Goal: Task Accomplishment & Management: Complete application form

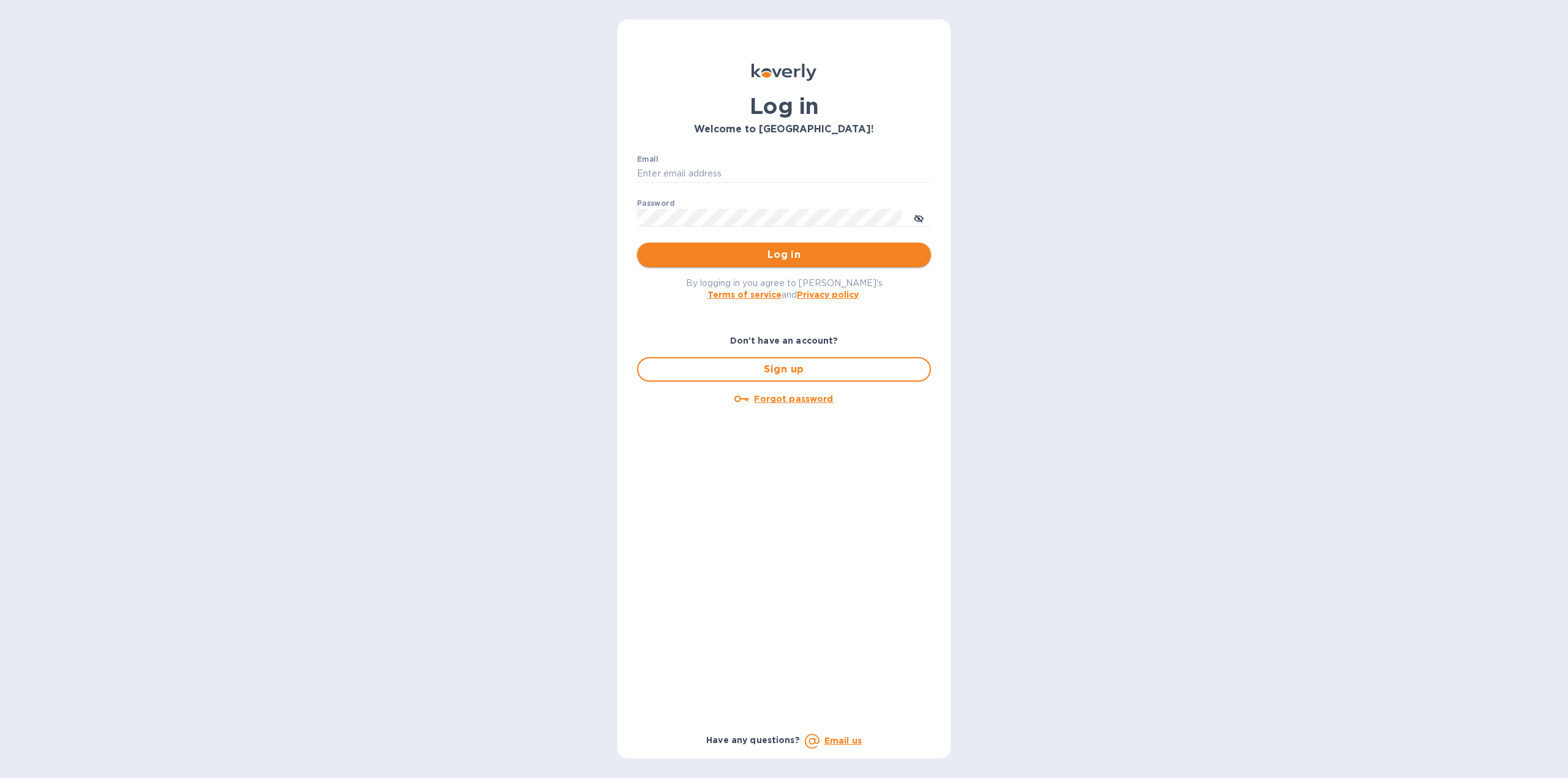
type input "[PERSON_NAME][EMAIL_ADDRESS][DOMAIN_NAME]"
click at [858, 255] on span "Log in" at bounding box center [784, 254] width 275 height 14
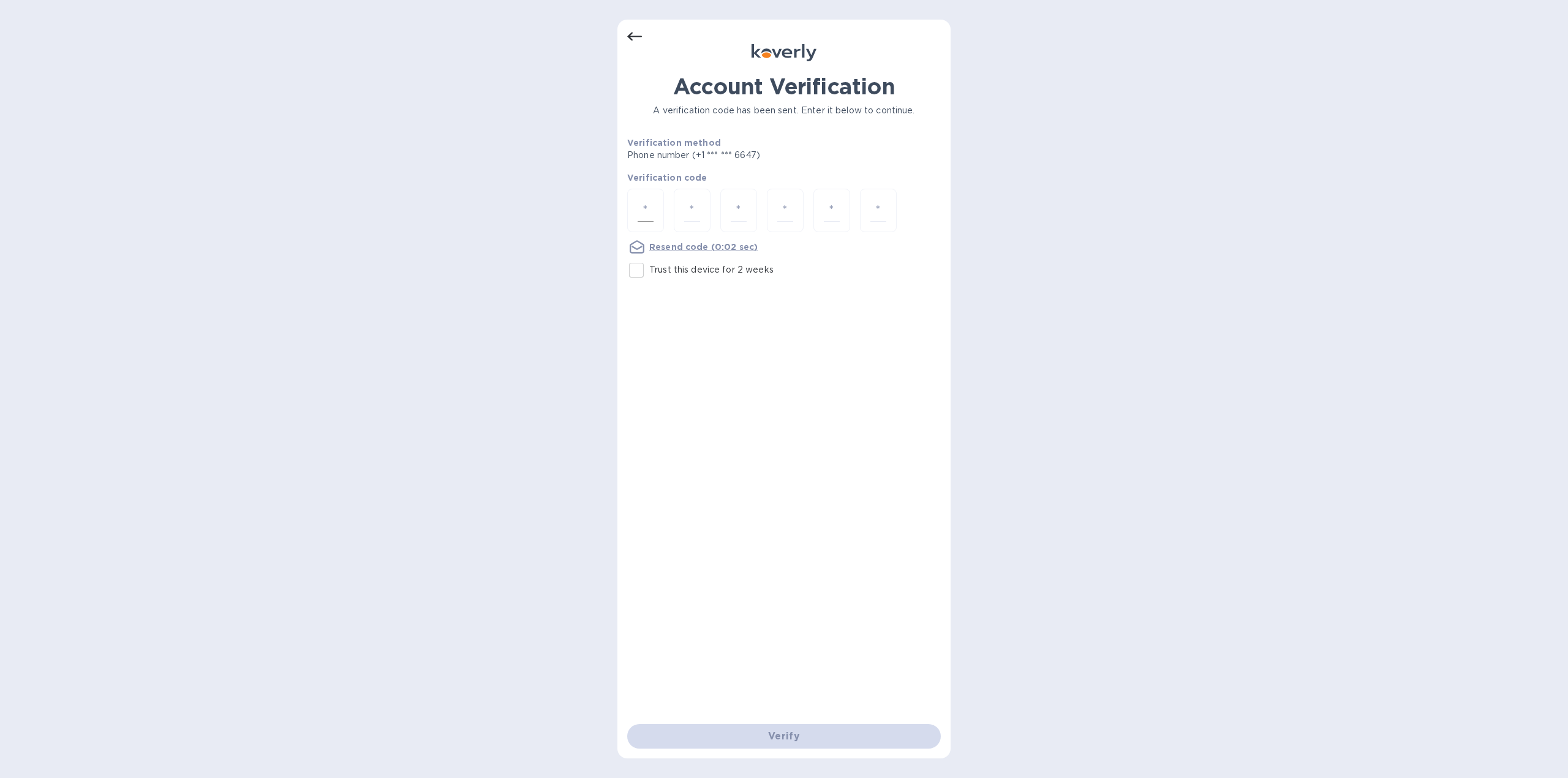
click at [636, 209] on div at bounding box center [645, 210] width 37 height 43
type input "6"
type input "9"
type input "0"
type input "5"
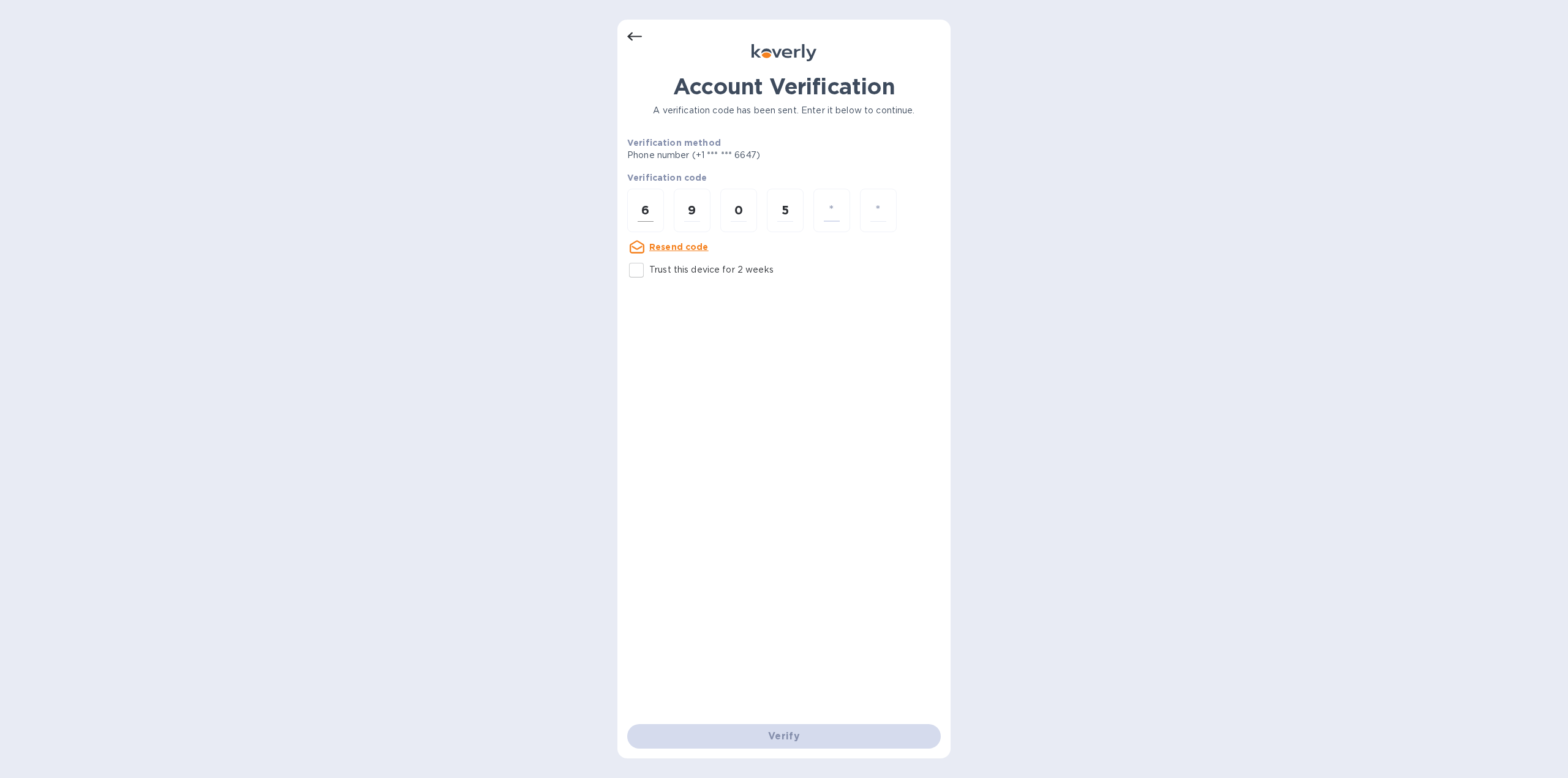
type input "9"
type input "6"
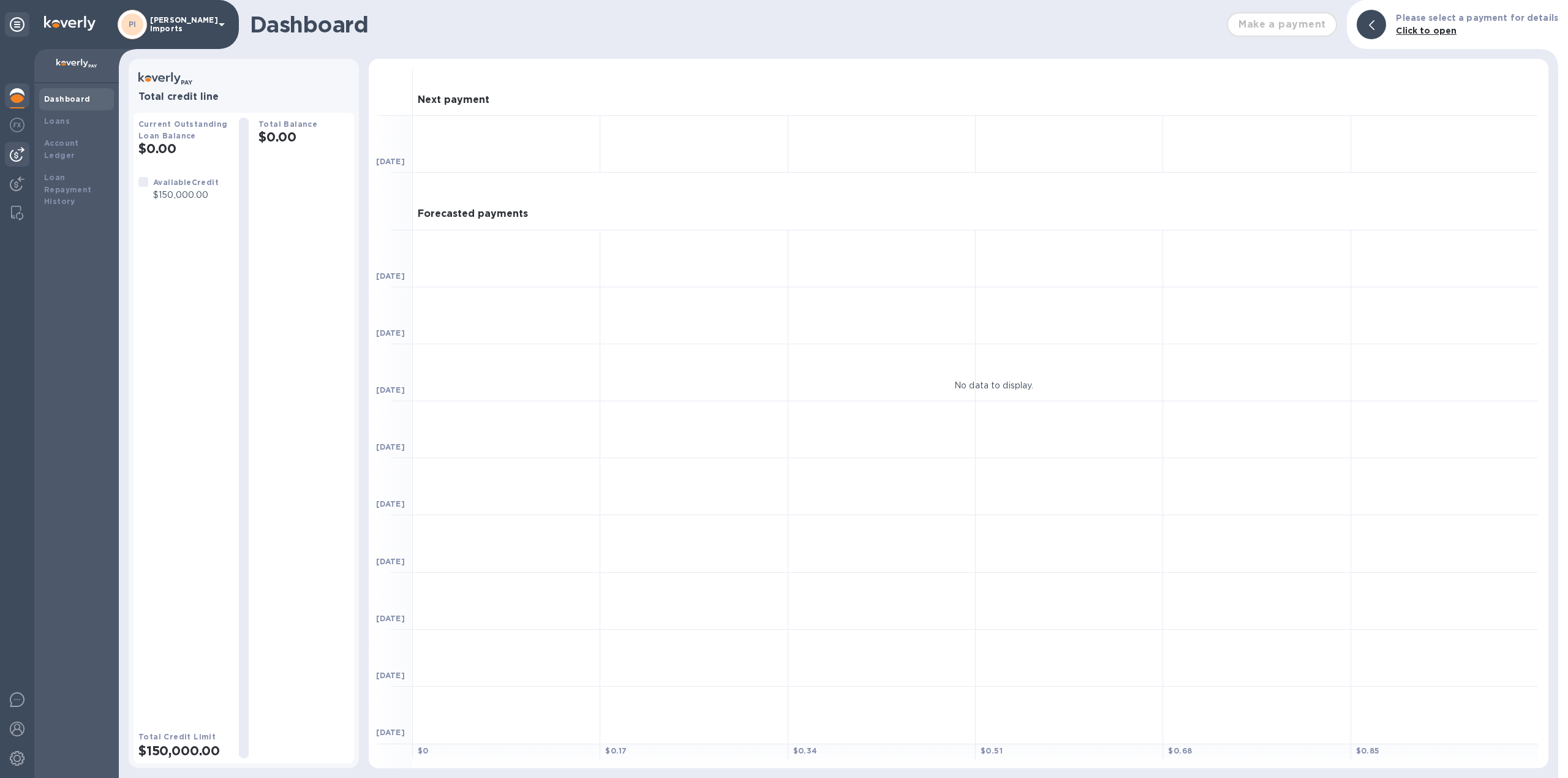
click at [18, 155] on img at bounding box center [17, 154] width 14 height 14
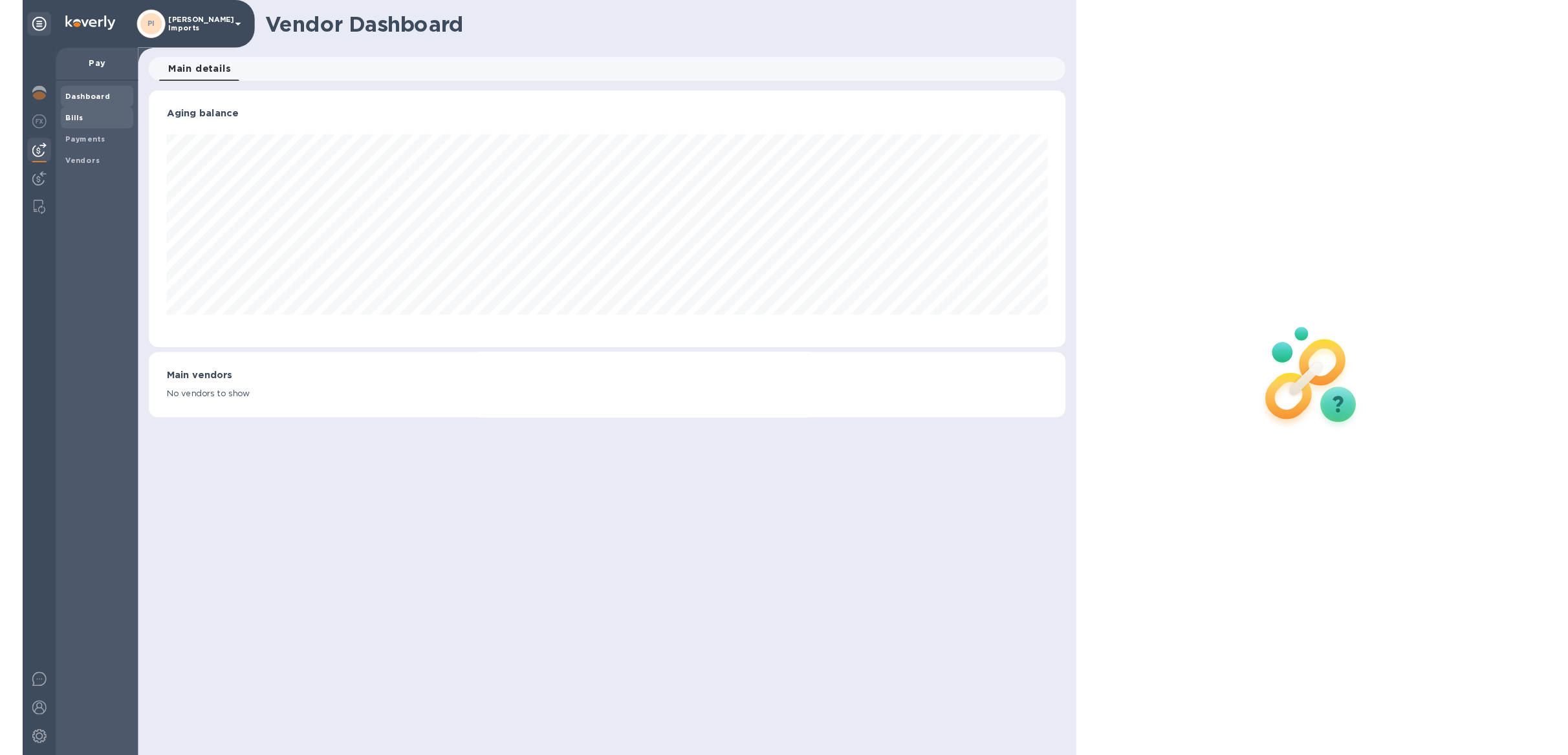
scroll to position [280, 997]
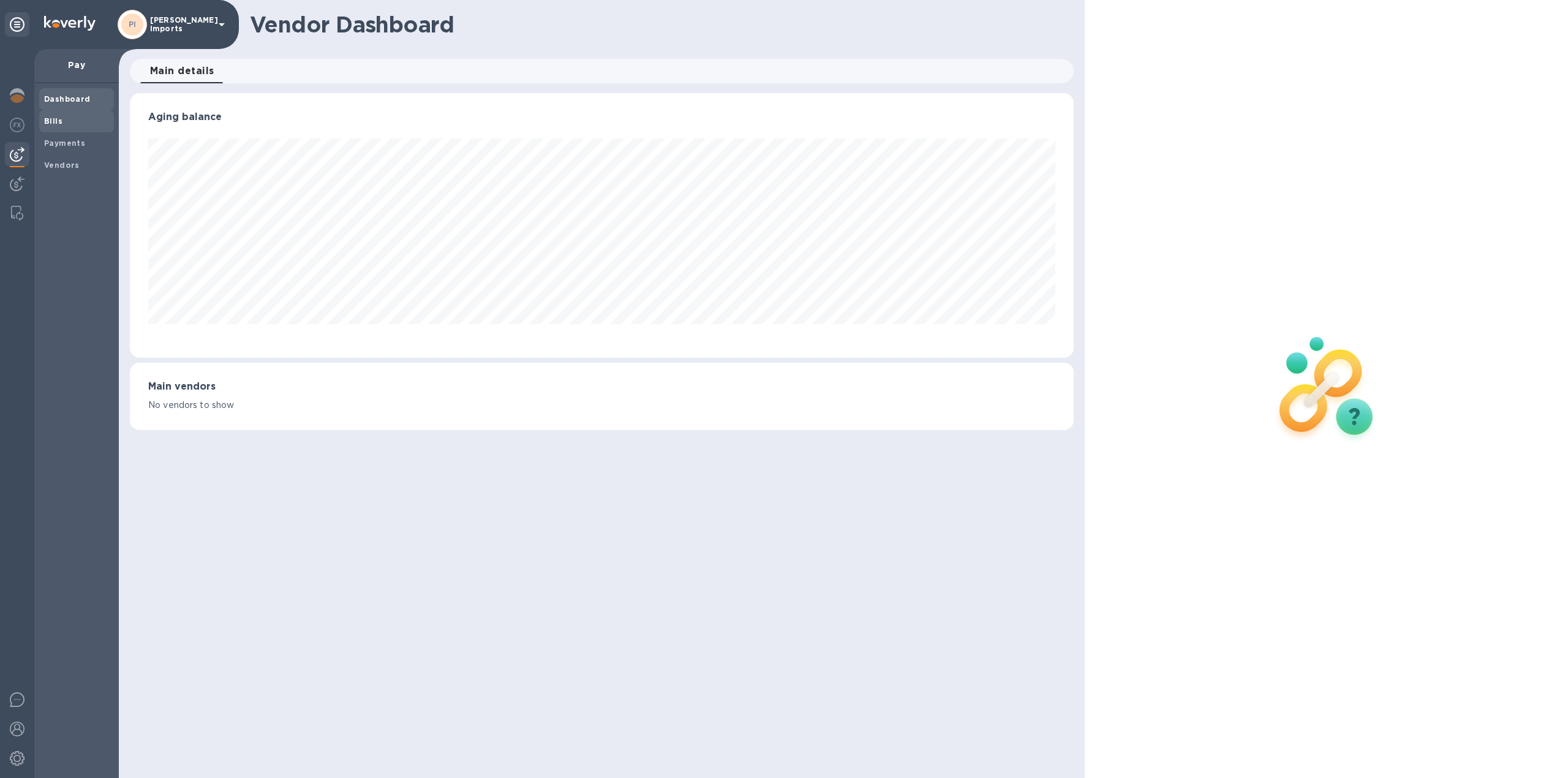
click at [52, 116] on b "Bills" at bounding box center [53, 121] width 18 height 9
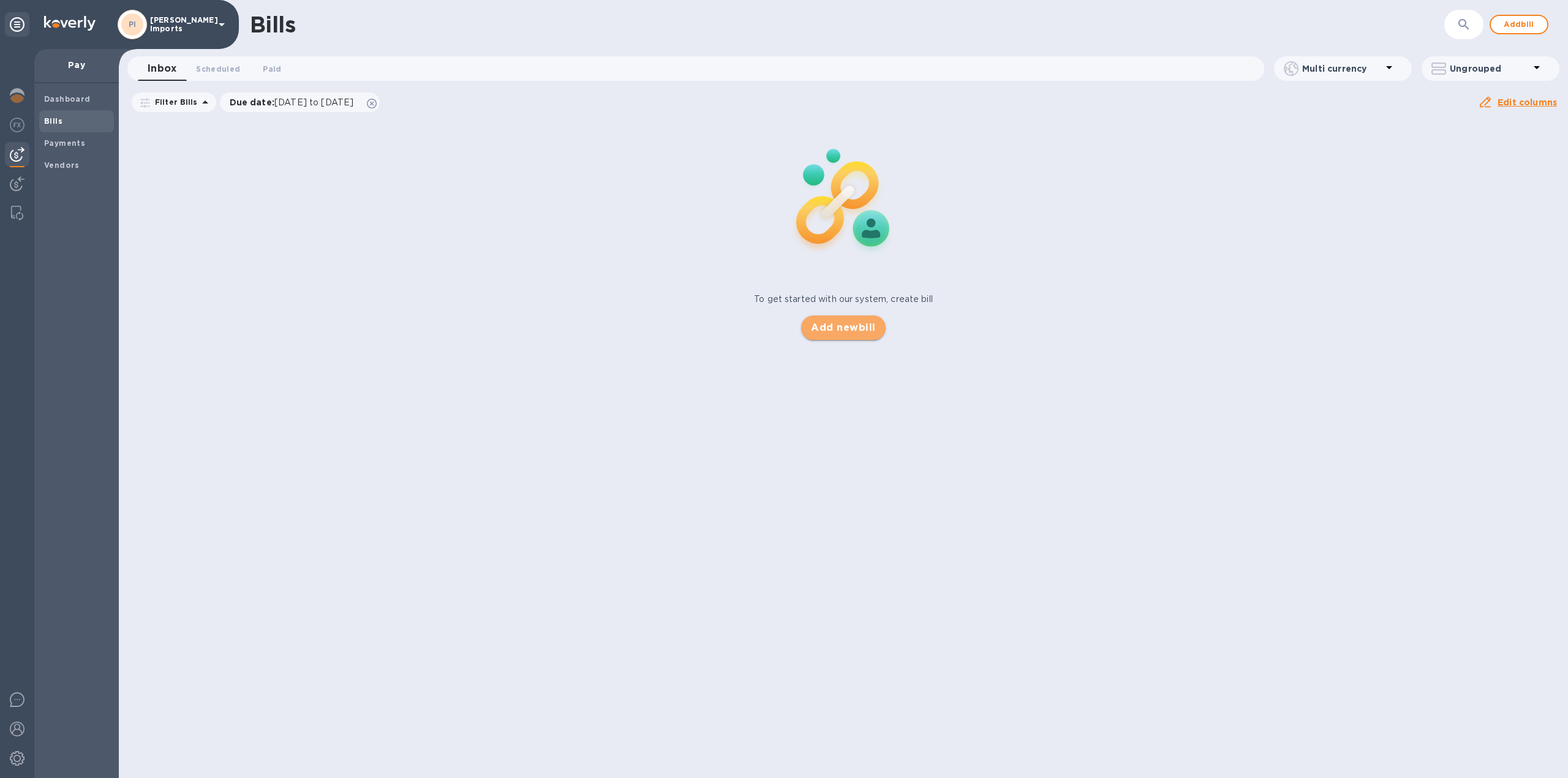
click at [822, 329] on span "Add new bill" at bounding box center [843, 327] width 65 height 14
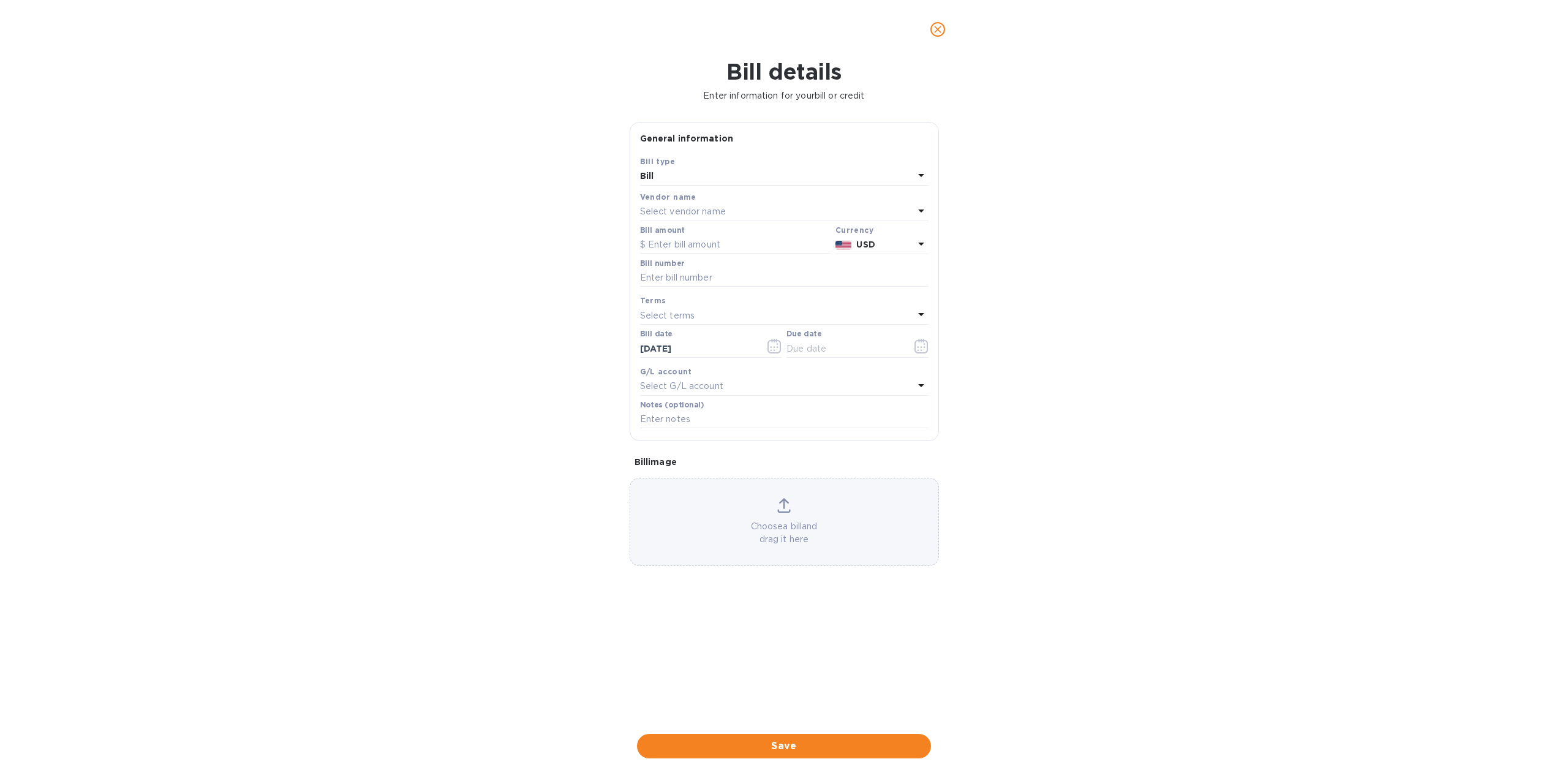
click at [669, 212] on p "Select vendor name" at bounding box center [682, 212] width 86 height 13
click at [675, 366] on div "Backafallsbyn Ab" at bounding box center [779, 372] width 269 height 23
click at [670, 245] on input "text" at bounding box center [735, 245] width 190 height 18
type input "21,096"
click at [663, 280] on input "text" at bounding box center [784, 278] width 288 height 18
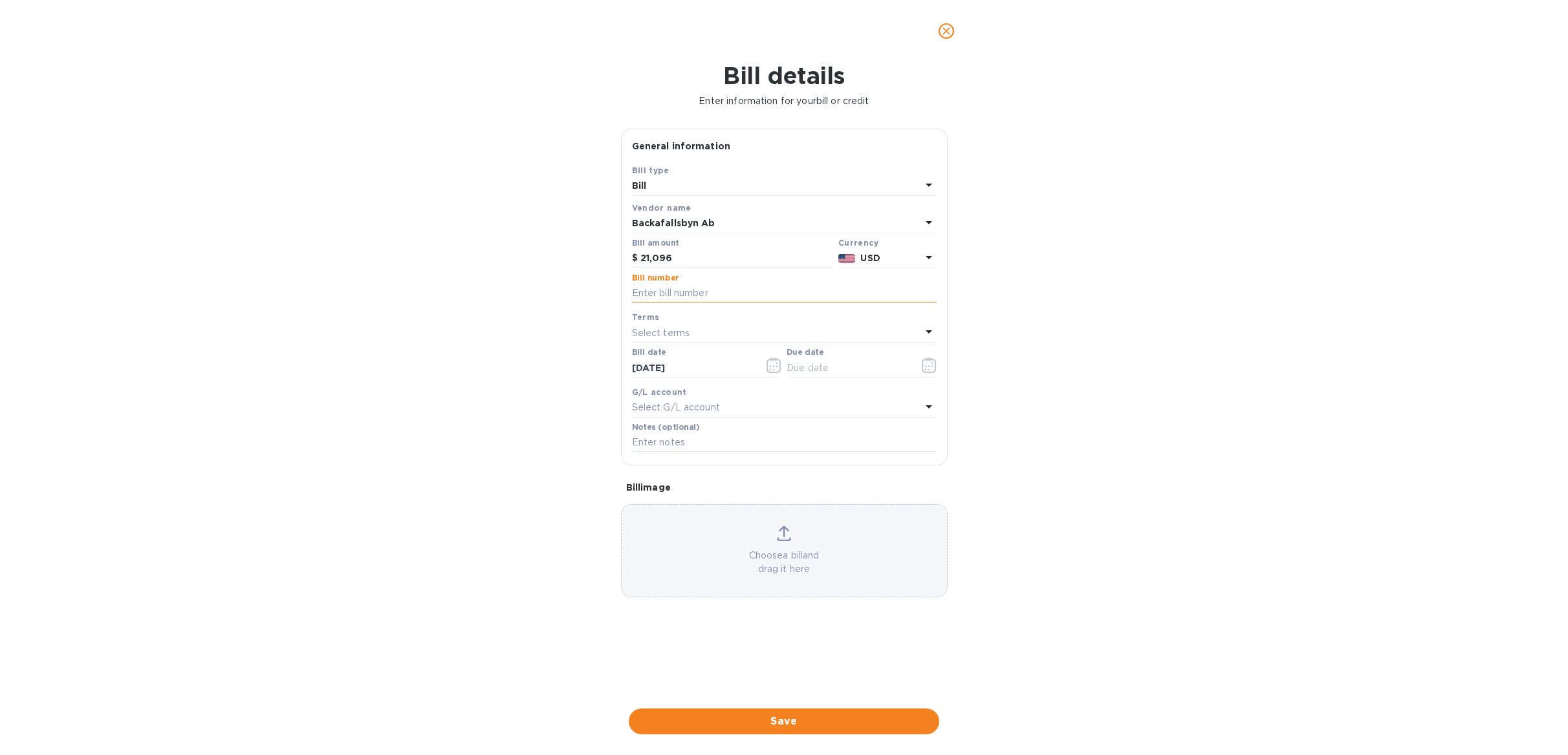
click at [678, 295] on input "text" at bounding box center [784, 293] width 305 height 19
type input "3020160-2020535 for July sales"
drag, startPoint x: 690, startPoint y: 257, endPoint x: 606, endPoint y: 257, distance: 84.0
click at [606, 257] on div "Bill details Enter information for your bill or credit General information Save…" at bounding box center [784, 408] width 1568 height 693
type input "9,148.74"
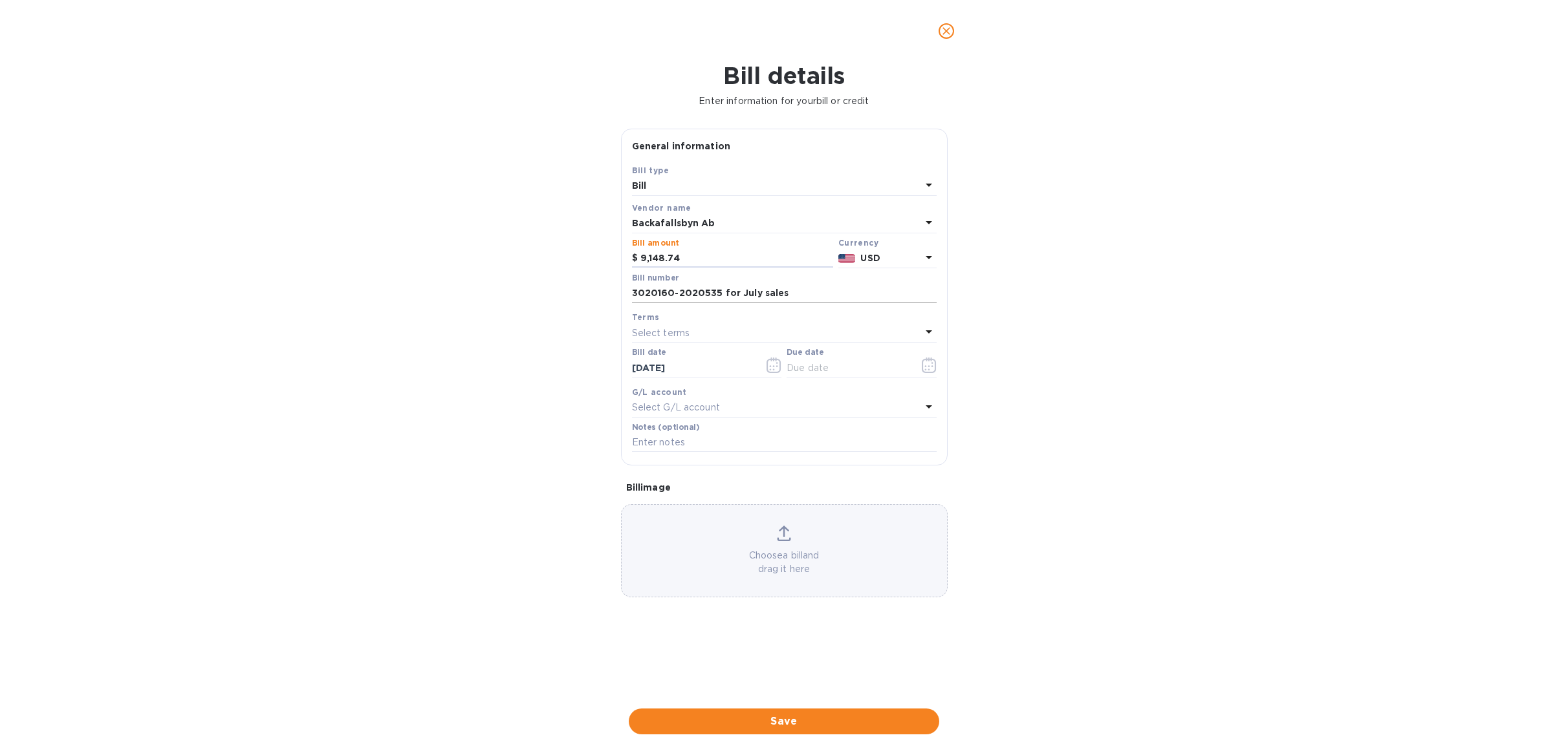
click at [791, 297] on input "3020160-2020535 for July sales" at bounding box center [784, 293] width 305 height 19
type input "3020160-2020535 for July sales , voucher 18"
click at [805, 370] on input "text" at bounding box center [848, 368] width 122 height 19
drag, startPoint x: 853, startPoint y: 376, endPoint x: 780, endPoint y: 378, distance: 73.0
click at [780, 378] on div "Bill date [DATE] Due date 82/22/025_" at bounding box center [784, 364] width 310 height 38
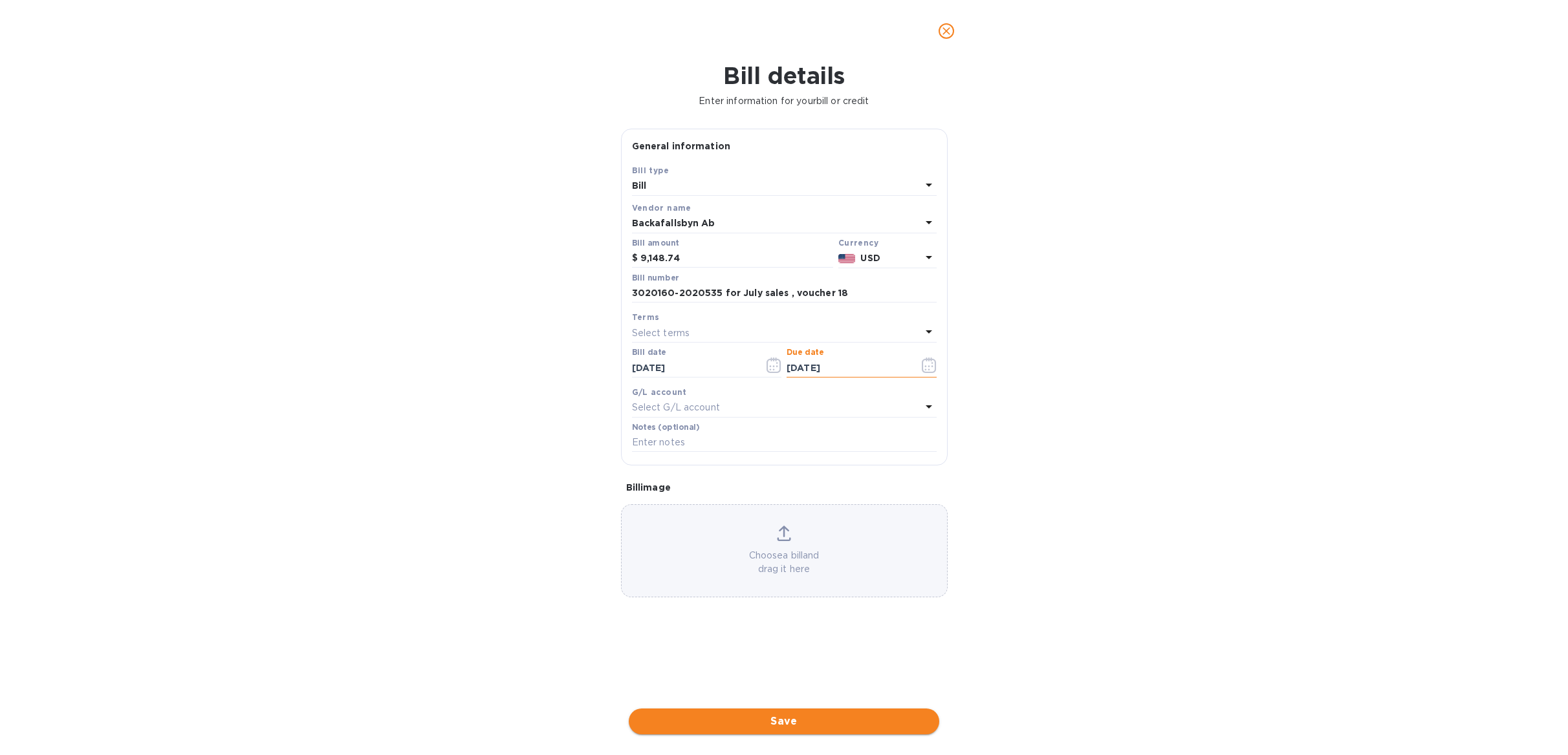
type input "[DATE]"
click at [779, 724] on span "Save" at bounding box center [784, 721] width 290 height 15
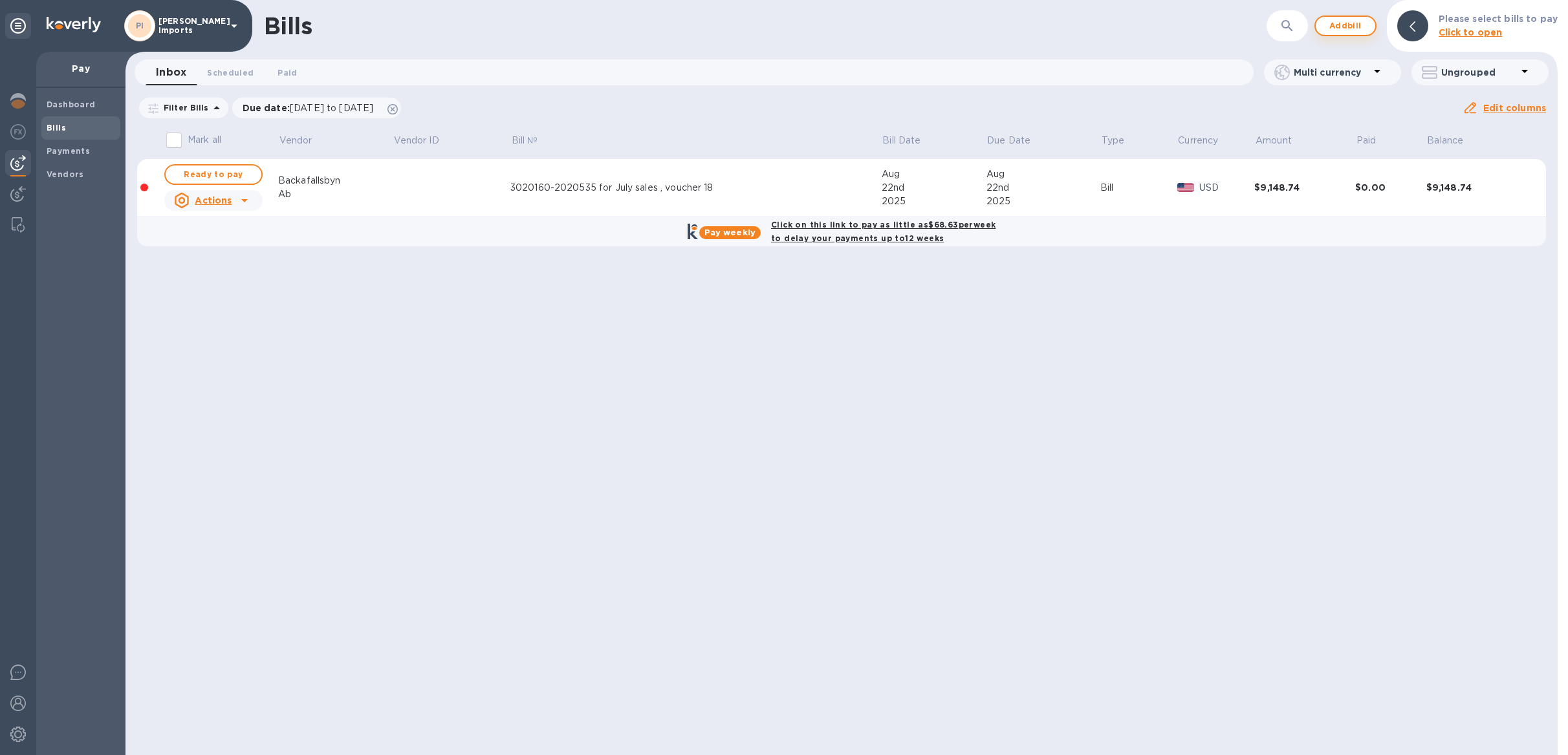
click at [1365, 26] on span "Add bill" at bounding box center [1345, 26] width 39 height 15
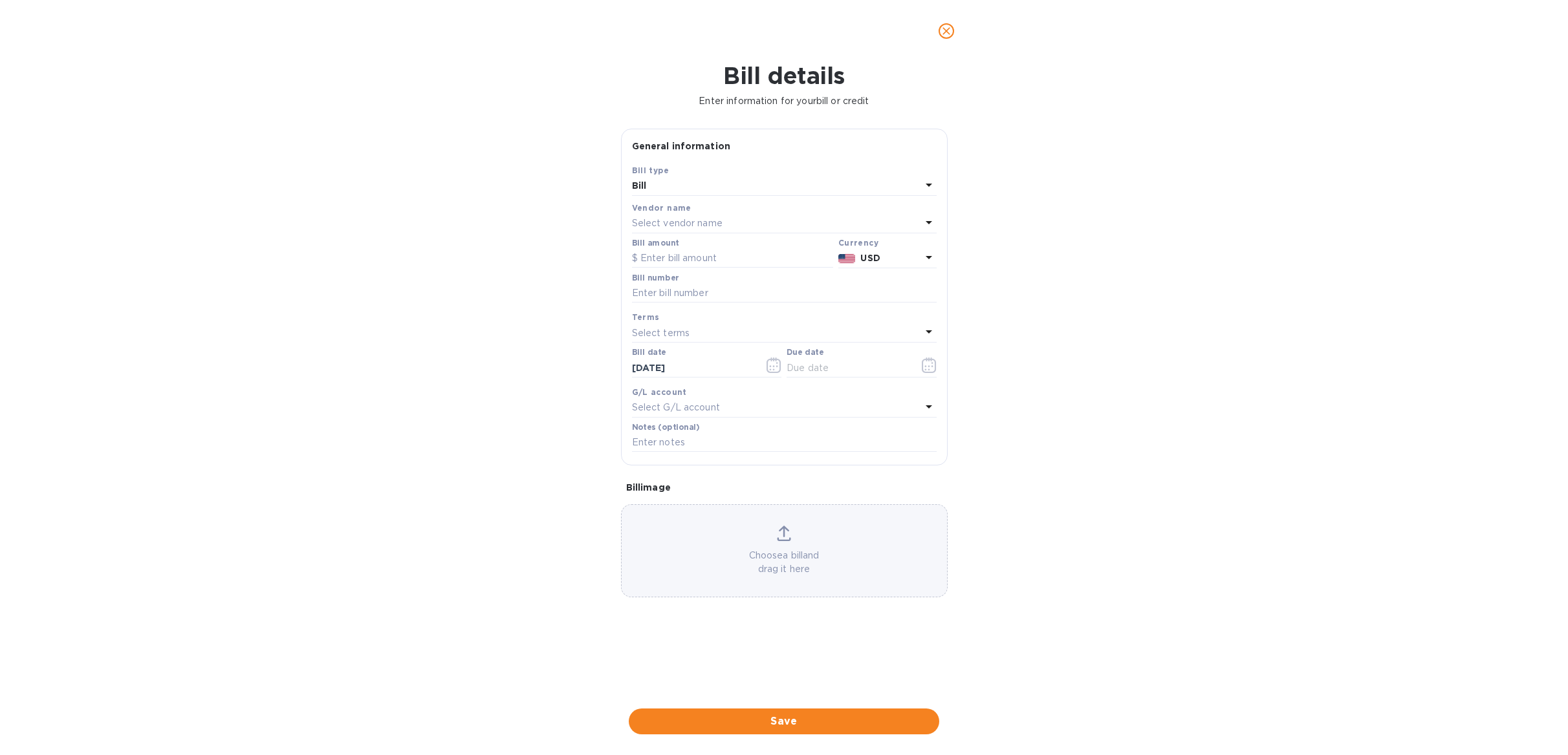
click at [656, 223] on p "Select vendor name" at bounding box center [678, 223] width 91 height 14
click at [678, 394] on p "Backafallsbyn Ab" at bounding box center [779, 393] width 274 height 14
click at [686, 257] on input "text" at bounding box center [733, 259] width 201 height 19
type input "11,947.26"
click at [673, 301] on input "text" at bounding box center [784, 293] width 305 height 19
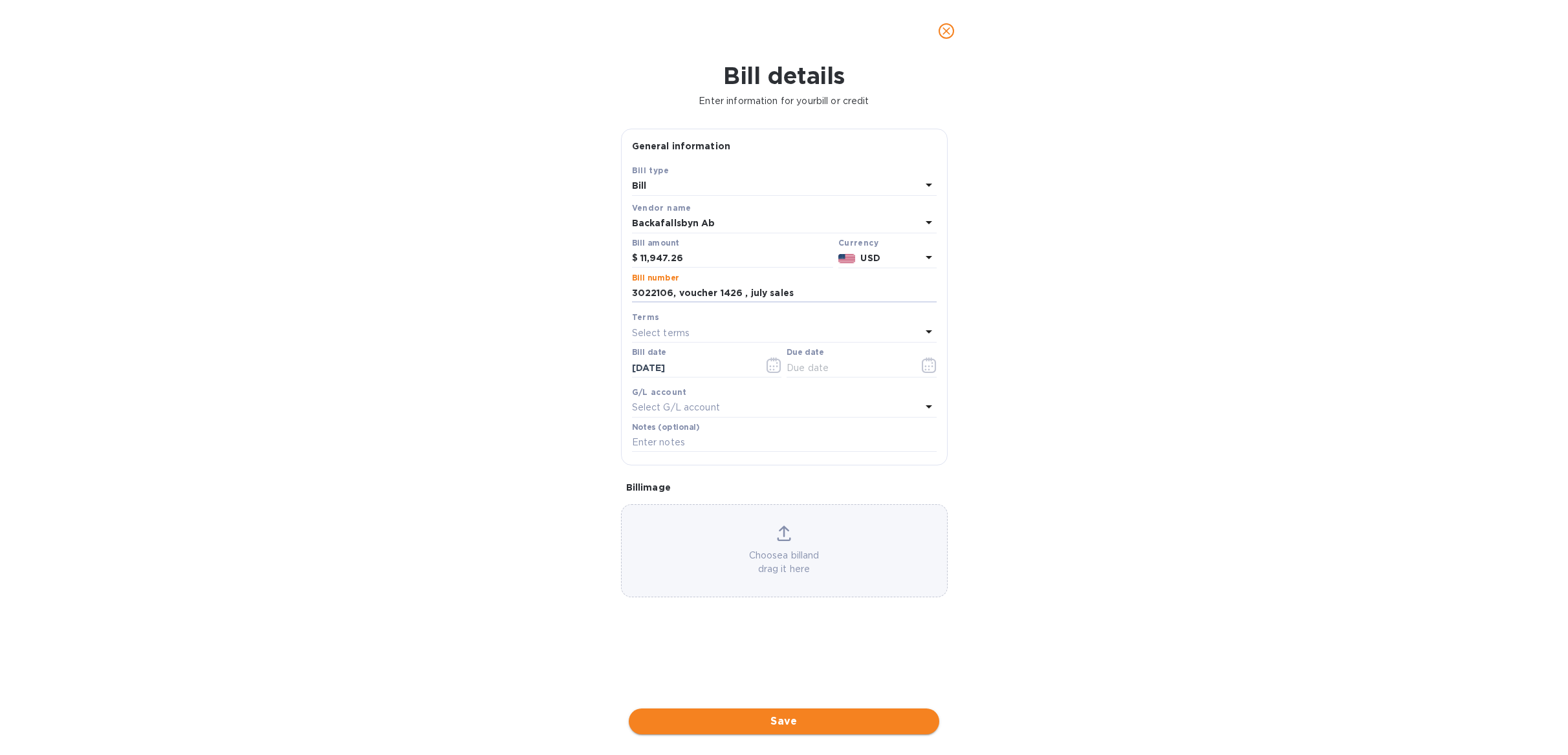
type input "3022106, voucher 1426 , july sales"
click at [772, 721] on span "Save" at bounding box center [784, 721] width 290 height 15
click at [849, 368] on input "text" at bounding box center [848, 368] width 122 height 19
type input "[DATE]"
click at [797, 724] on span "Save" at bounding box center [784, 721] width 290 height 15
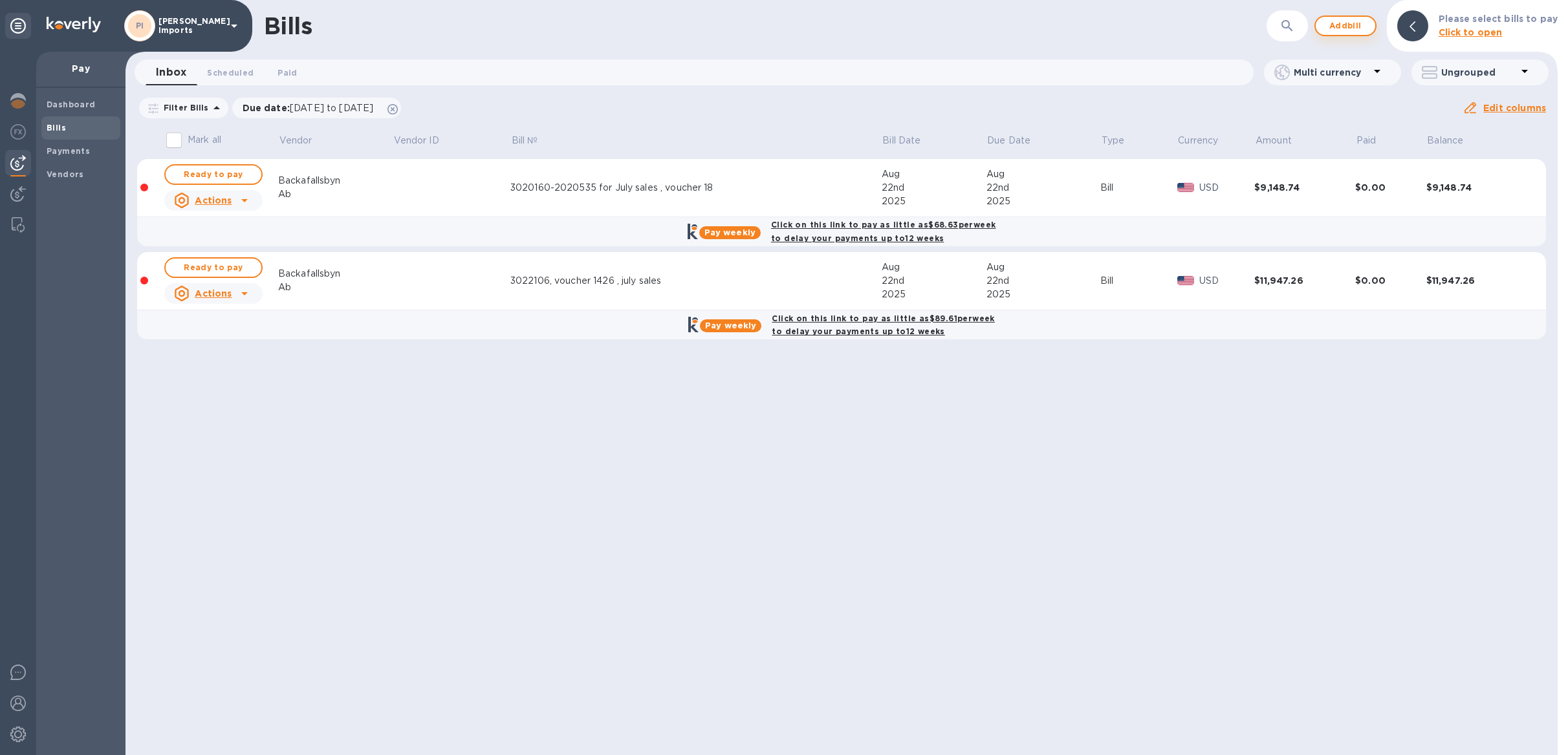
click at [1357, 19] on span "Add bill" at bounding box center [1345, 26] width 39 height 15
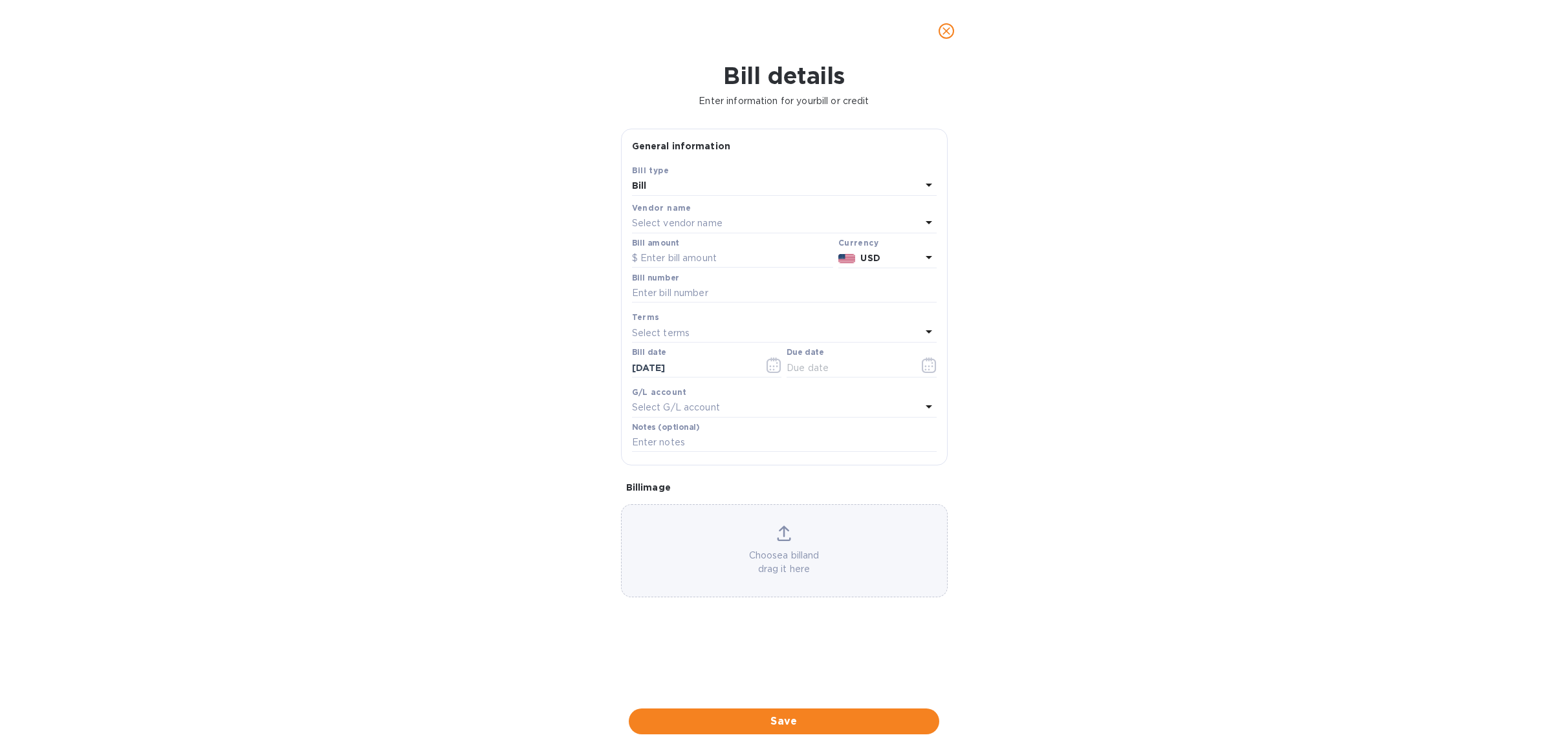
click at [678, 214] on div "Vendor name" at bounding box center [784, 207] width 305 height 14
click at [682, 217] on div "Select vendor name" at bounding box center [777, 223] width 289 height 18
click at [710, 263] on input "text" at bounding box center [786, 260] width 228 height 19
drag, startPoint x: 694, startPoint y: 262, endPoint x: 583, endPoint y: 263, distance: 111.0
click at [583, 263] on div "Bill details Enter information for your bill or credit General information Save…" at bounding box center [784, 408] width 1568 height 693
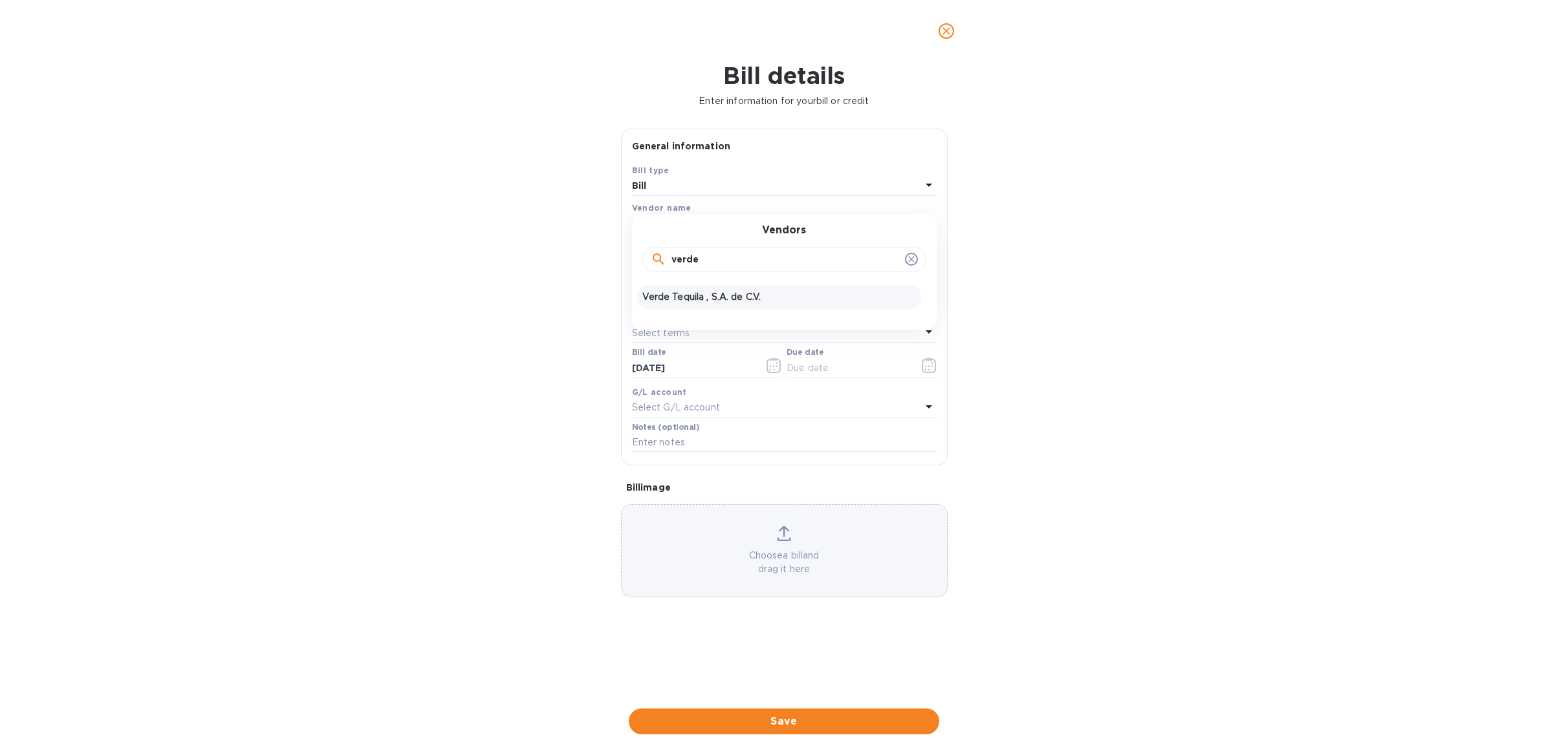
type input "verde"
click at [727, 296] on p "Verde Tequila , S.A. de C.V." at bounding box center [779, 296] width 274 height 14
click at [695, 262] on input "text" at bounding box center [733, 259] width 201 height 19
click at [668, 255] on input "text" at bounding box center [733, 259] width 201 height 19
type input "6,120"
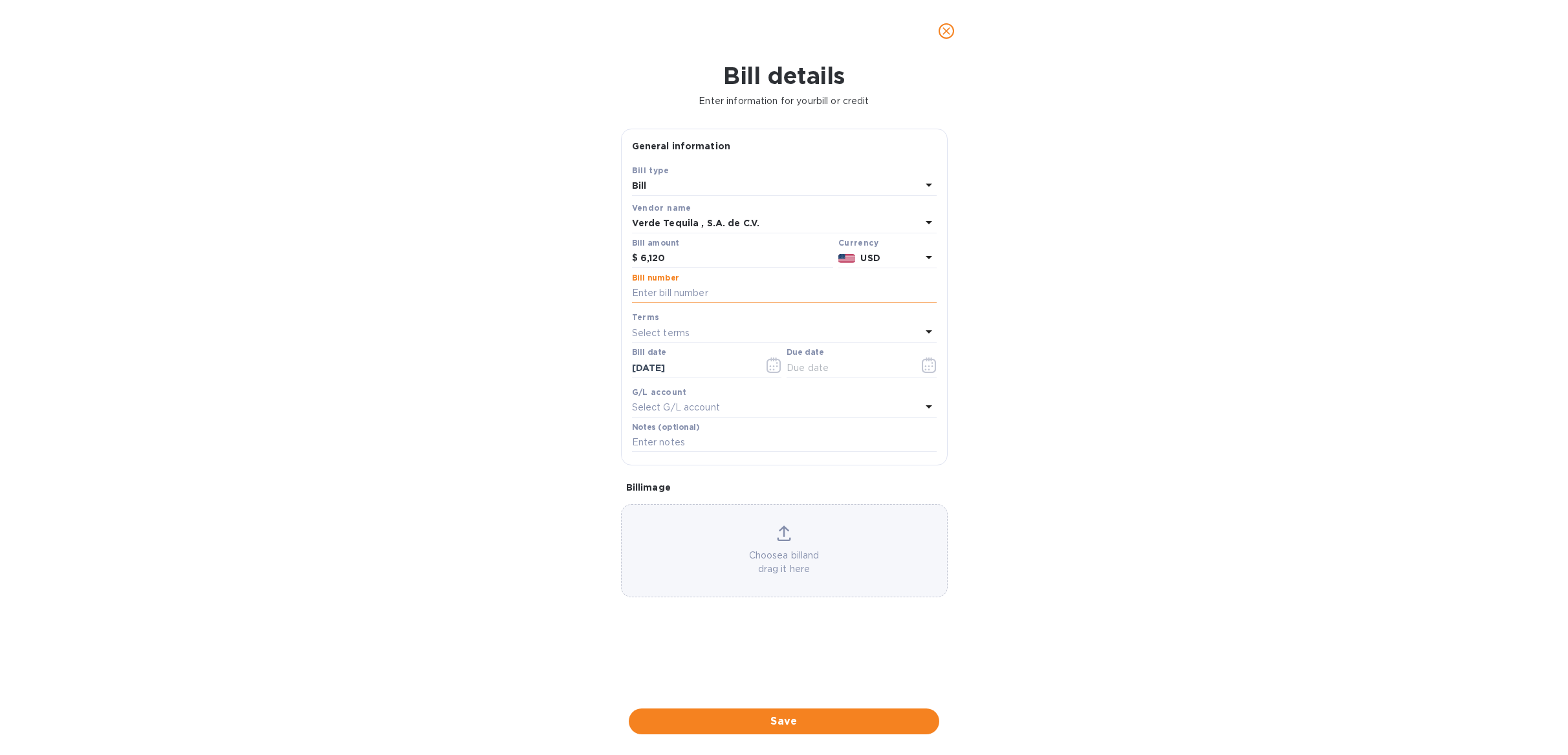
click at [702, 296] on input "text" at bounding box center [784, 293] width 305 height 19
type input "12, [PERSON_NAME] 8846"
click at [809, 377] on input "text" at bounding box center [848, 368] width 122 height 19
click at [809, 368] on input "08/__/____" at bounding box center [848, 368] width 122 height 19
click at [808, 370] on input "08/__/____" at bounding box center [848, 368] width 122 height 19
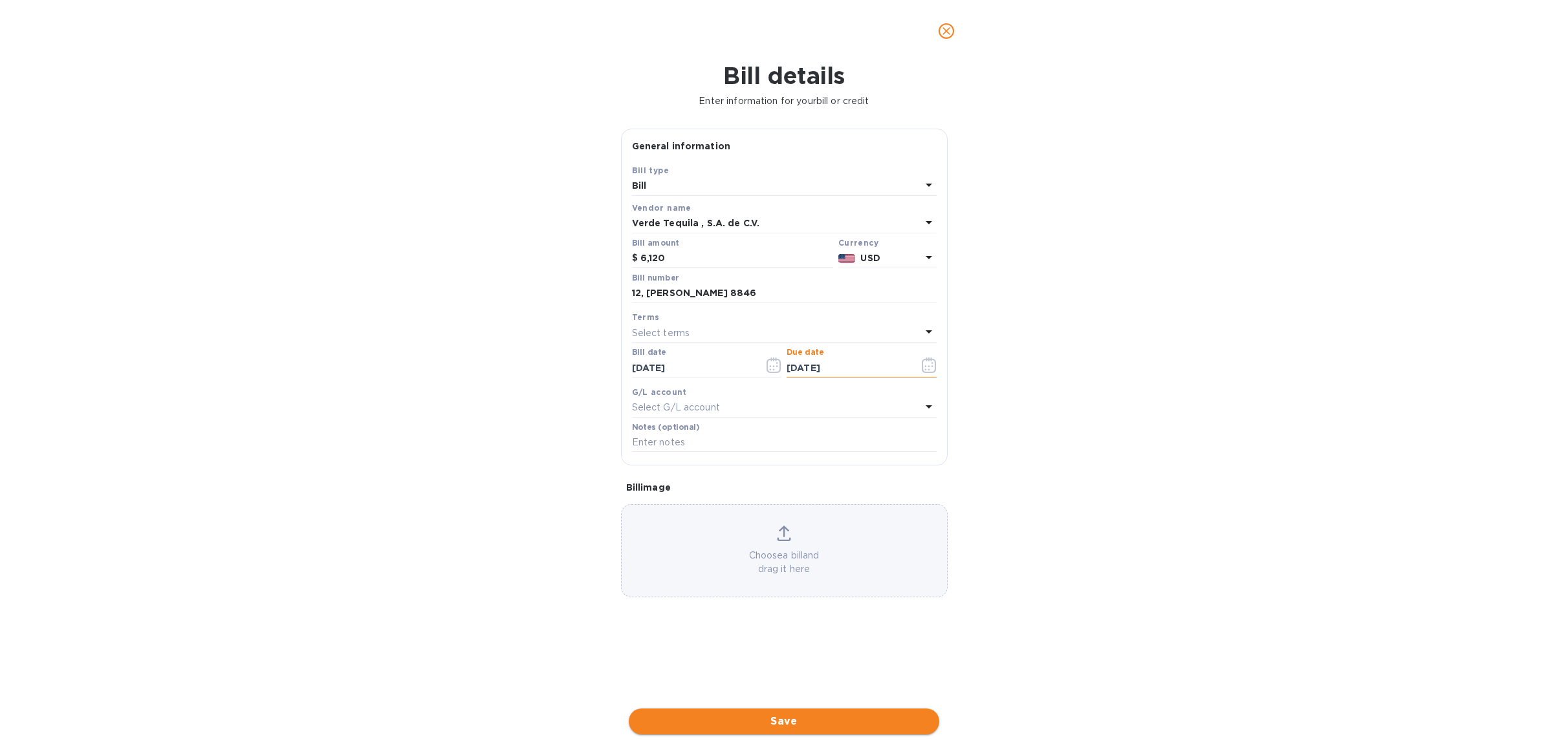
type input "[DATE]"
click at [762, 719] on span "Save" at bounding box center [784, 721] width 290 height 15
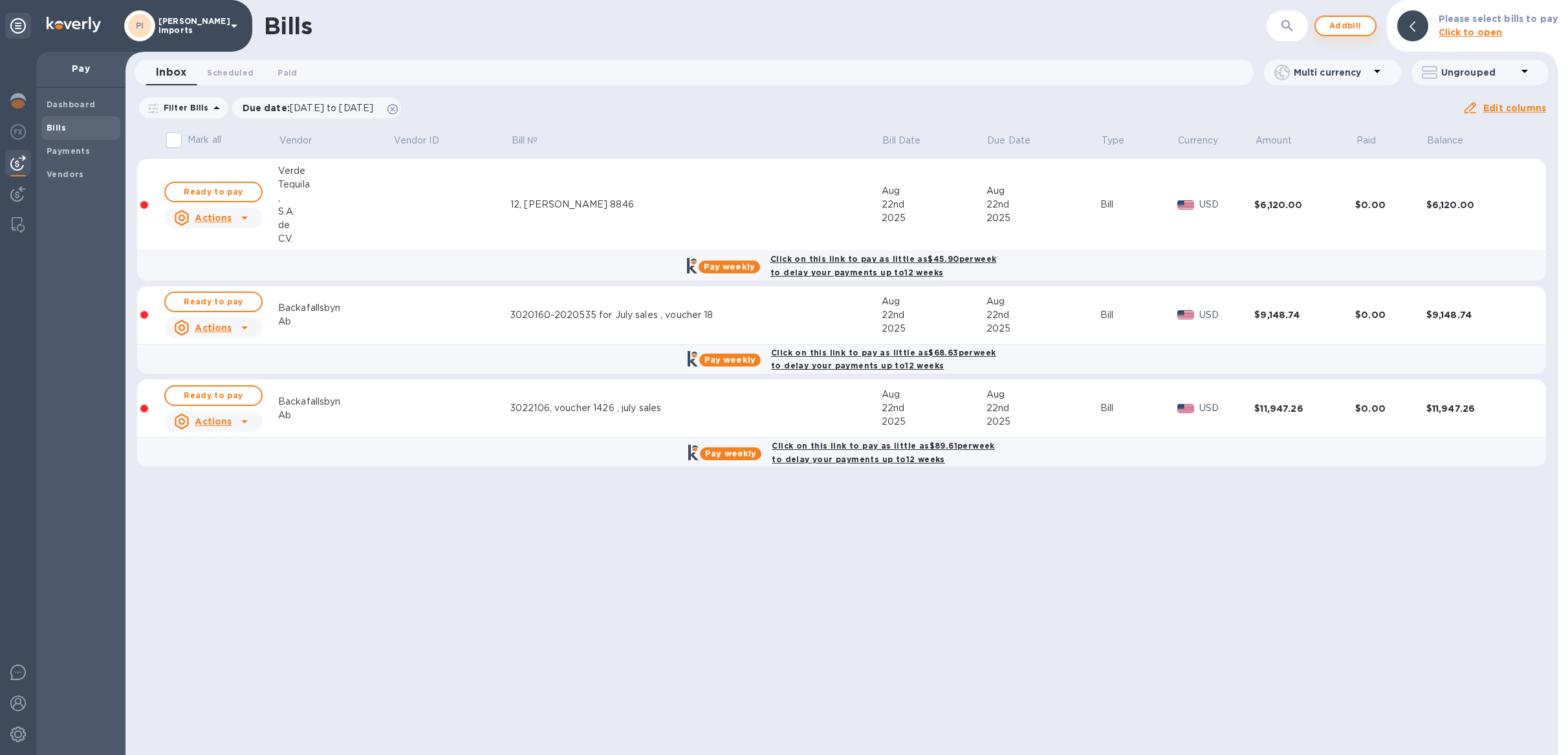
click at [1333, 24] on span "Add bill" at bounding box center [1345, 26] width 39 height 15
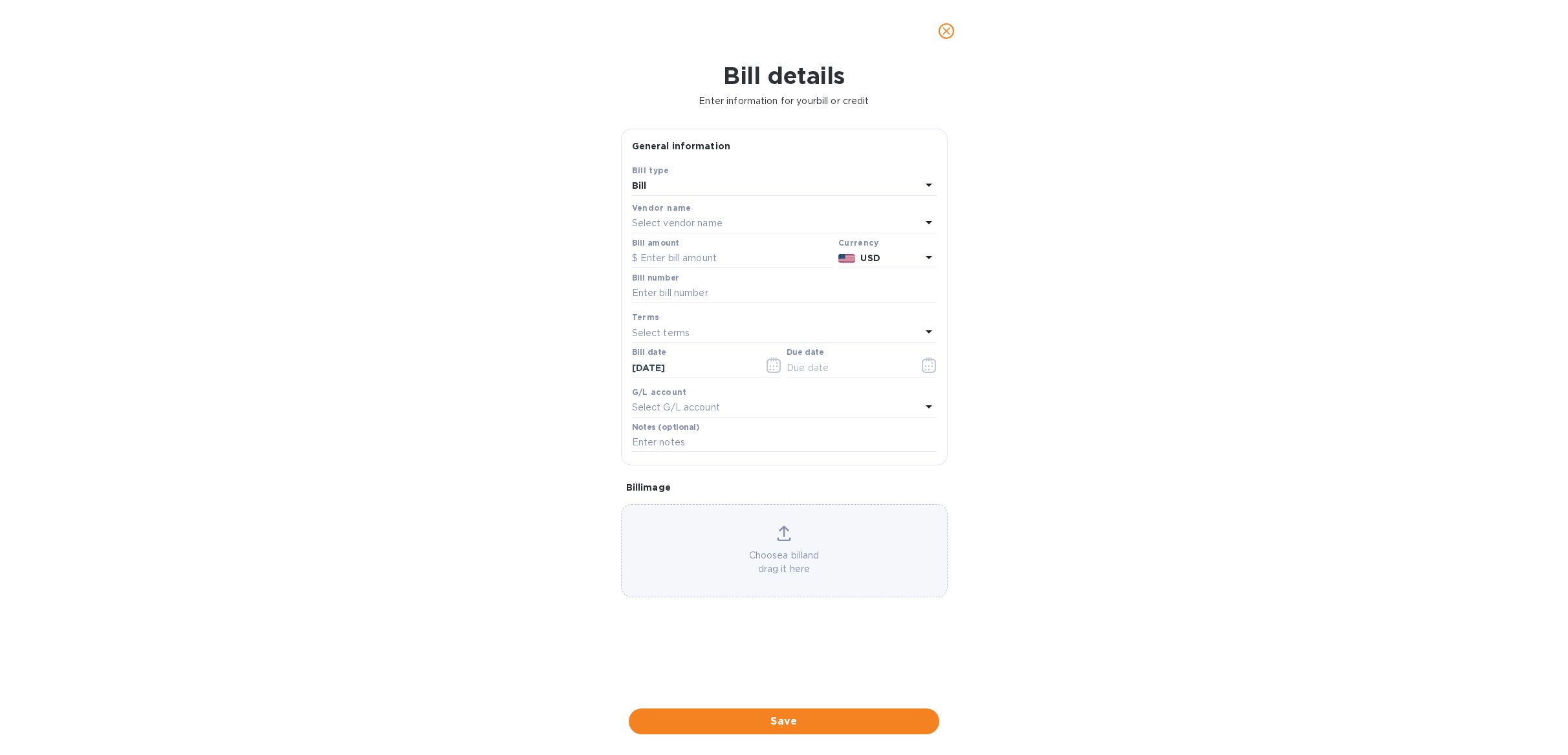
click at [658, 221] on p "Select vendor name" at bounding box center [678, 223] width 91 height 14
click at [661, 267] on icon at bounding box center [658, 259] width 15 height 15
click at [672, 259] on input "text" at bounding box center [786, 260] width 228 height 19
type input "dr"
click at [704, 304] on p "Driogairí Shliabh Liag CGA" at bounding box center [779, 296] width 274 height 14
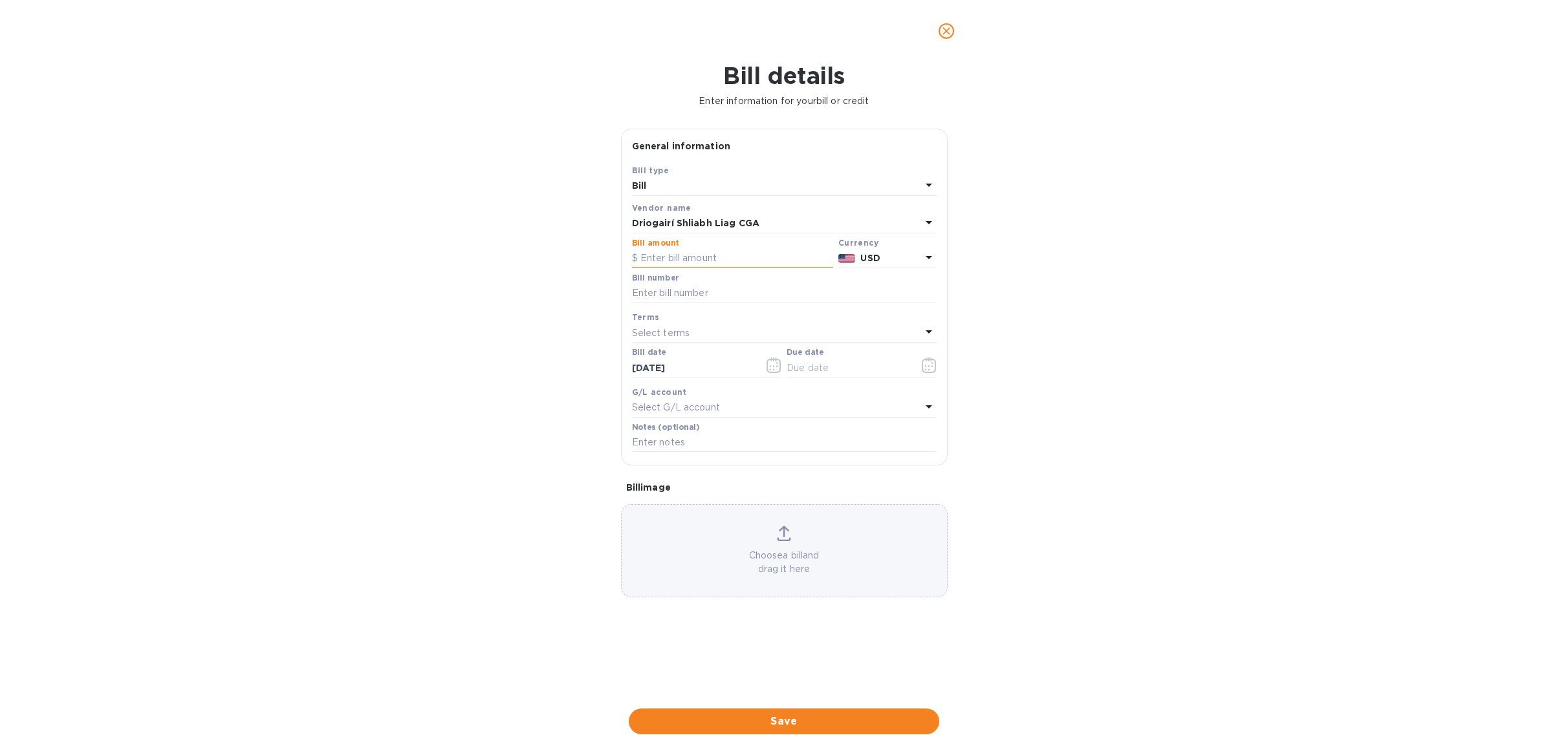
click at [665, 264] on input "text" at bounding box center [733, 259] width 201 height 19
type input "7,833.85"
click at [661, 296] on input "text" at bounding box center [784, 293] width 305 height 19
click at [705, 298] on input "text" at bounding box center [784, 293] width 305 height 19
click at [730, 296] on input "1394, voucher 2478, july sales" at bounding box center [784, 293] width 305 height 19
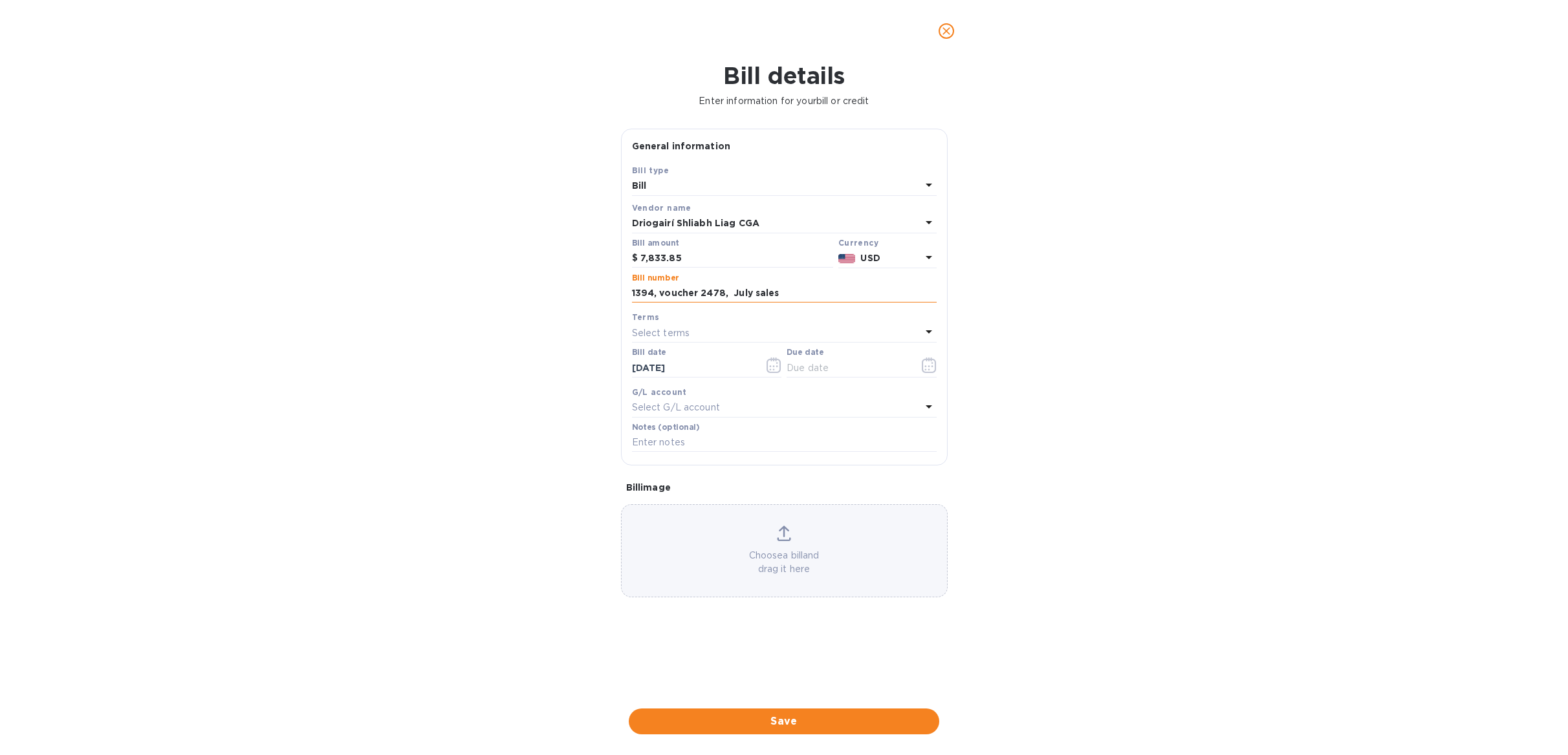
drag, startPoint x: 798, startPoint y: 298, endPoint x: 789, endPoint y: 293, distance: 10.3
click at [789, 293] on input "1394, voucher 2478, July sales" at bounding box center [784, 293] width 305 height 19
type input "1394, voucher 2478, July sales minus RAM .8537, RAM.8545"
click at [665, 335] on p "Select terms" at bounding box center [661, 333] width 58 height 14
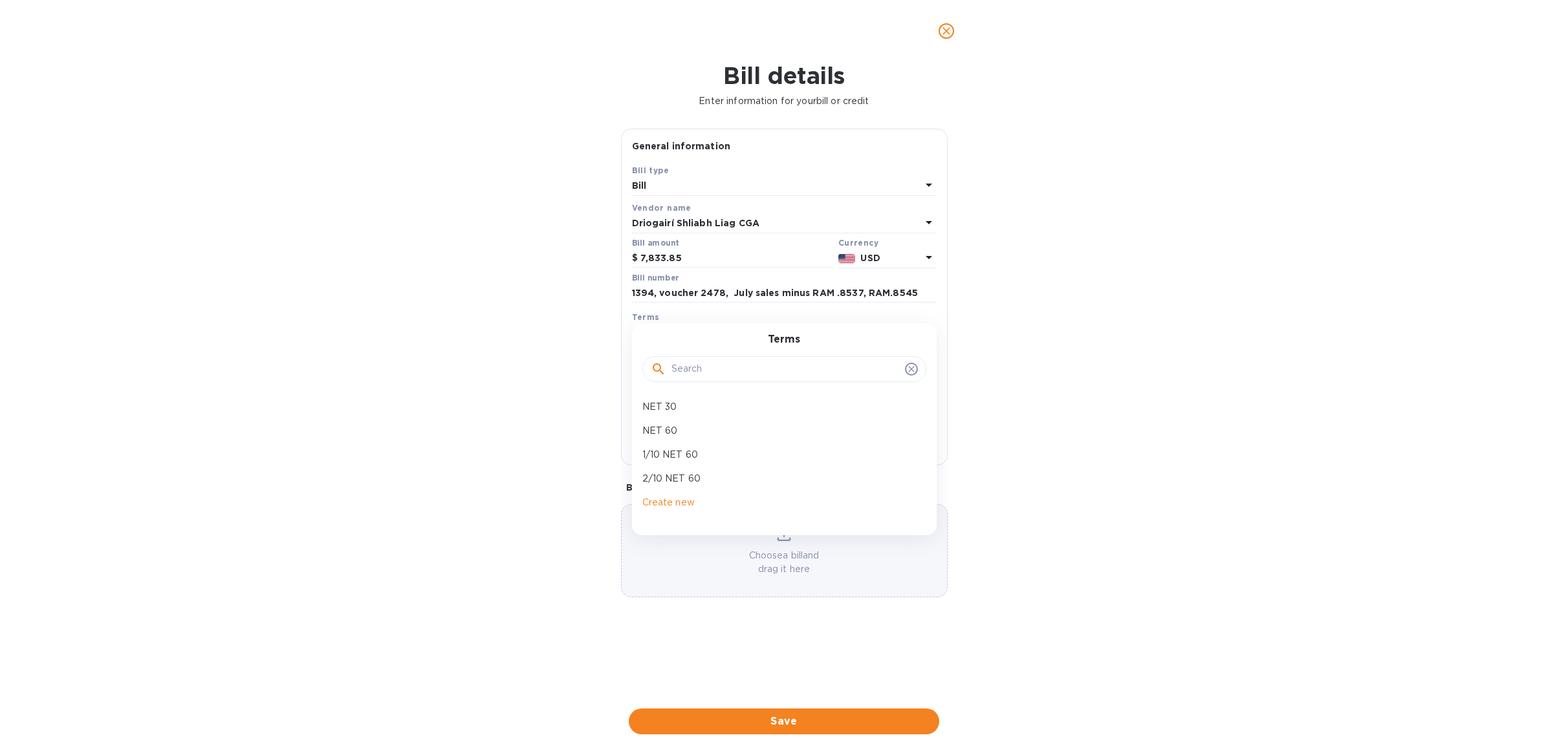
click at [1046, 322] on div "Bill details Enter information for your bill or credit General information Save…" at bounding box center [784, 408] width 1568 height 693
click at [821, 375] on input "text" at bounding box center [848, 368] width 122 height 19
type input "[DATE]"
click at [858, 720] on span "Save" at bounding box center [784, 721] width 290 height 15
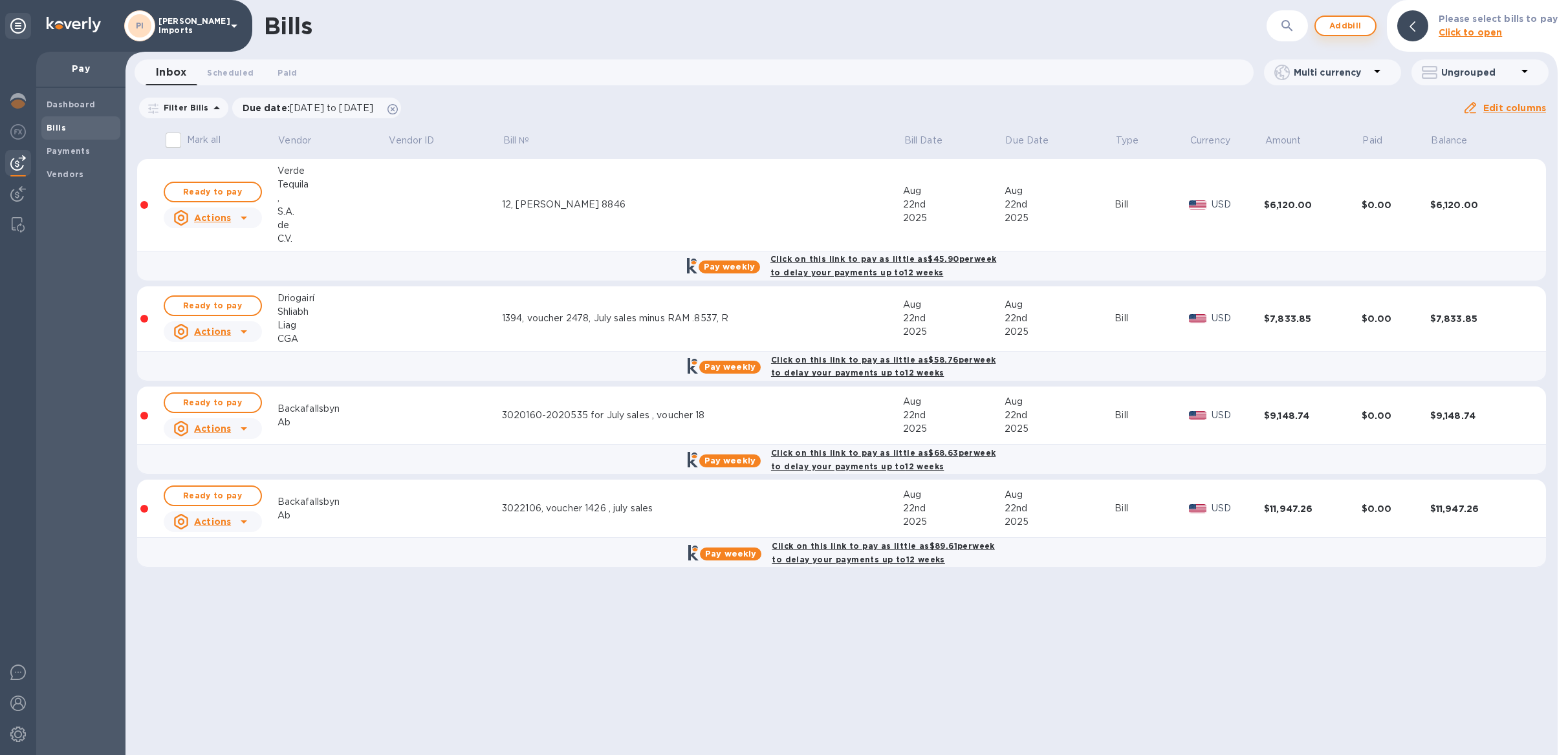
click at [1354, 21] on span "Add bill" at bounding box center [1345, 26] width 39 height 15
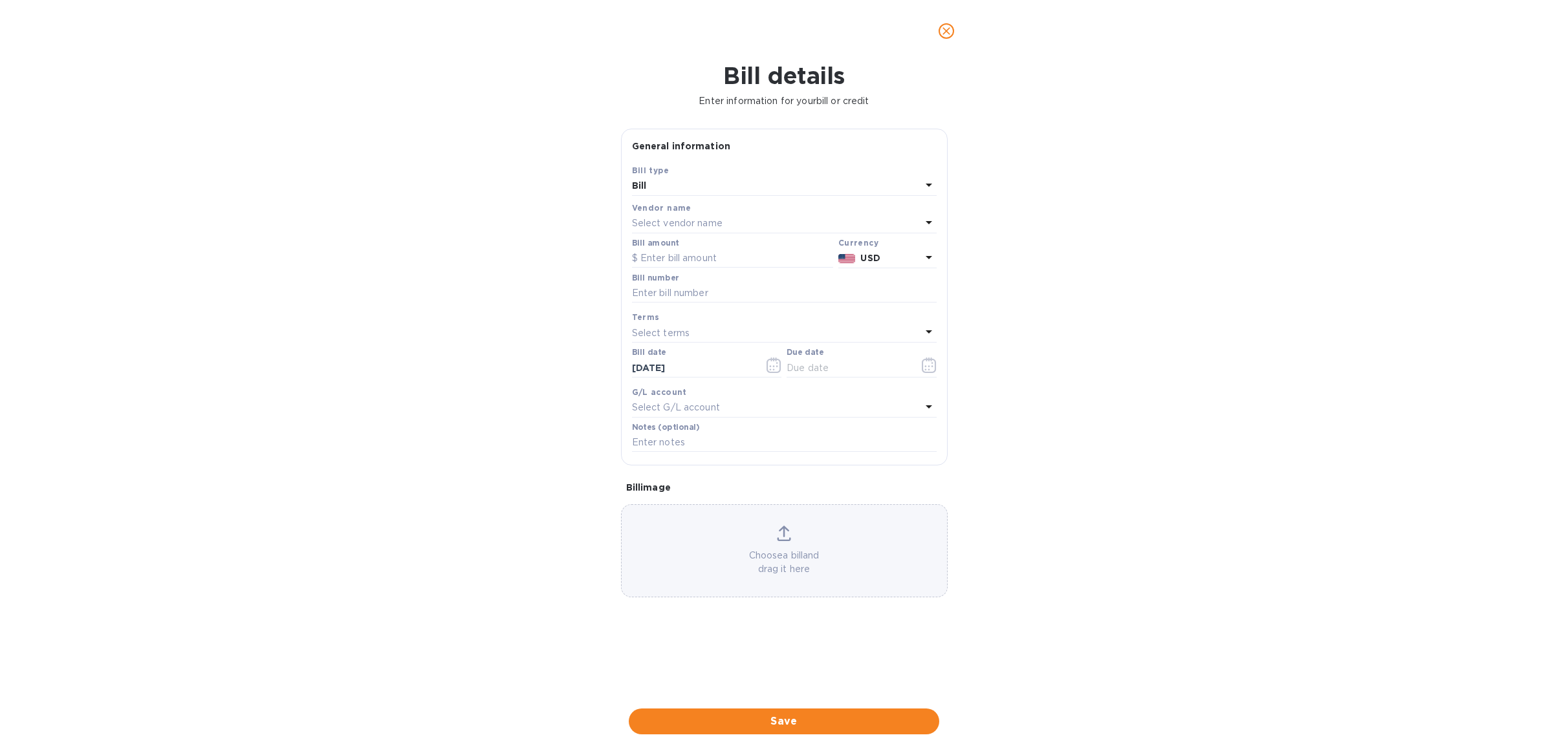
click at [662, 224] on p "Select vendor name" at bounding box center [678, 223] width 91 height 14
click at [722, 259] on input "text" at bounding box center [786, 260] width 228 height 19
type input "bl"
click at [705, 326] on p "Blu Camazotz Ltd" at bounding box center [779, 320] width 274 height 14
click at [702, 257] on input "text" at bounding box center [733, 259] width 201 height 19
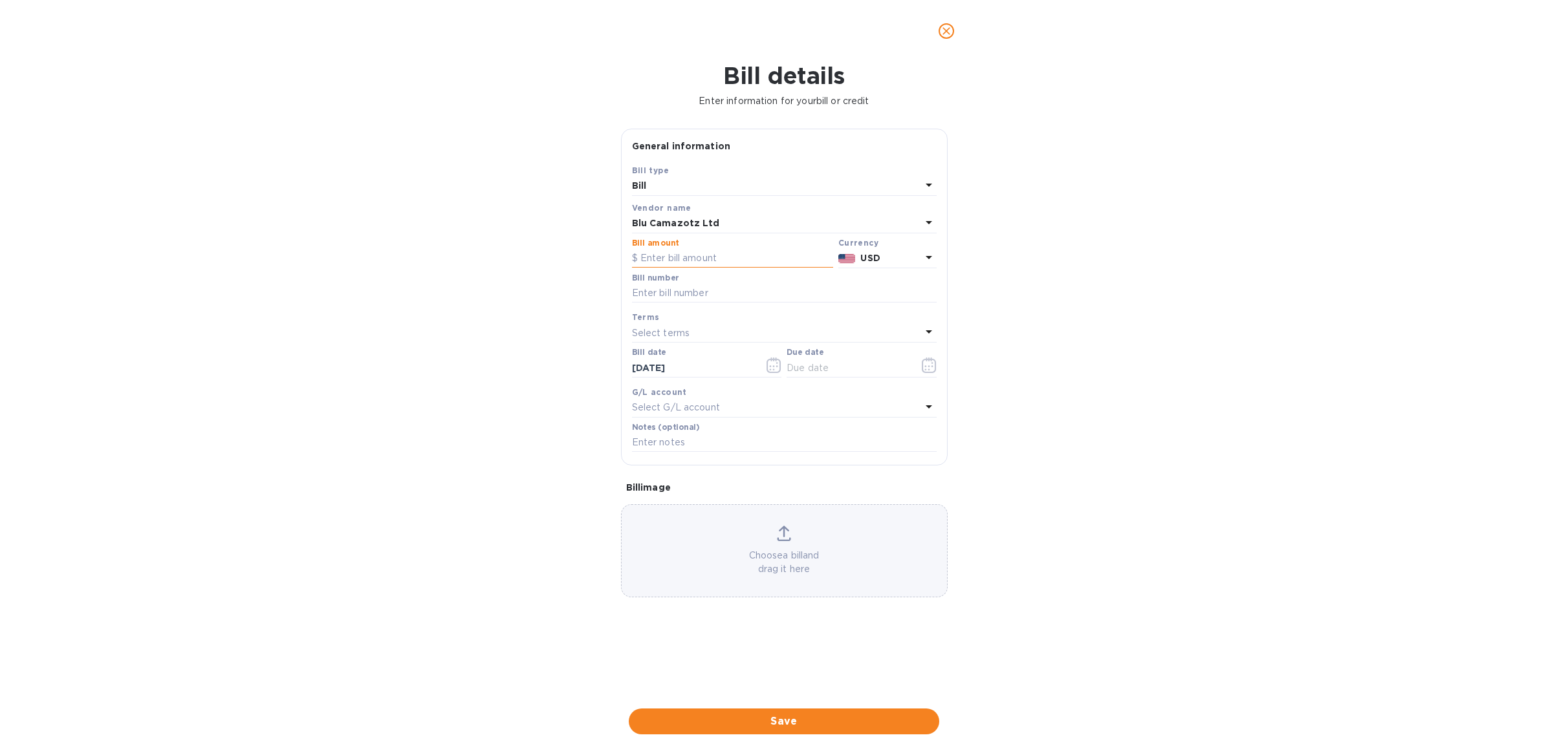
click at [660, 257] on input "text" at bounding box center [733, 259] width 201 height 19
type input "5,820"
click at [698, 292] on input "text" at bounding box center [784, 293] width 305 height 19
click at [690, 293] on input "10 minus" at bounding box center [784, 293] width 305 height 19
click at [772, 291] on input "10 minus RAM 7606, voucher" at bounding box center [784, 293] width 305 height 19
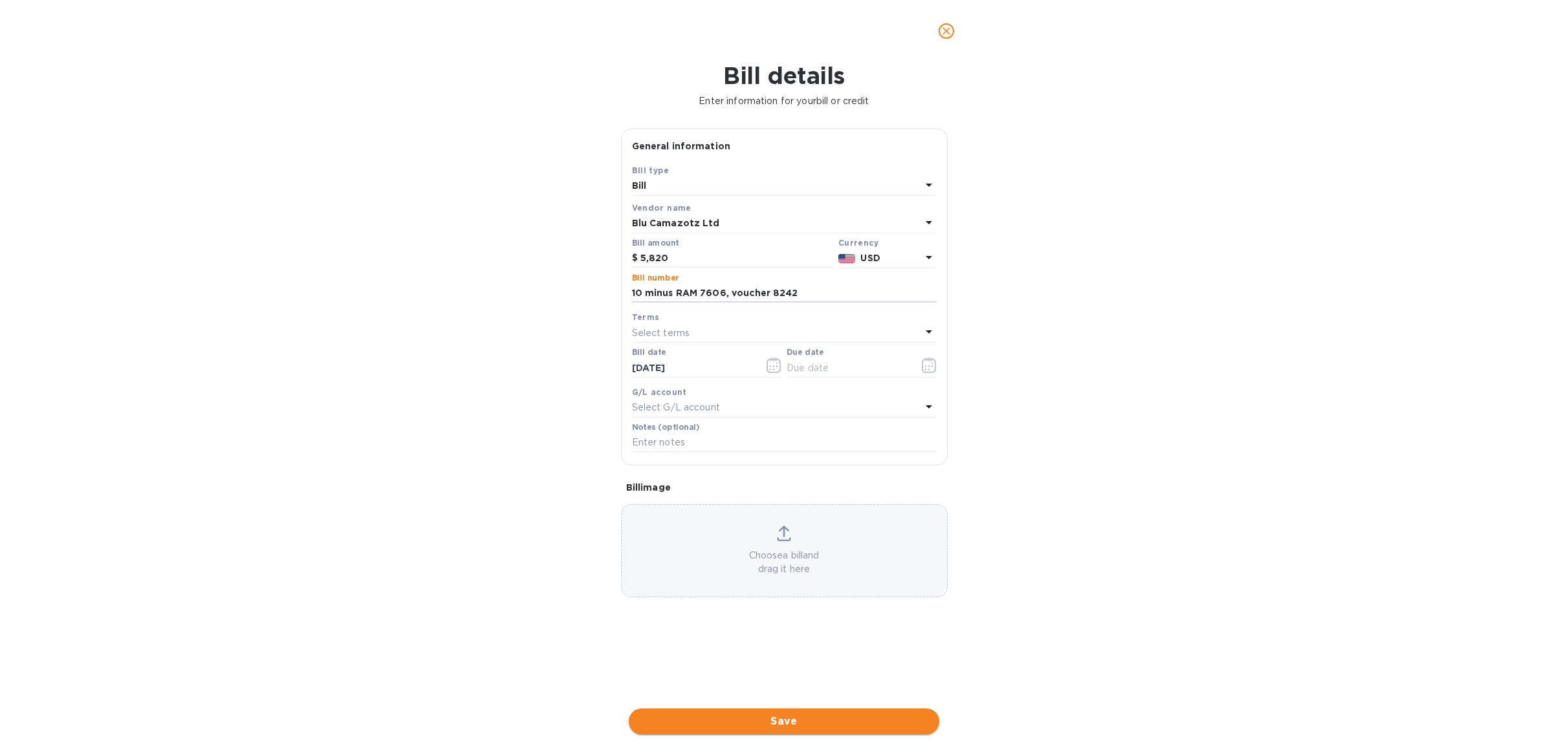
type input "10 minus RAM 7606, voucher 8242"
click at [774, 727] on span "Save" at bounding box center [784, 721] width 290 height 15
click at [846, 369] on input "text" at bounding box center [848, 368] width 122 height 19
type input "[DATE]"
click at [749, 721] on span "Save" at bounding box center [784, 721] width 290 height 15
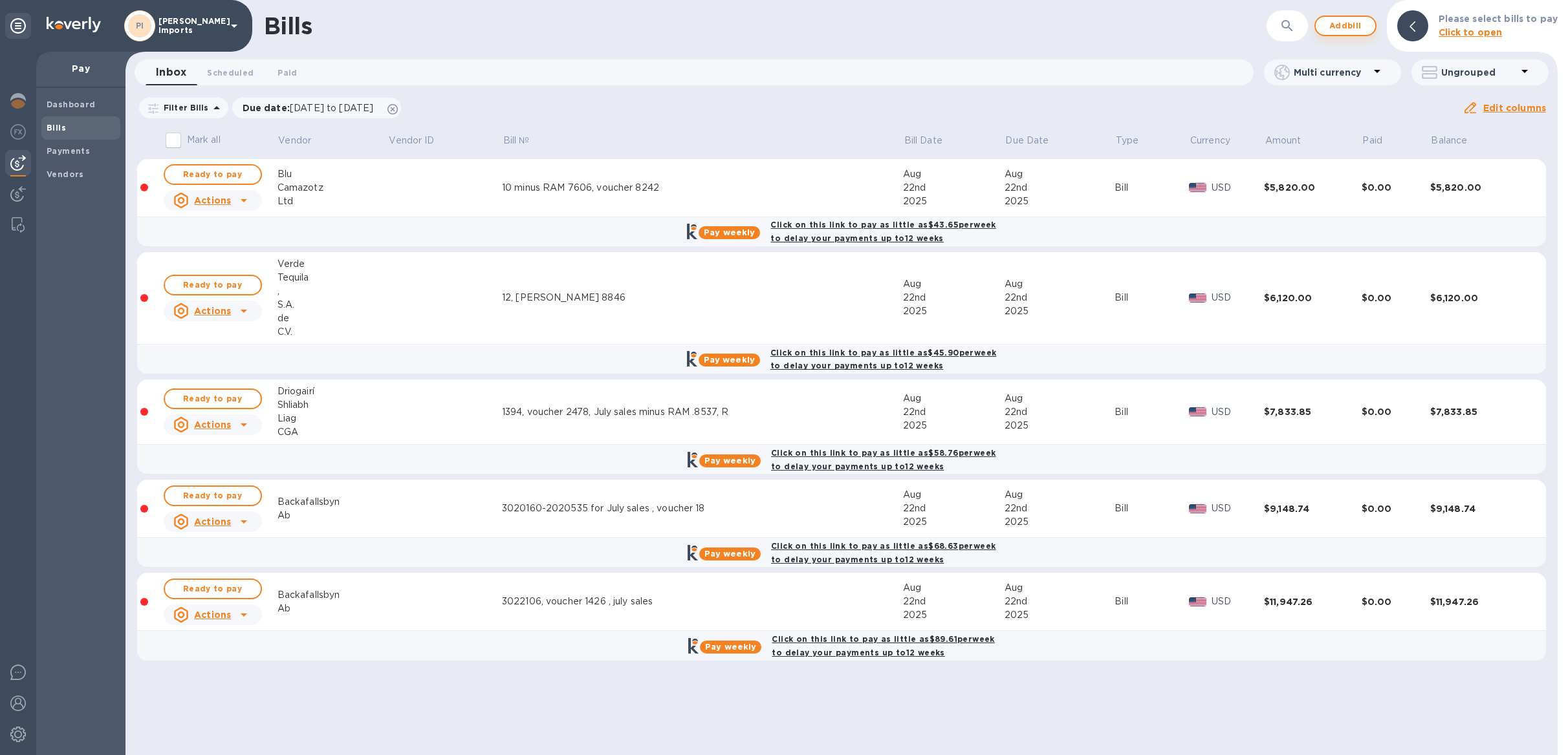
click at [1355, 21] on span "Add bill" at bounding box center [1345, 26] width 39 height 15
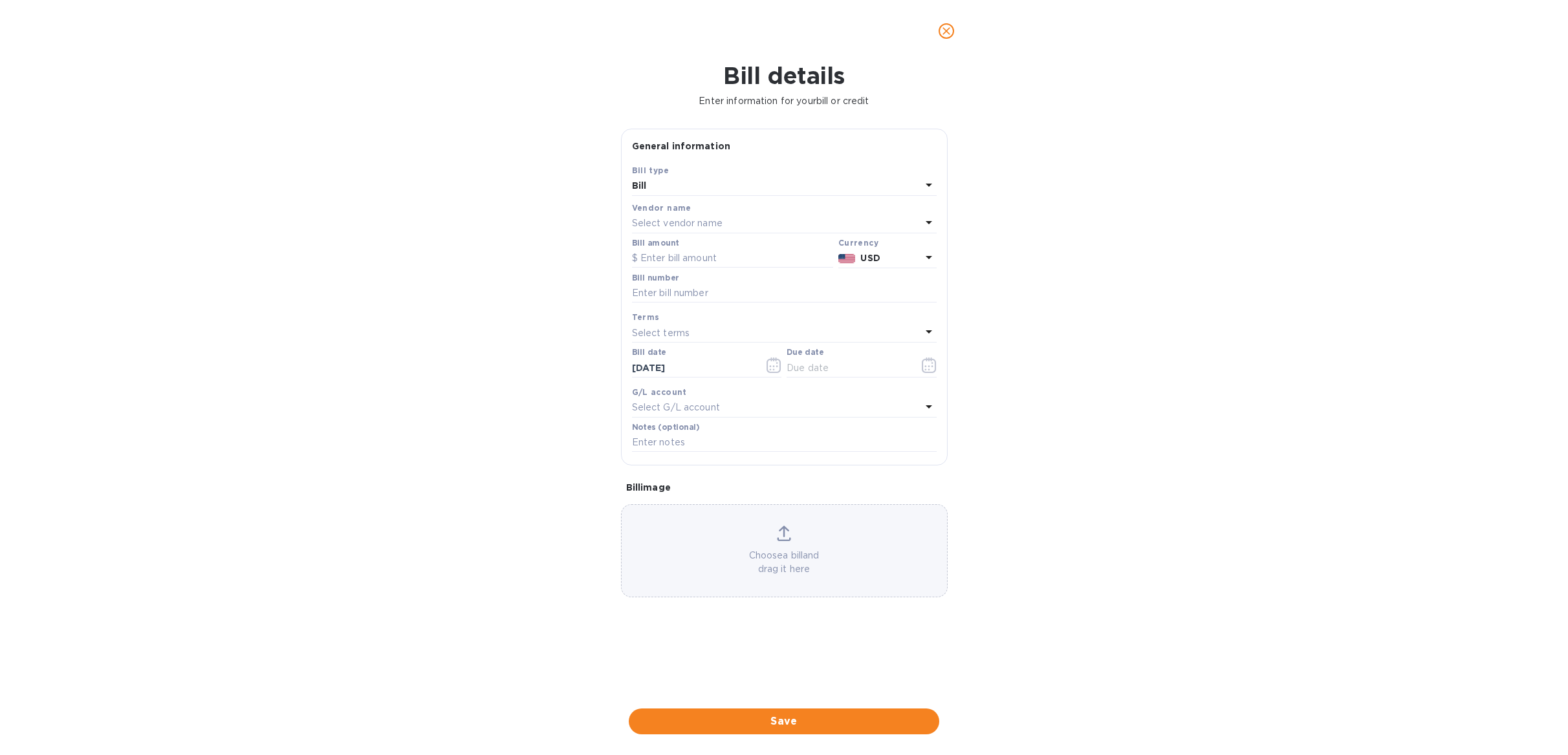
click at [727, 222] on div "Select vendor name" at bounding box center [777, 223] width 289 height 18
click at [722, 254] on input "text" at bounding box center [786, 260] width 228 height 19
type input "N"
type input "BBH"
click at [699, 293] on p "BBH Spirits" at bounding box center [779, 296] width 274 height 14
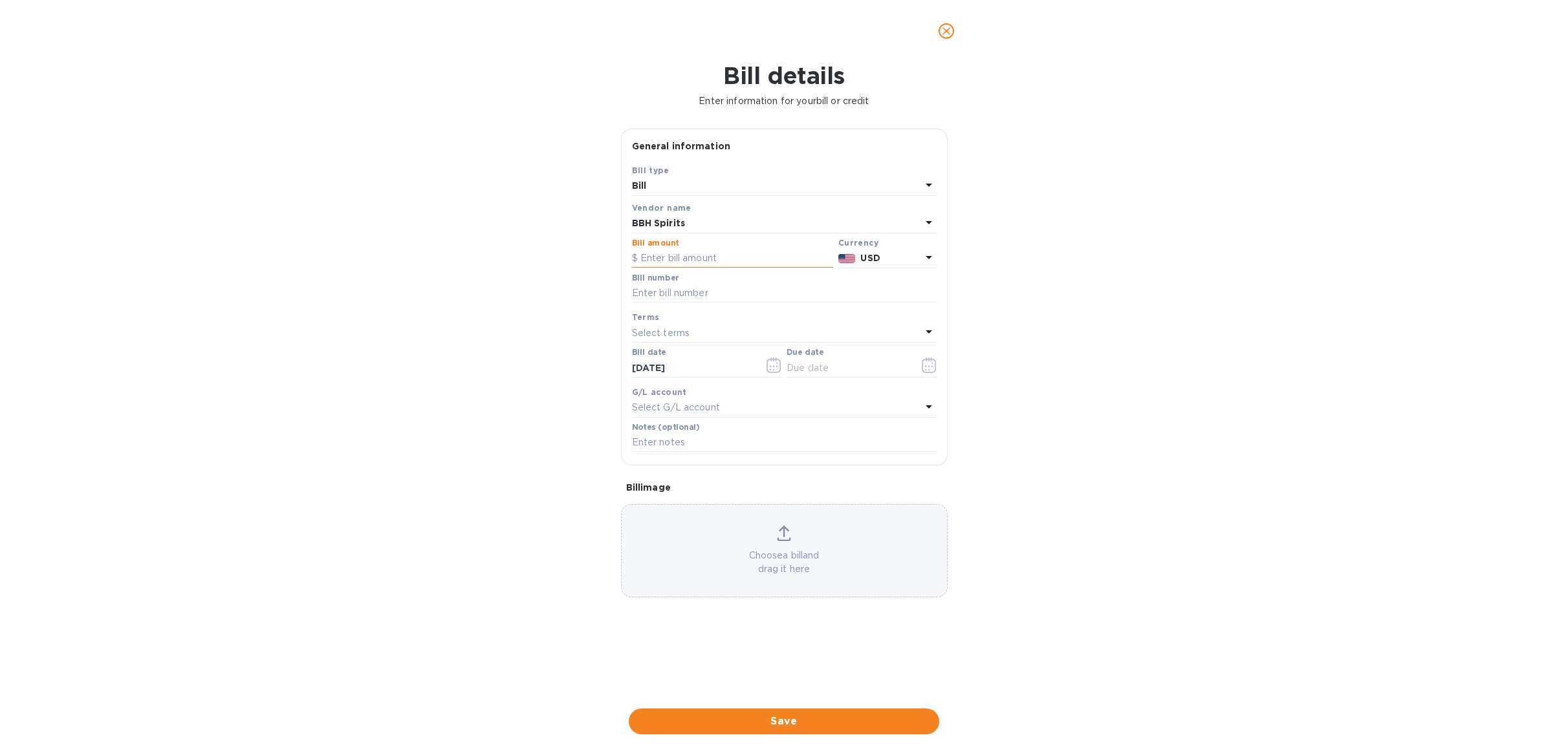
click at [692, 262] on input "text" at bounding box center [733, 259] width 201 height 19
click at [653, 256] on input "text" at bounding box center [733, 259] width 201 height 19
type input "10,618.12"
click at [708, 292] on input "text" at bounding box center [784, 293] width 305 height 19
click at [665, 299] on input "1094" at bounding box center [784, 293] width 305 height 19
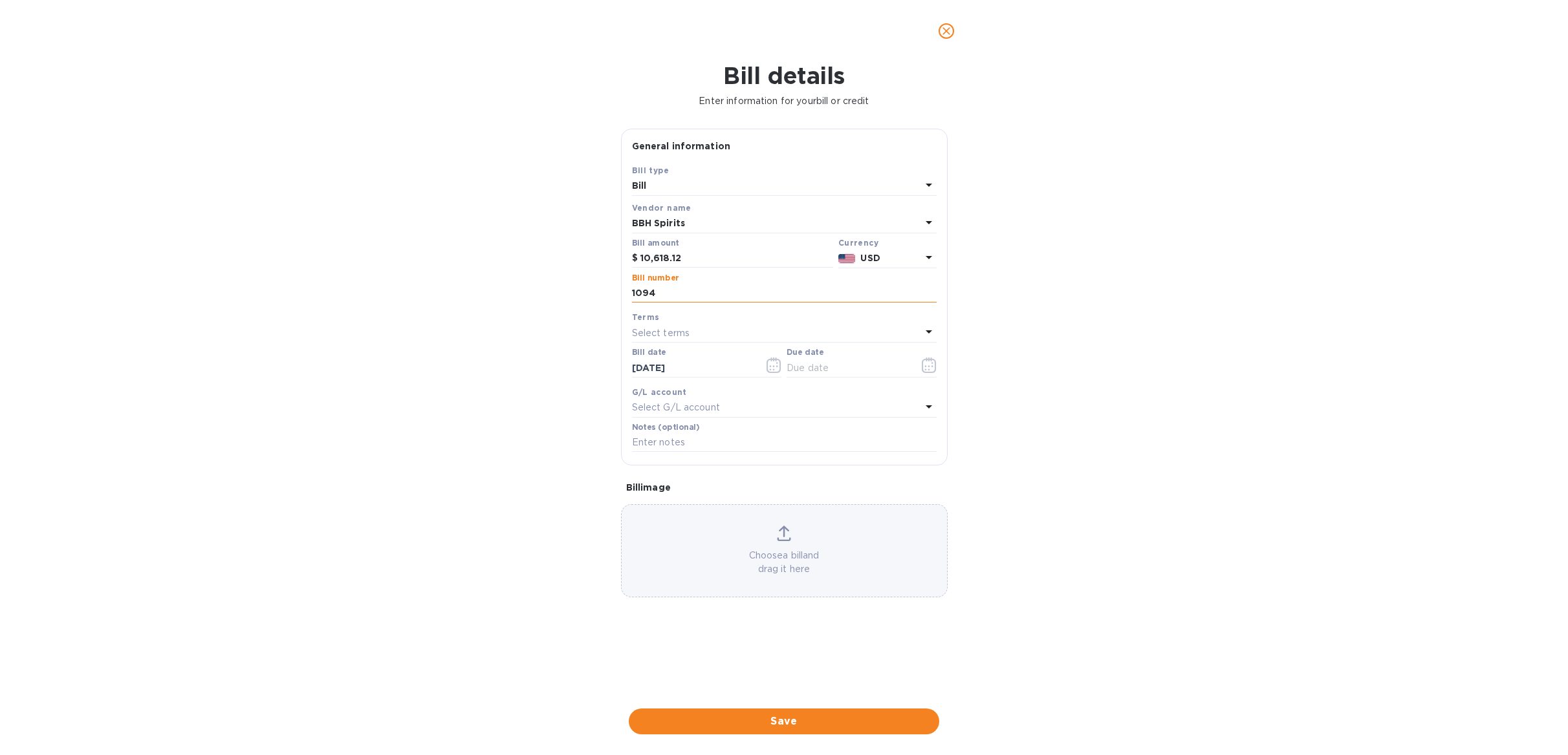
click at [661, 296] on input "1094" at bounding box center [784, 293] width 305 height 19
type input "1094, voucher 8723"
click at [821, 366] on input "text" at bounding box center [848, 368] width 122 height 19
type input "[DATE]"
click at [803, 722] on span "Save" at bounding box center [784, 721] width 290 height 15
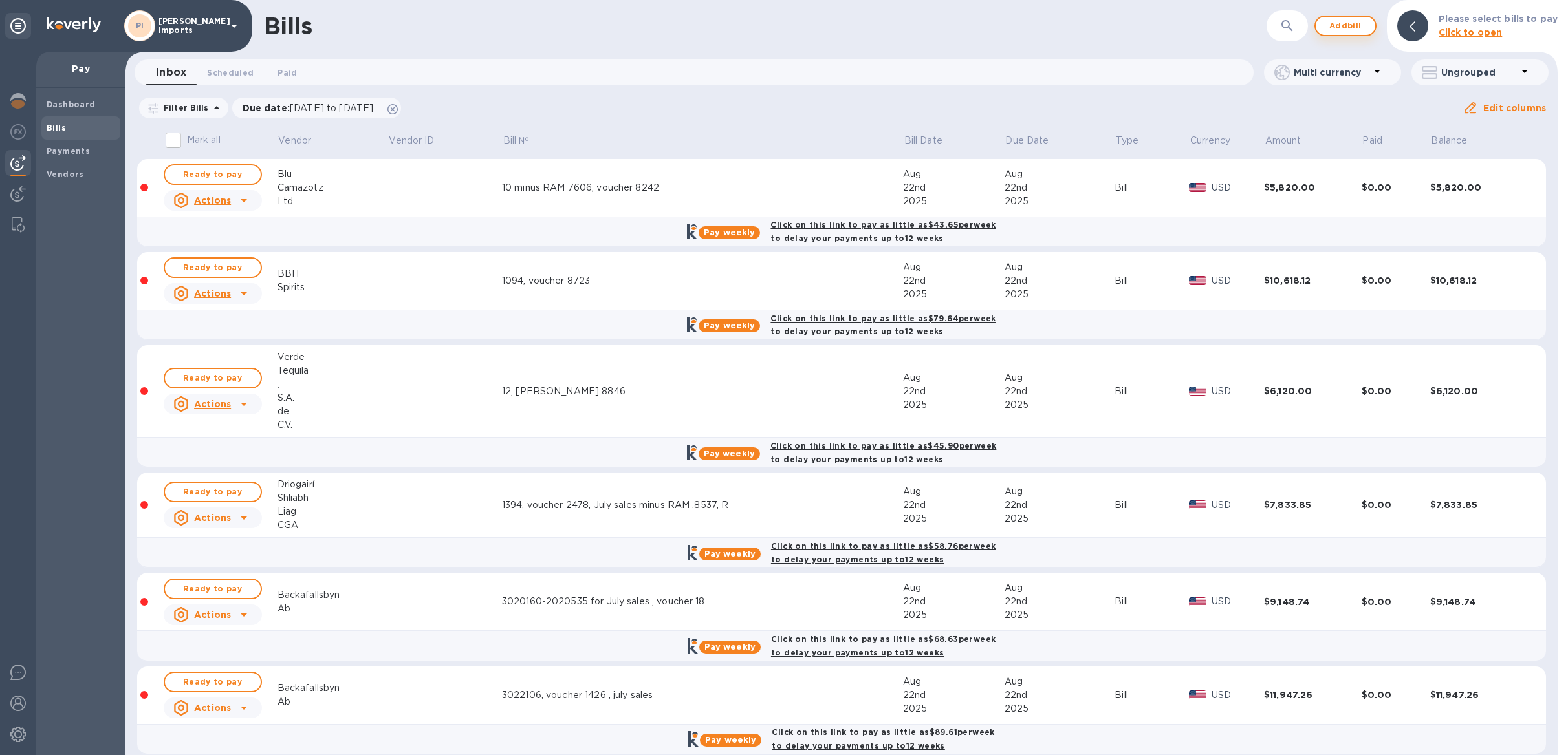
click at [1352, 30] on span "Add bill" at bounding box center [1345, 26] width 39 height 15
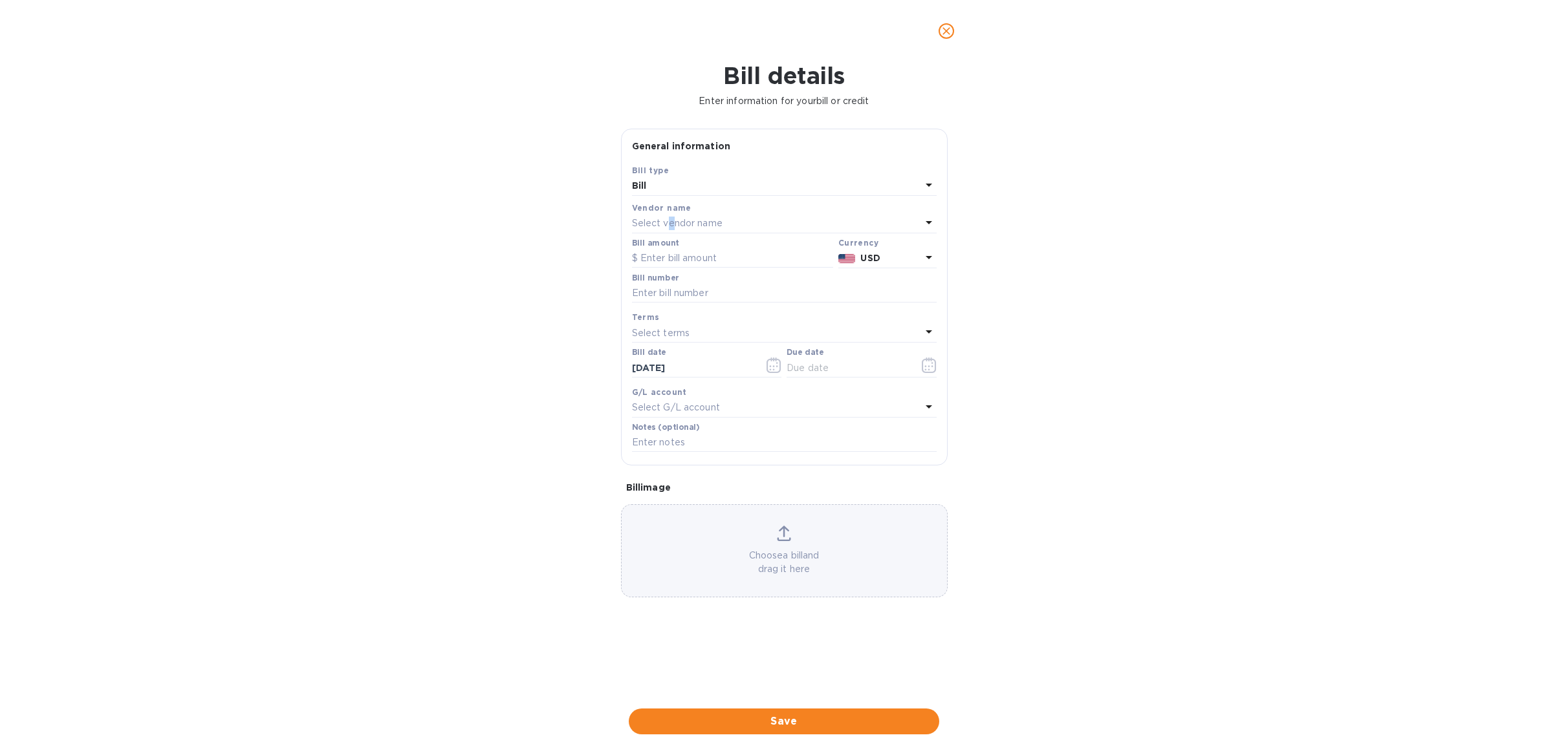
click at [669, 225] on p "Select vendor name" at bounding box center [678, 223] width 91 height 14
click at [691, 267] on input "text" at bounding box center [786, 260] width 228 height 19
click at [692, 257] on input "text" at bounding box center [786, 260] width 228 height 19
type input "Jumping"
click at [695, 296] on p "Jumping Goat Limited" at bounding box center [779, 296] width 274 height 14
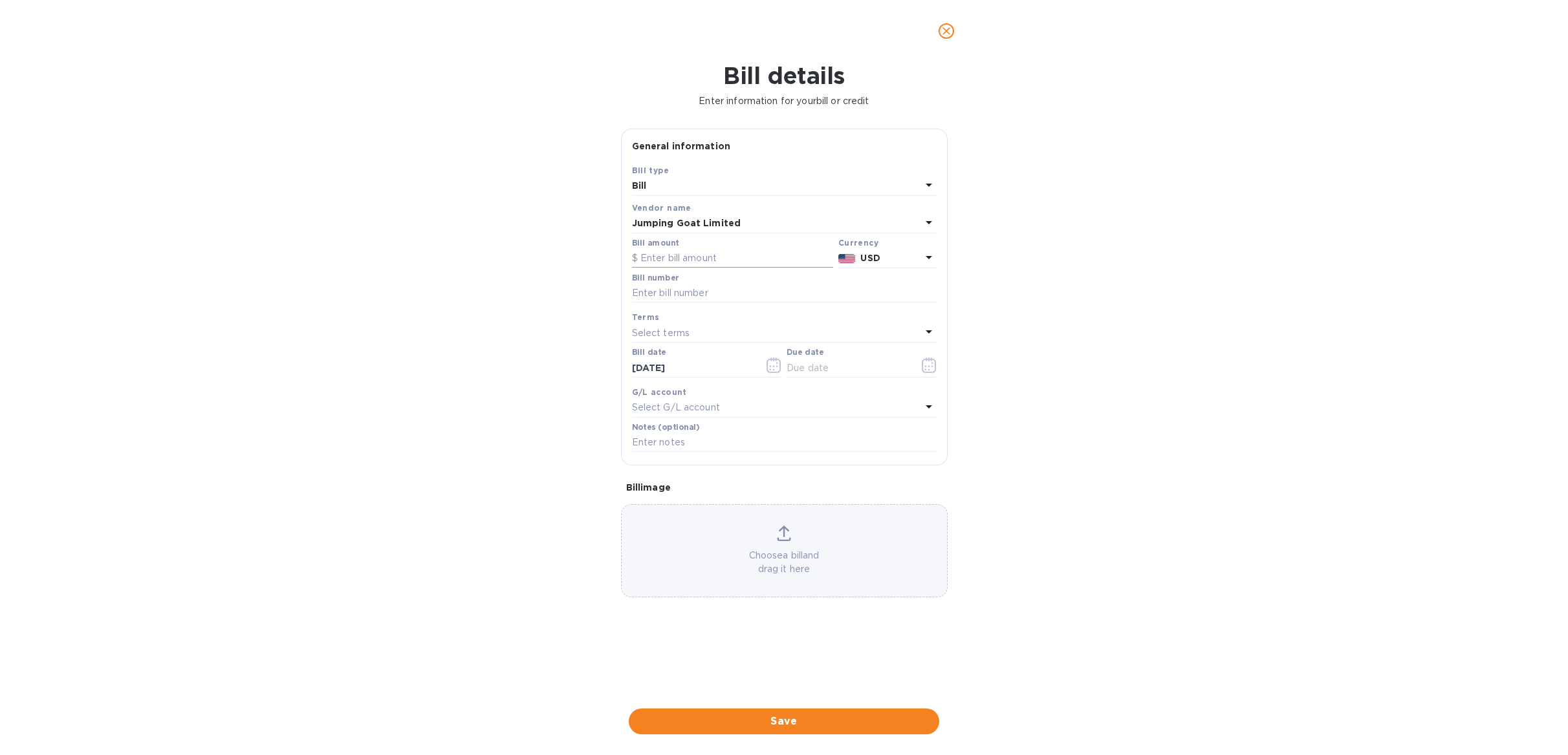
click at [684, 259] on input "text" at bounding box center [733, 259] width 201 height 19
type input "1,188"
click at [696, 300] on input "text" at bounding box center [784, 293] width 305 height 19
click at [709, 295] on input "text" at bounding box center [784, 293] width 305 height 19
type input "SI-651 July Sales, Voucher 7187"
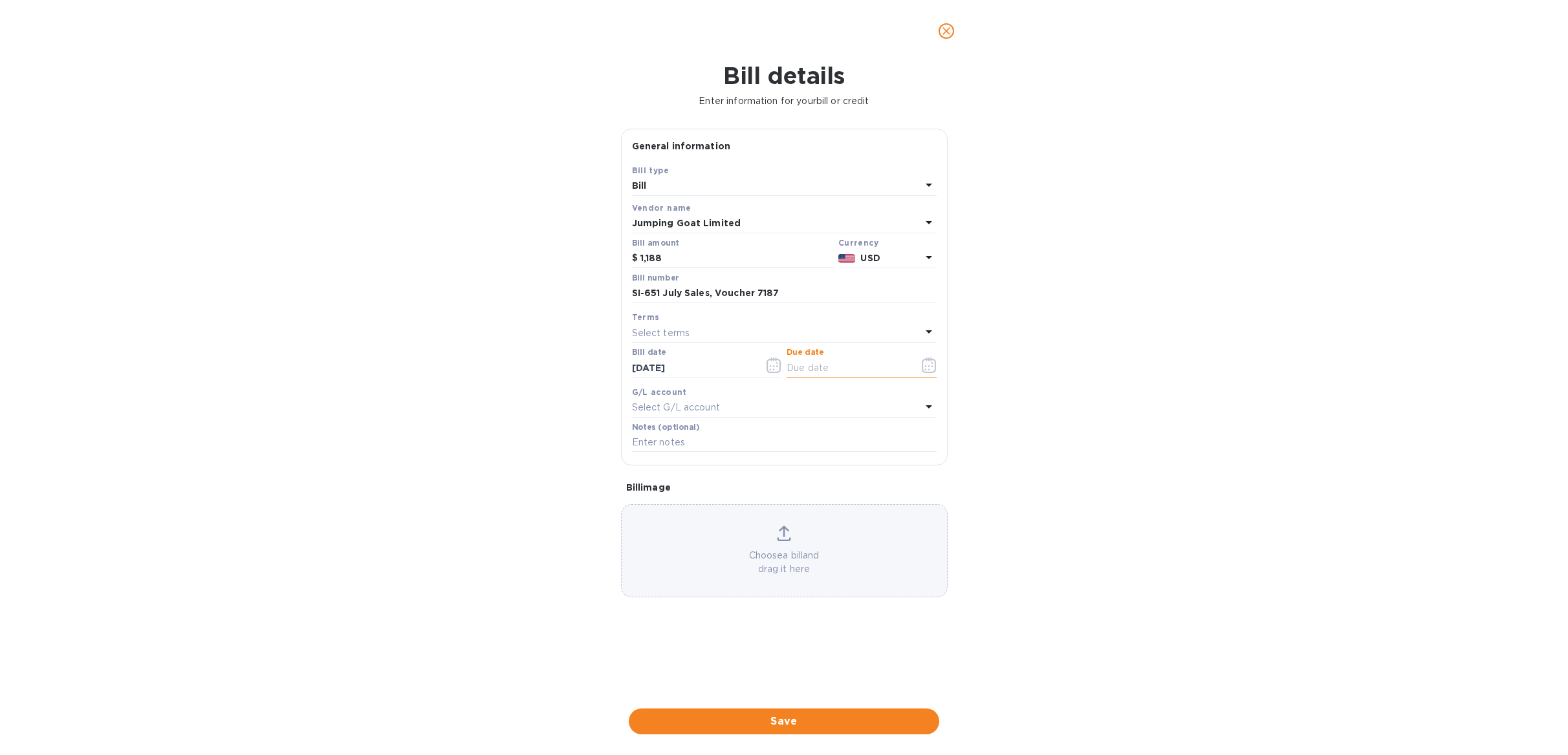
drag, startPoint x: 812, startPoint y: 373, endPoint x: 821, endPoint y: 373, distance: 9.0
click at [812, 373] on input "text" at bounding box center [848, 368] width 122 height 19
drag, startPoint x: 852, startPoint y: 365, endPoint x: 789, endPoint y: 371, distance: 63.3
click at [789, 371] on input "82/22/025_" at bounding box center [848, 368] width 122 height 19
type input "[DATE]"
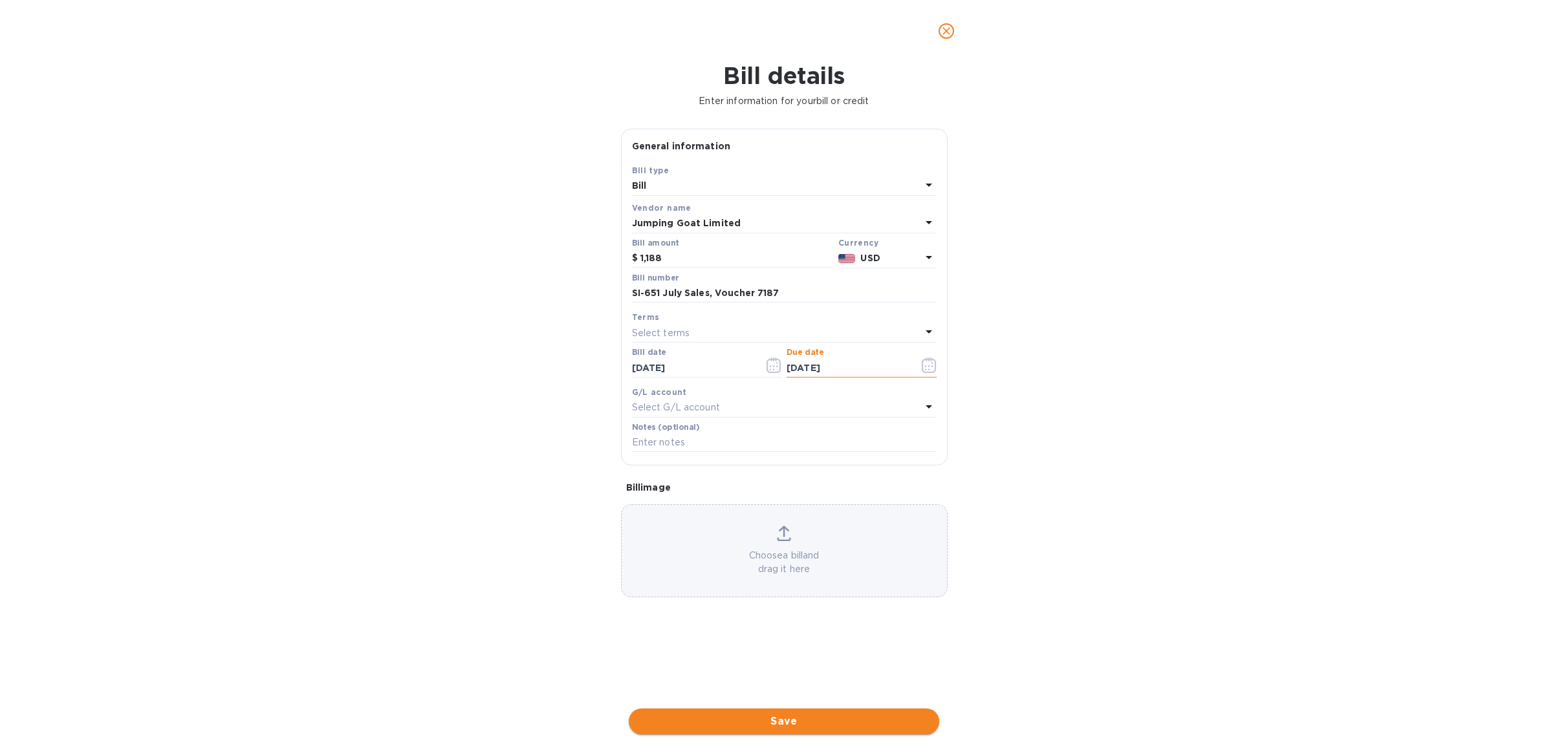
click at [825, 720] on span "Save" at bounding box center [784, 721] width 290 height 15
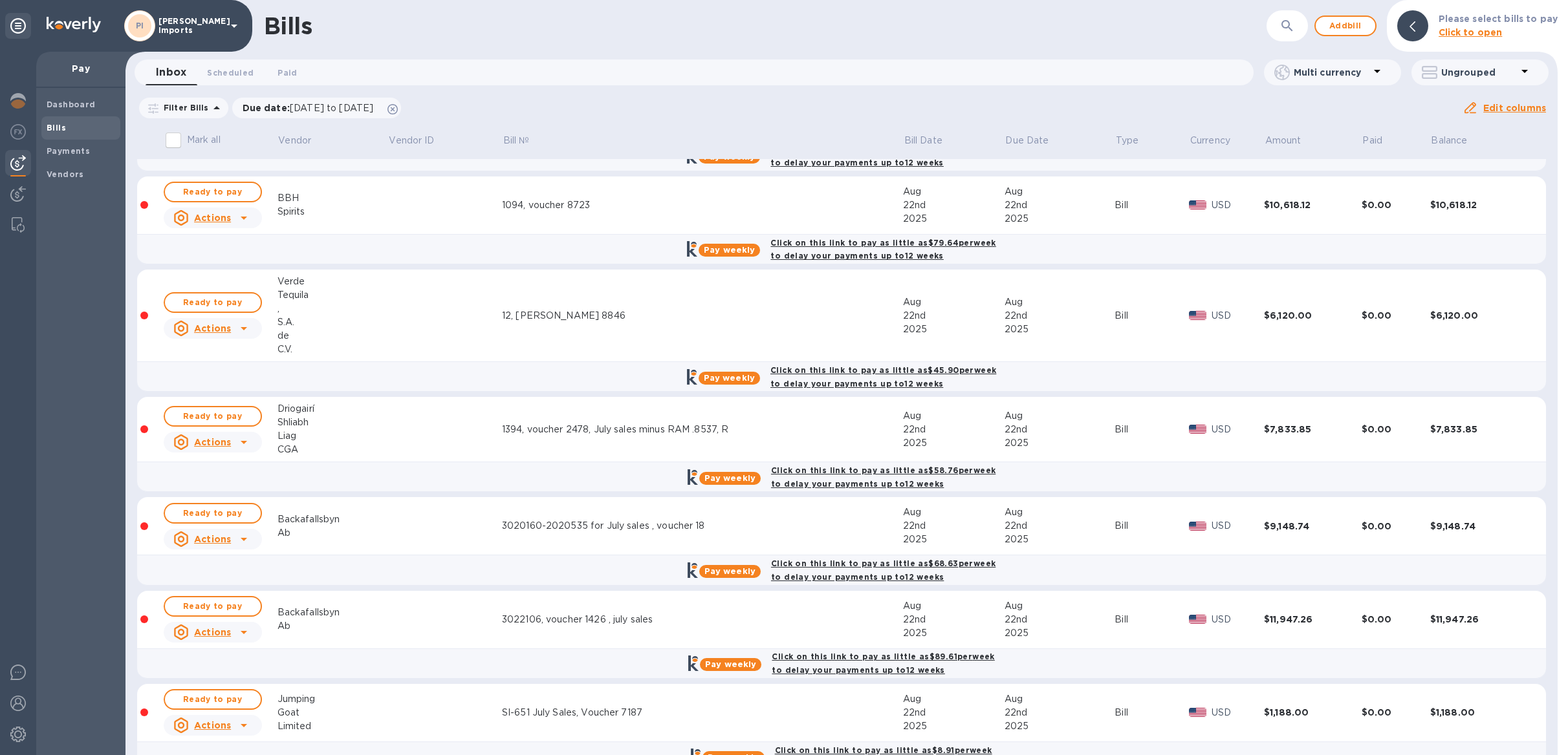
scroll to position [114, 0]
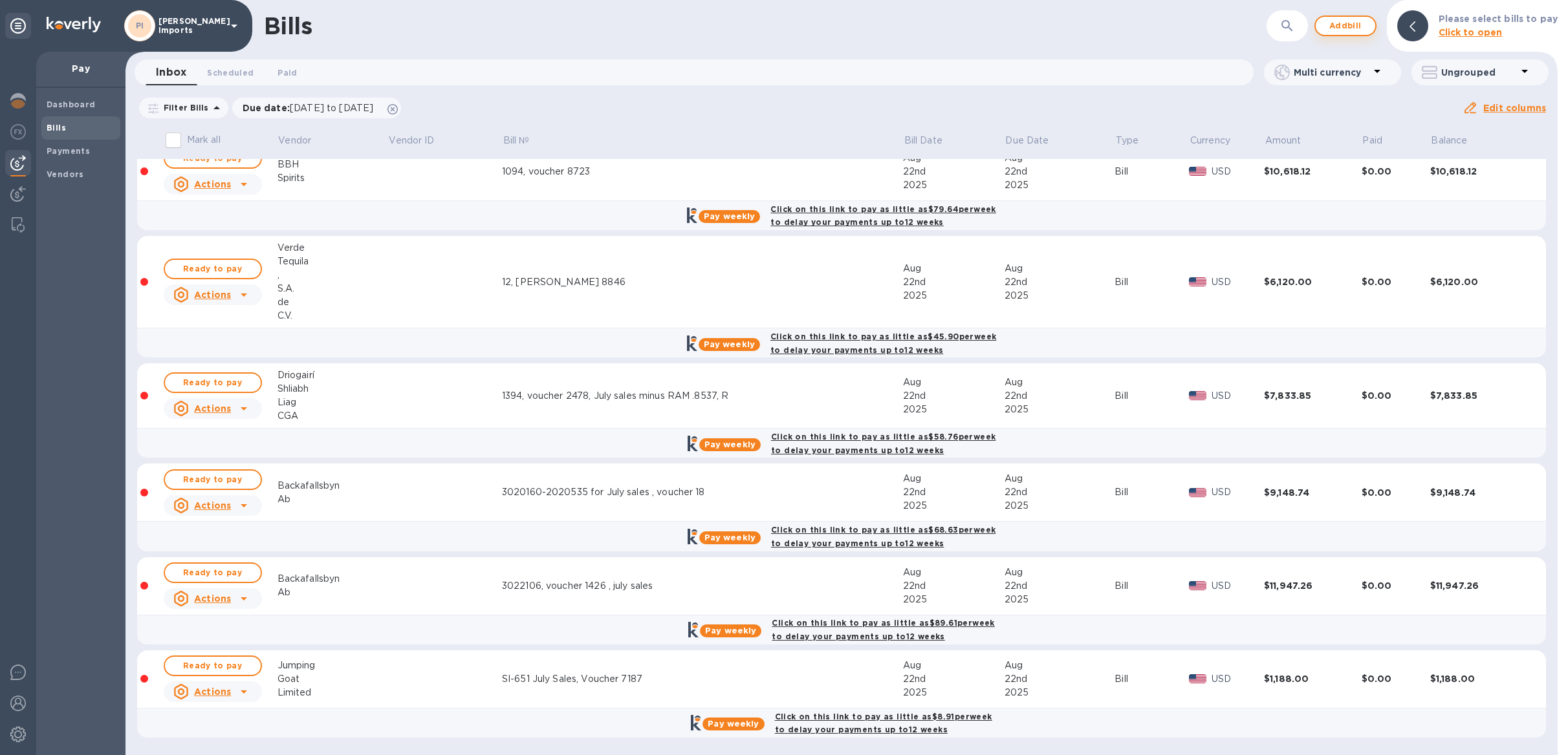
click at [1357, 23] on span "Add bill" at bounding box center [1345, 26] width 39 height 15
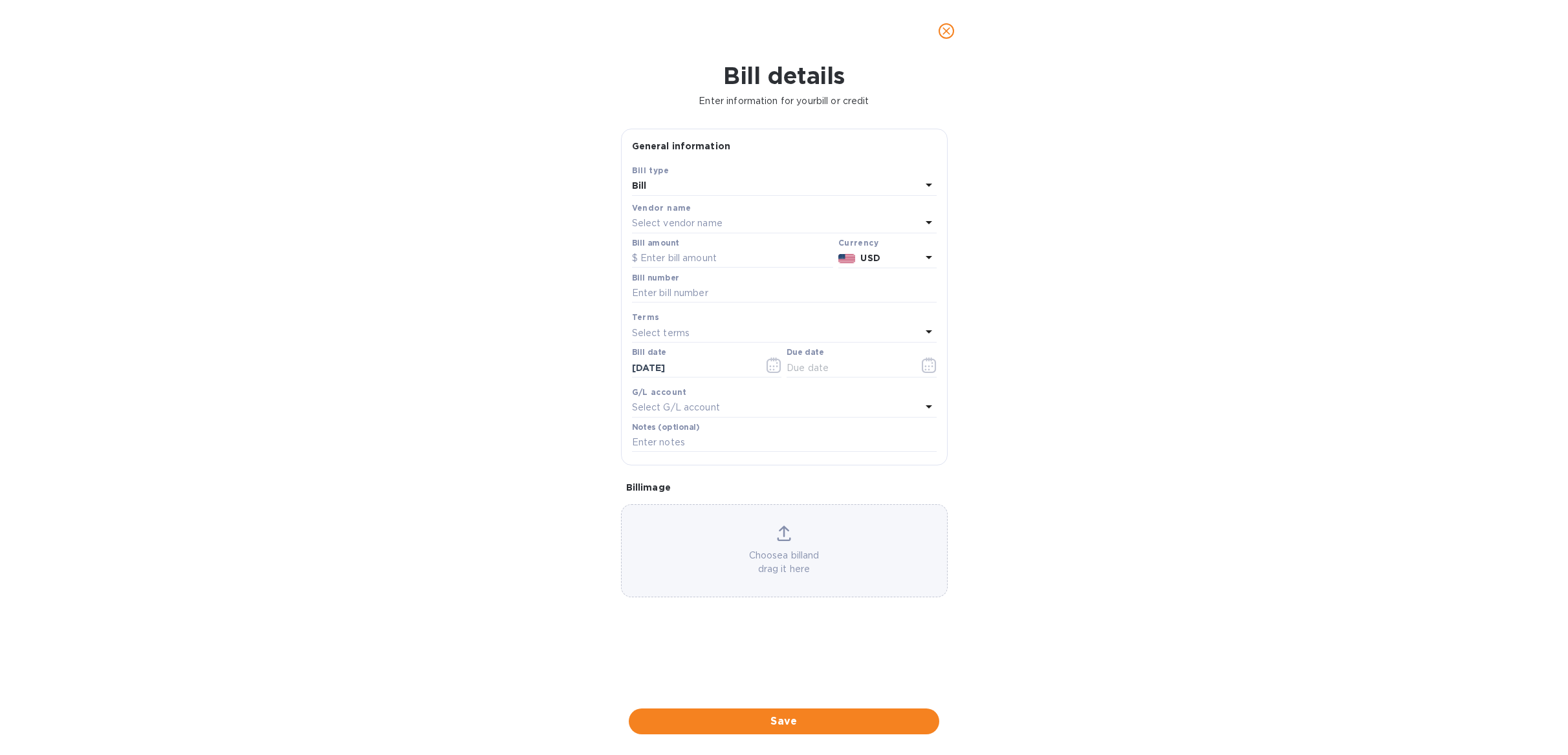
click at [669, 223] on p "Select vendor name" at bounding box center [678, 223] width 91 height 14
click at [689, 263] on input "text" at bounding box center [786, 260] width 228 height 19
type input "Full Circle"
click at [702, 297] on p "Full Circle Craft Distillers Co. Inc." at bounding box center [779, 296] width 274 height 14
click at [673, 257] on input "text" at bounding box center [733, 259] width 201 height 19
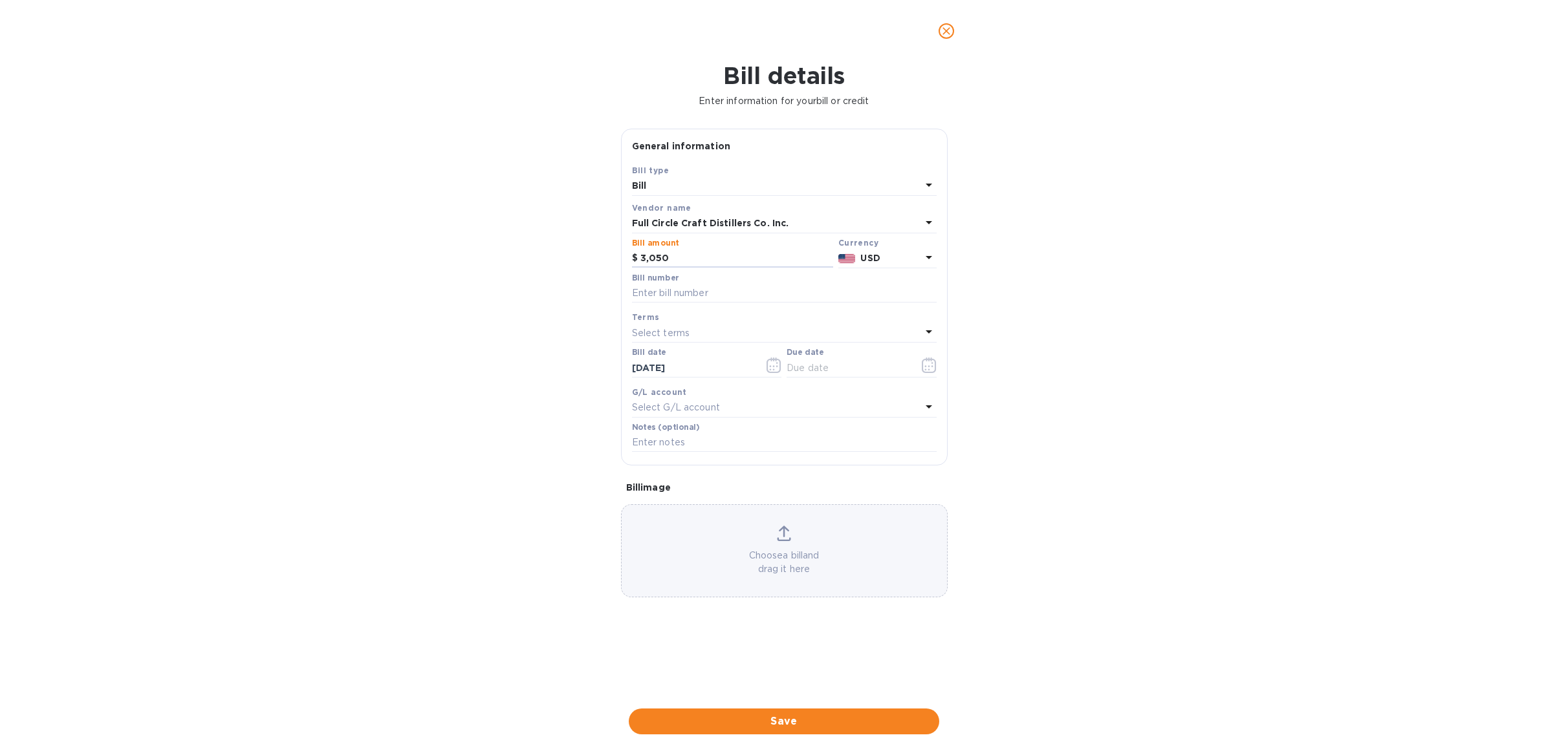
type input "3,050"
click at [704, 293] on input "text" at bounding box center [784, 293] width 305 height 19
click at [671, 298] on input "text" at bounding box center [784, 293] width 305 height 19
paste input "July Sales , CI-22-0002, voucher 2758"
type input "July Sales , CI-22-0002, voucher 2758"
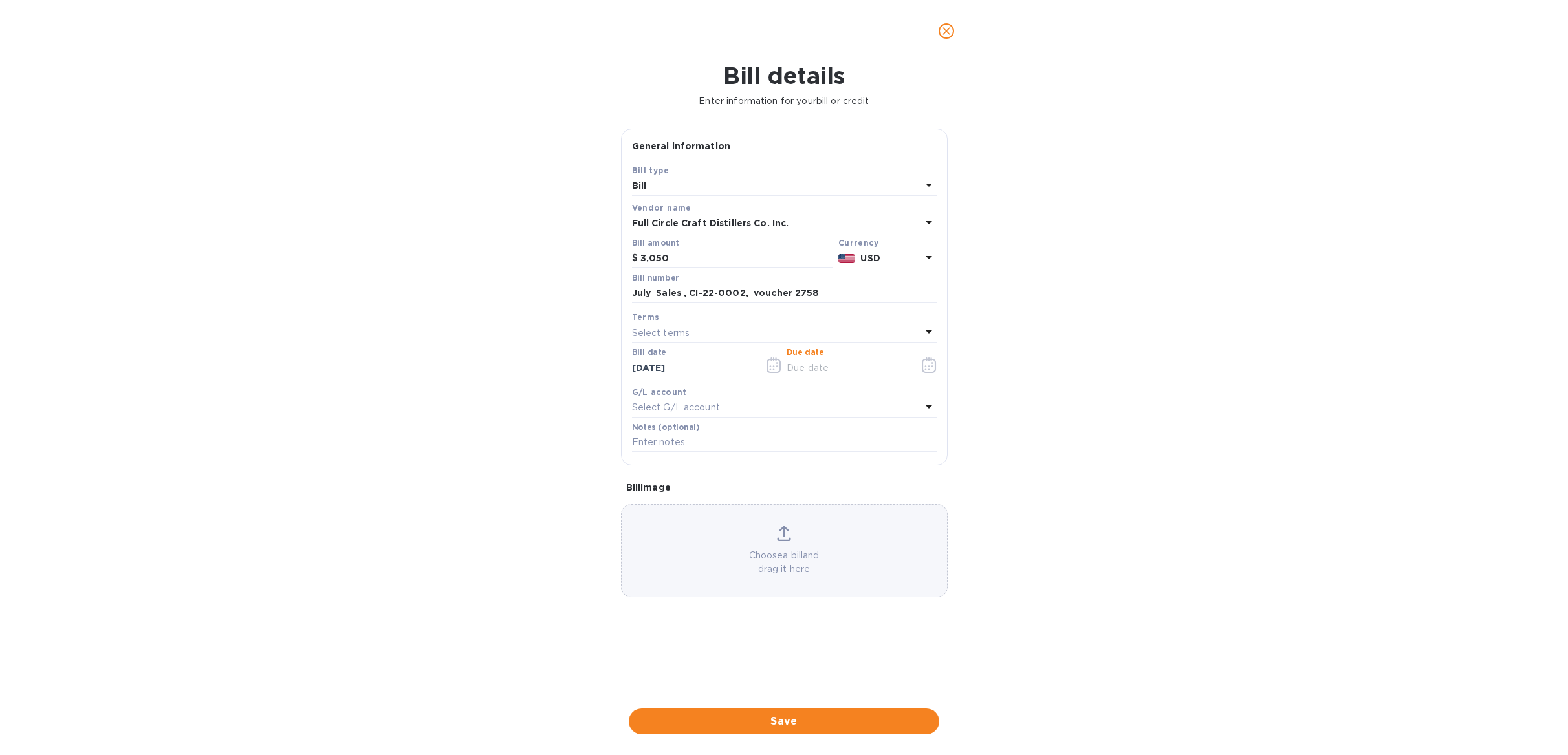
click at [797, 365] on input "text" at bounding box center [848, 368] width 122 height 19
type input "[DATE]"
click at [780, 721] on span "Save" at bounding box center [784, 721] width 290 height 15
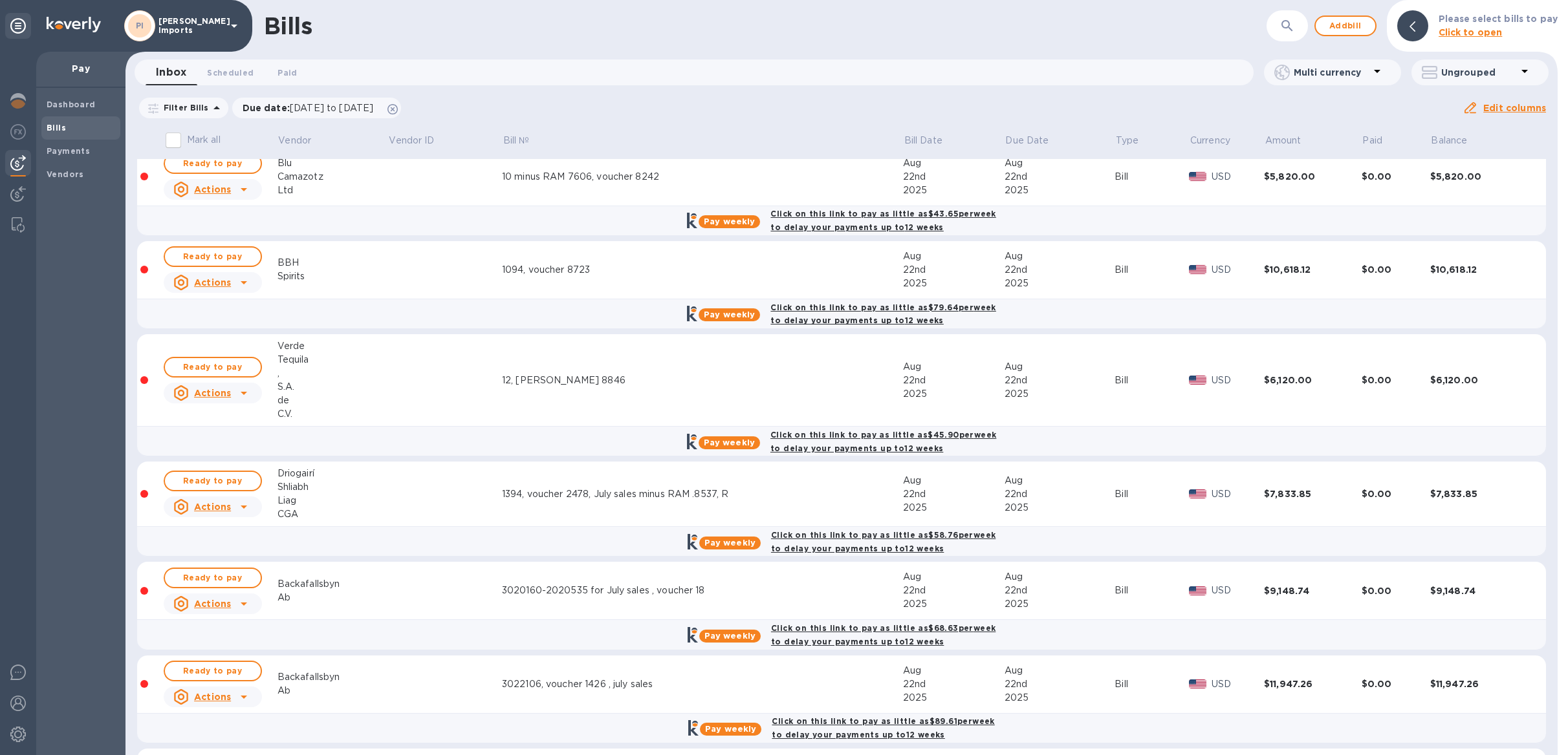
scroll to position [0, 0]
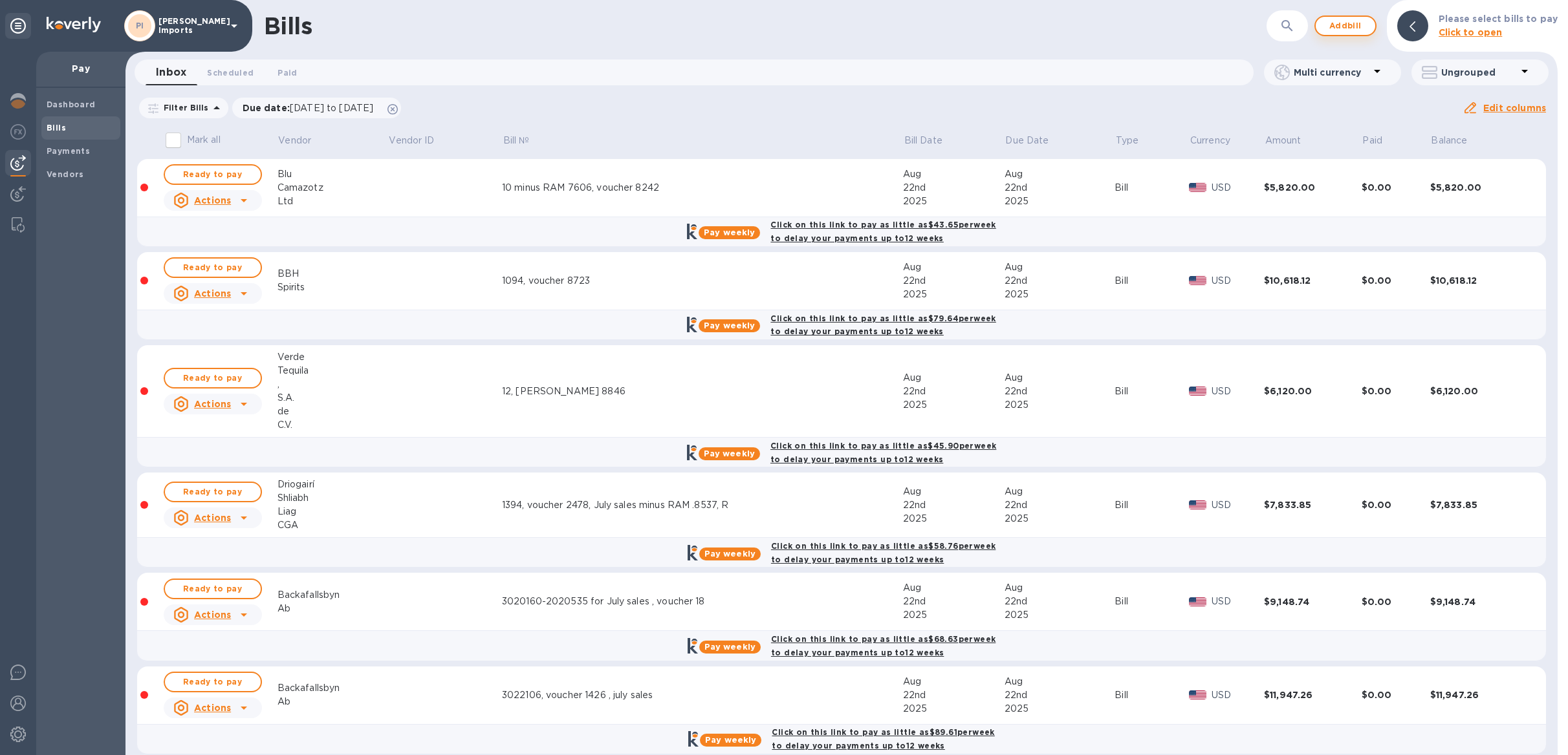
click at [1341, 27] on span "Add bill" at bounding box center [1345, 26] width 39 height 15
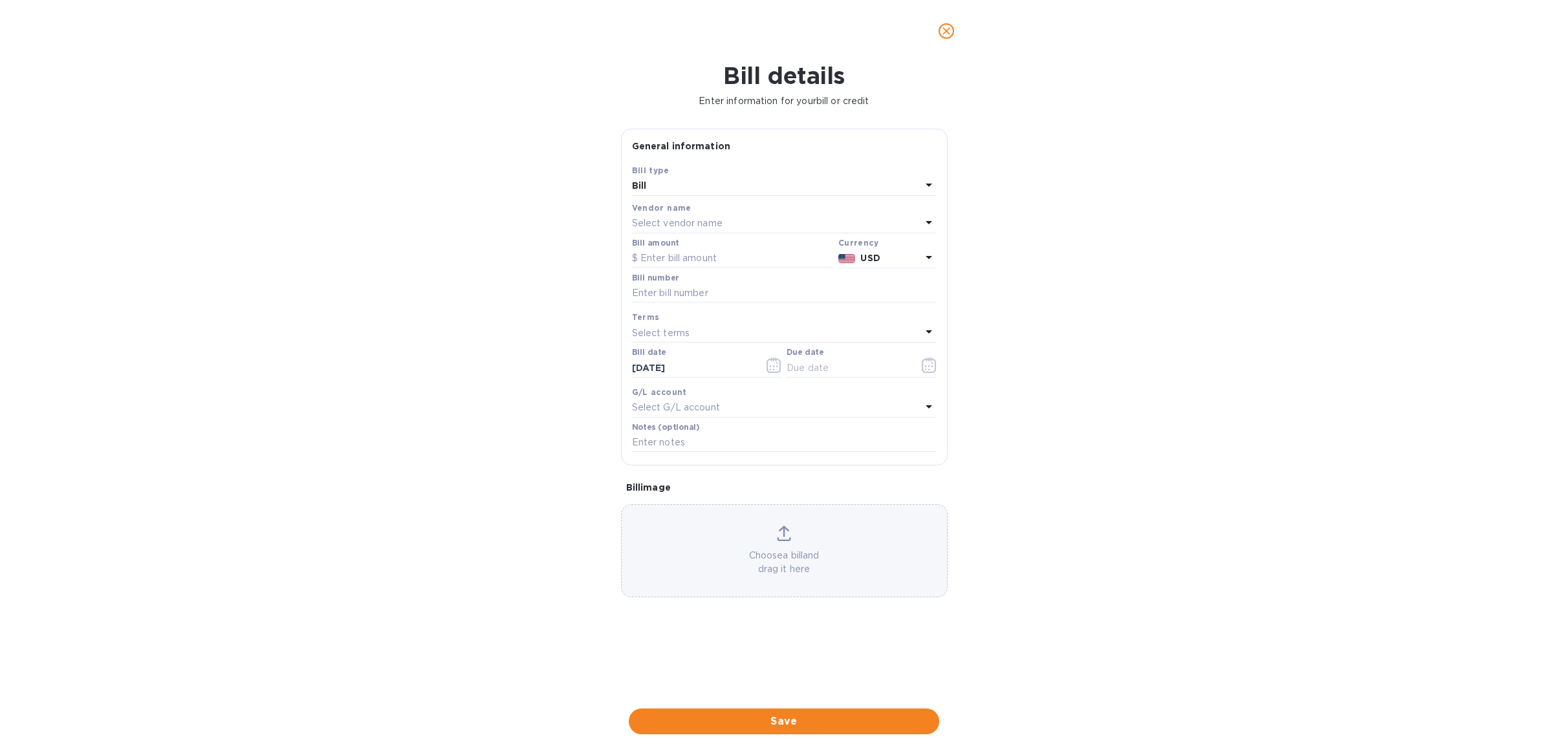
click at [695, 223] on p "Select vendor name" at bounding box center [678, 223] width 91 height 14
click at [699, 259] on input "text" at bounding box center [786, 260] width 228 height 19
drag, startPoint x: 734, startPoint y: 261, endPoint x: 639, endPoint y: 260, distance: 95.0
click at [639, 260] on div "Vendors blackhole" at bounding box center [784, 251] width 305 height 55
type input "t"
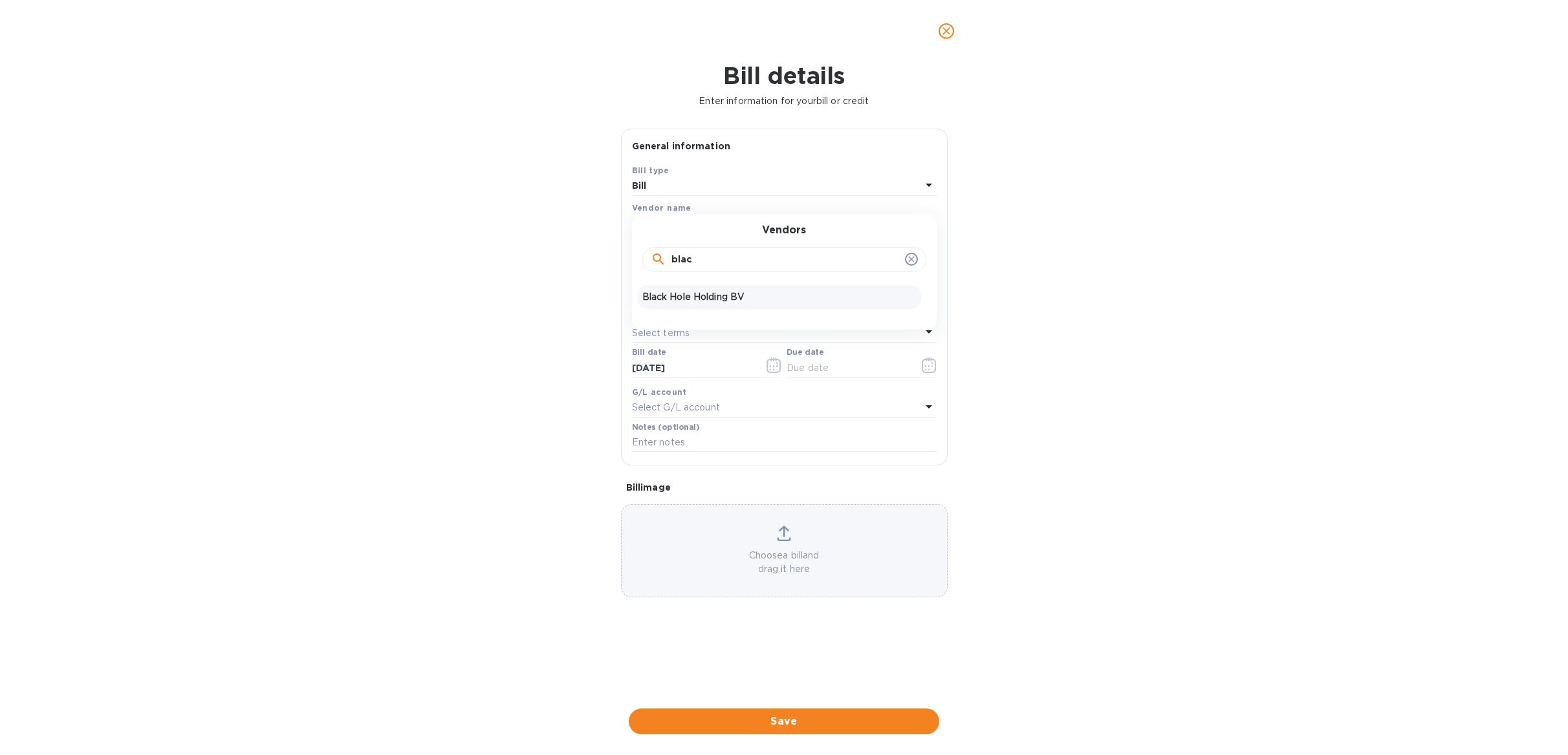
type input "blac"
click at [694, 301] on p "Black Hole Holding BV" at bounding box center [779, 296] width 274 height 14
click at [702, 262] on input "text" at bounding box center [733, 259] width 201 height 19
type input "3,461.62"
click at [678, 290] on input "text" at bounding box center [784, 293] width 305 height 19
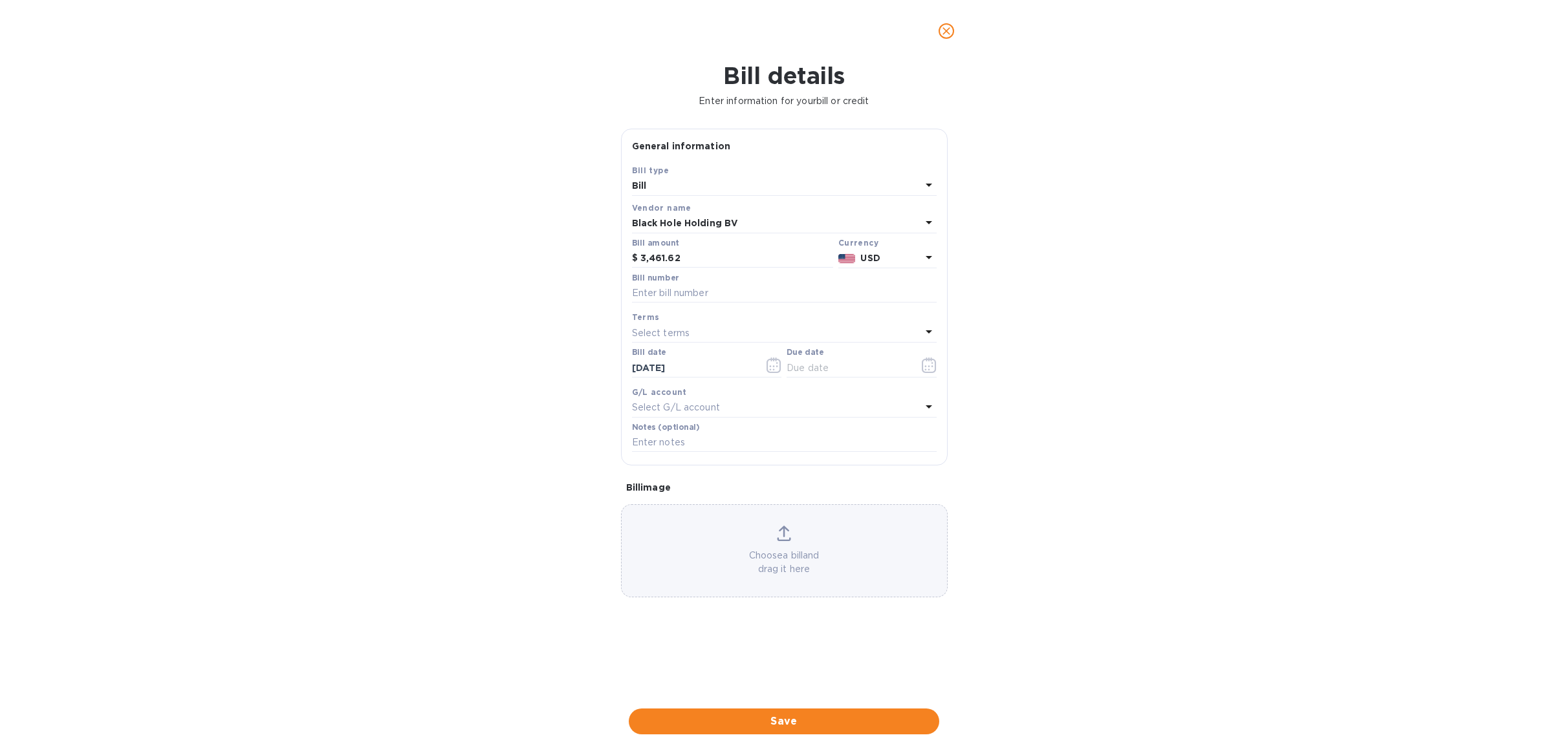
click at [621, 299] on div "General information Save Bill type Bill Vendor name Black Hole Holding BV Bill …" at bounding box center [784, 296] width 327 height 337
click at [642, 295] on input "text" at bounding box center [784, 293] width 305 height 19
drag, startPoint x: 784, startPoint y: 298, endPoint x: 730, endPoint y: 297, distance: 54.0
click at [730, 297] on input "1217, voucher 2696, Jly sals" at bounding box center [784, 293] width 305 height 19
type input "1217, voucher 2696, July sales and may sales due for [US_STATE]"
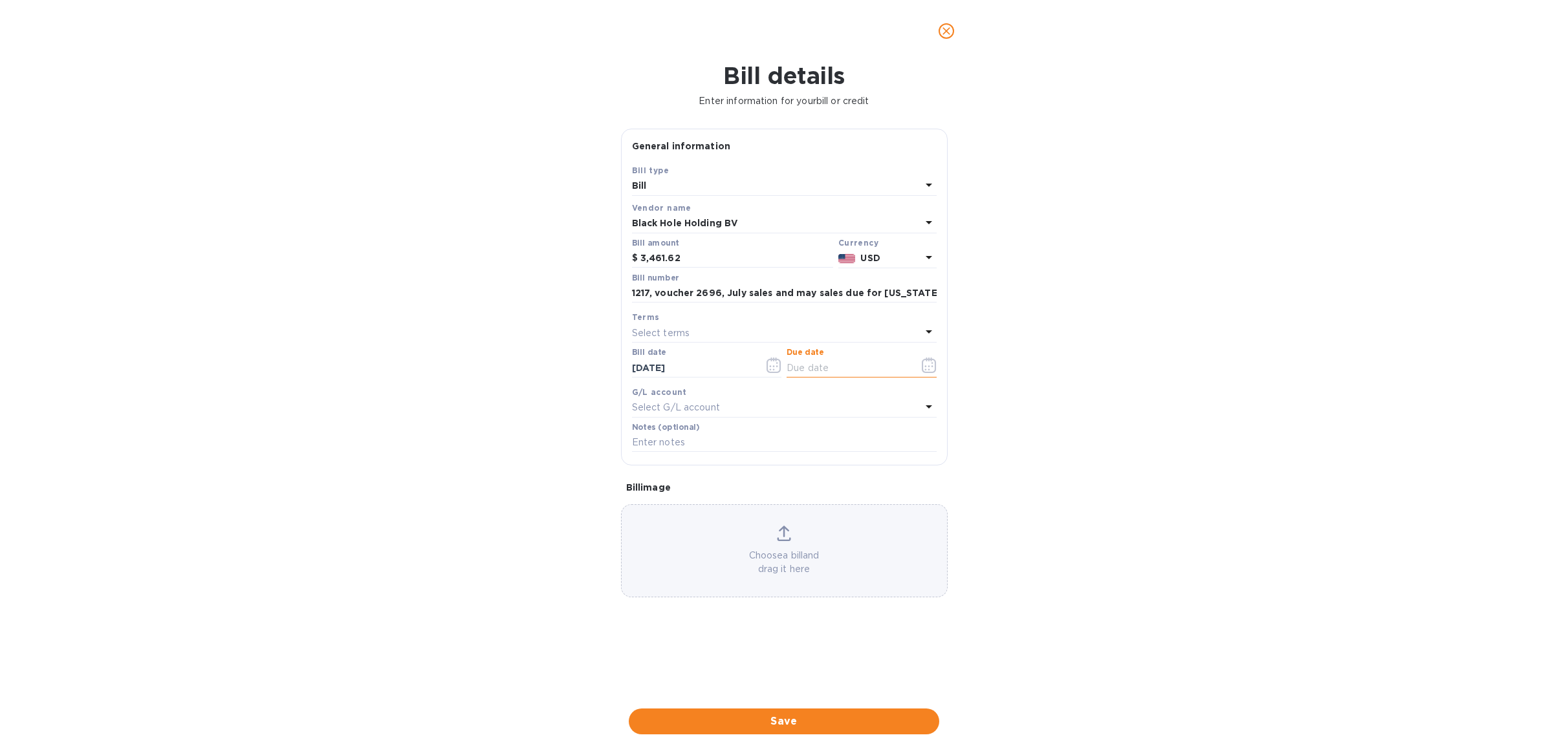
click at [810, 373] on input "text" at bounding box center [848, 368] width 122 height 19
click at [806, 371] on input "[DATE]" at bounding box center [848, 368] width 122 height 19
click at [813, 367] on input "[DATE]" at bounding box center [848, 368] width 122 height 19
type input "[DATE]"
click at [814, 725] on span "Save" at bounding box center [784, 721] width 290 height 15
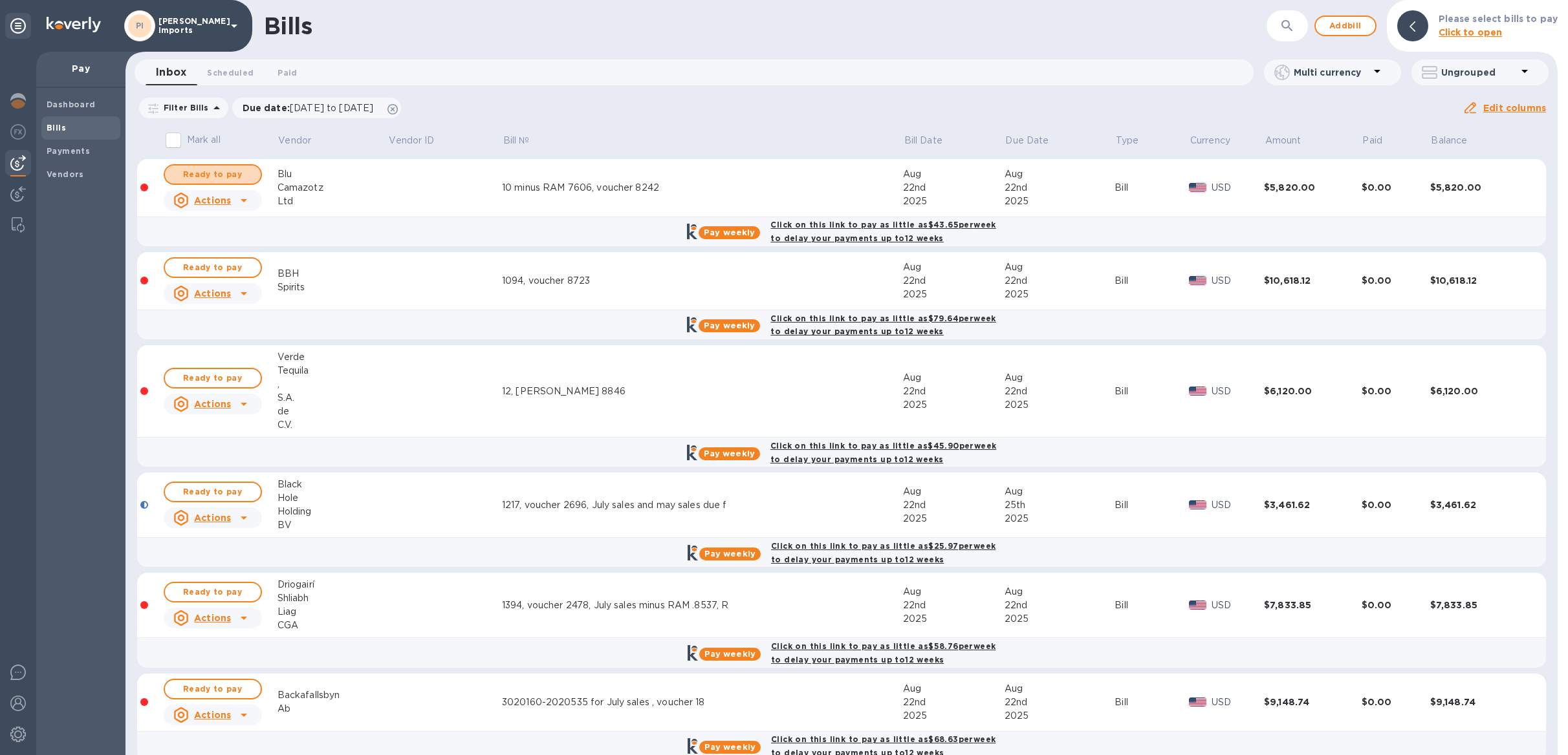
click at [247, 176] on span "Ready to pay" at bounding box center [212, 174] width 75 height 15
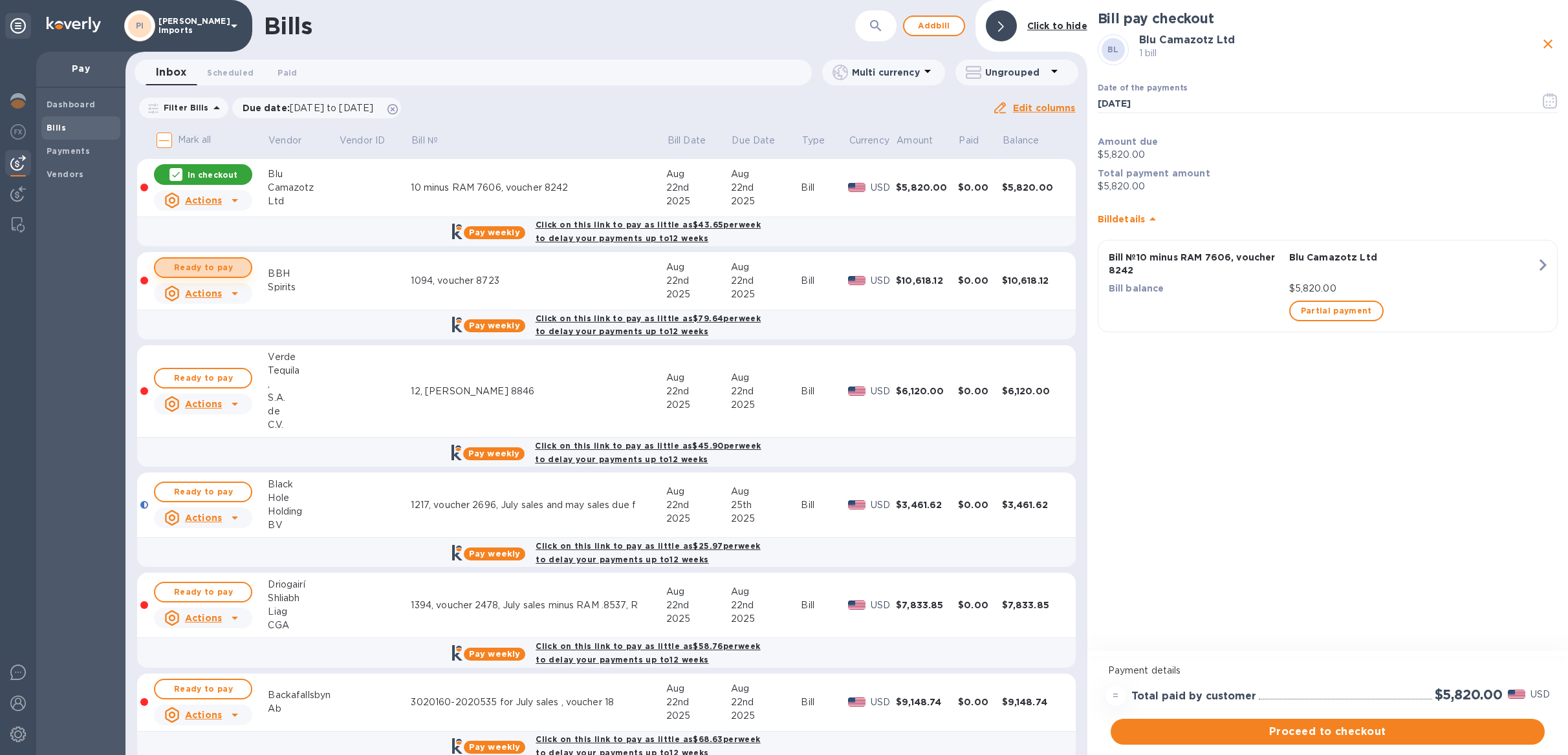
click at [207, 267] on span "Ready to pay" at bounding box center [203, 267] width 75 height 15
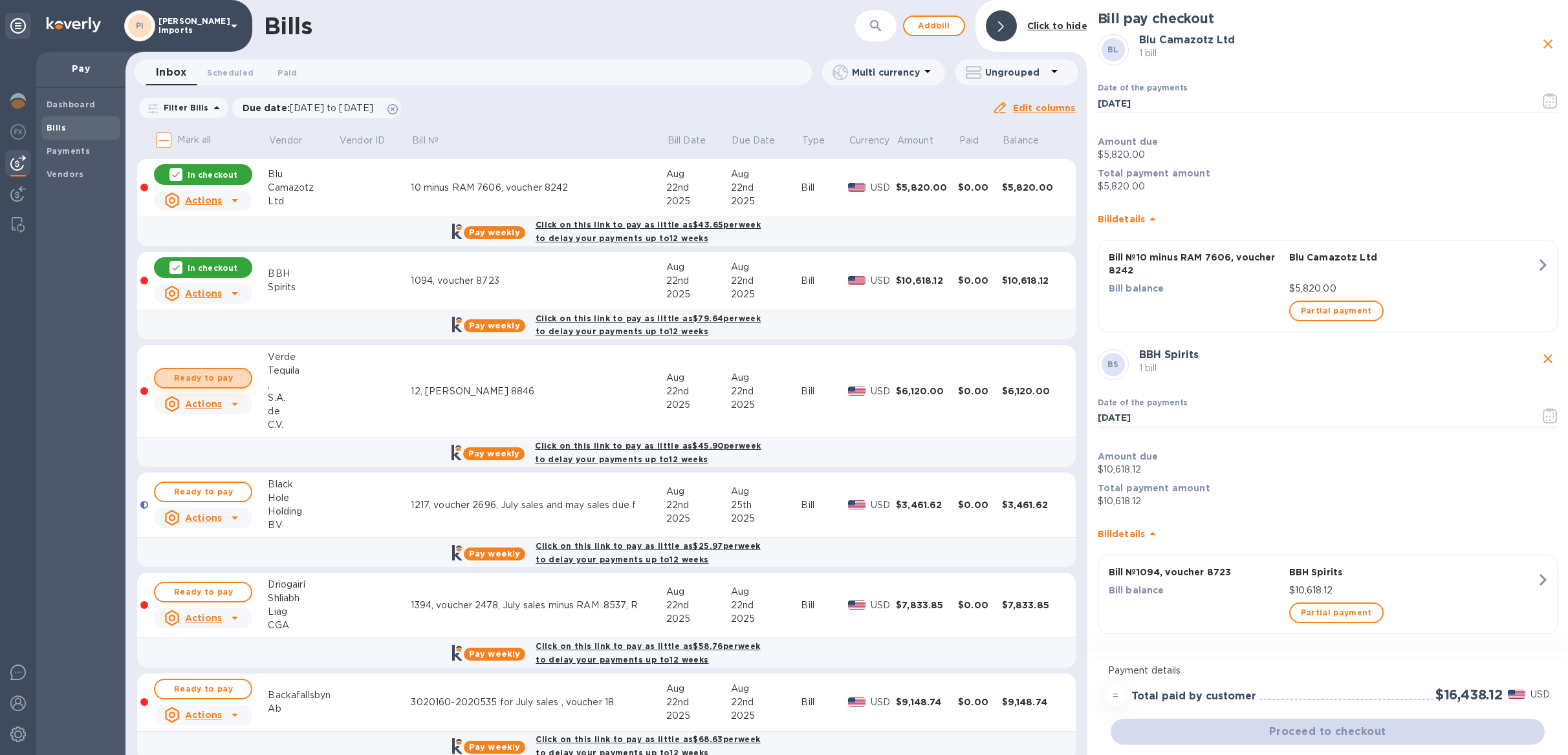
click at [201, 376] on span "Ready to pay" at bounding box center [203, 378] width 75 height 15
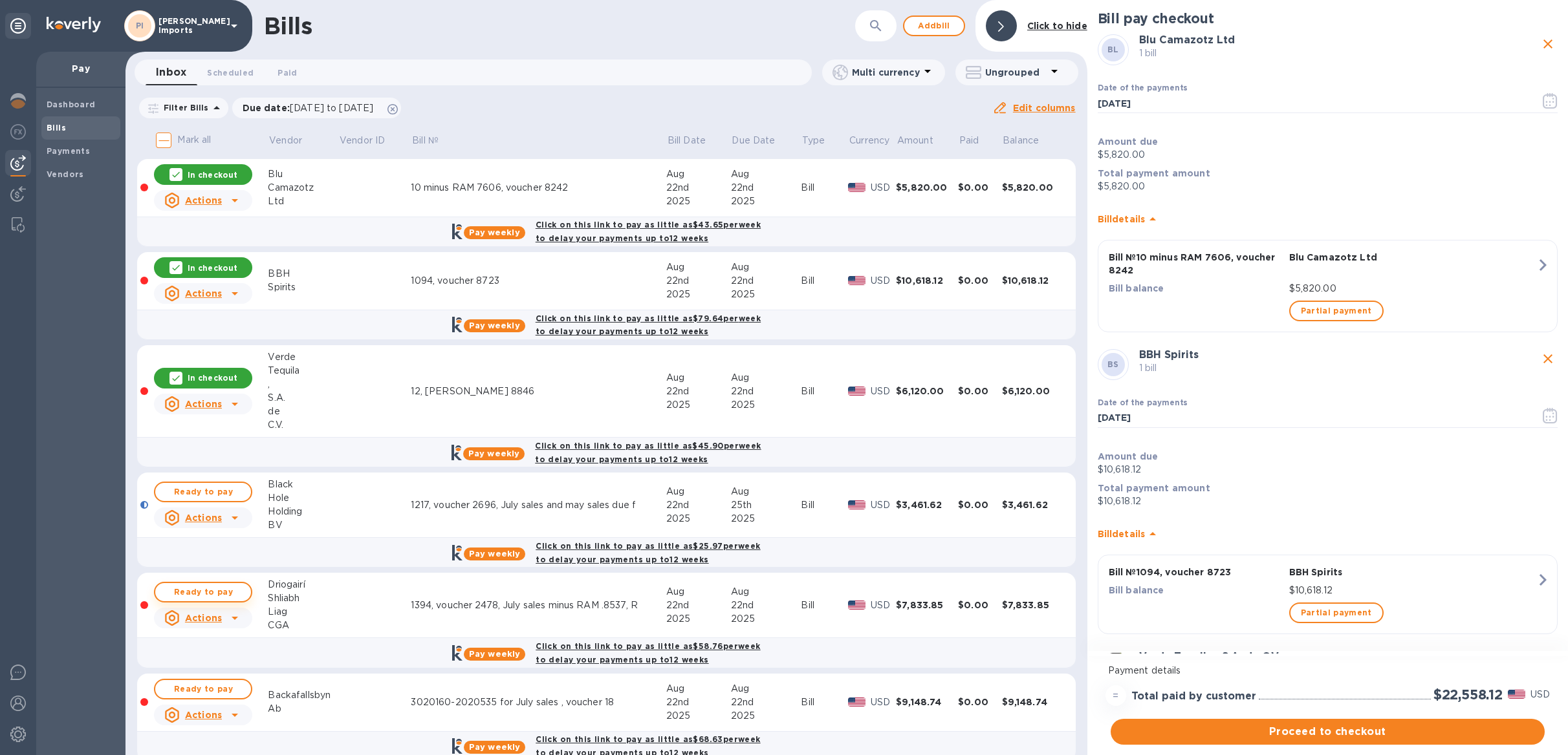
click at [187, 598] on span "Ready to pay" at bounding box center [203, 592] width 75 height 15
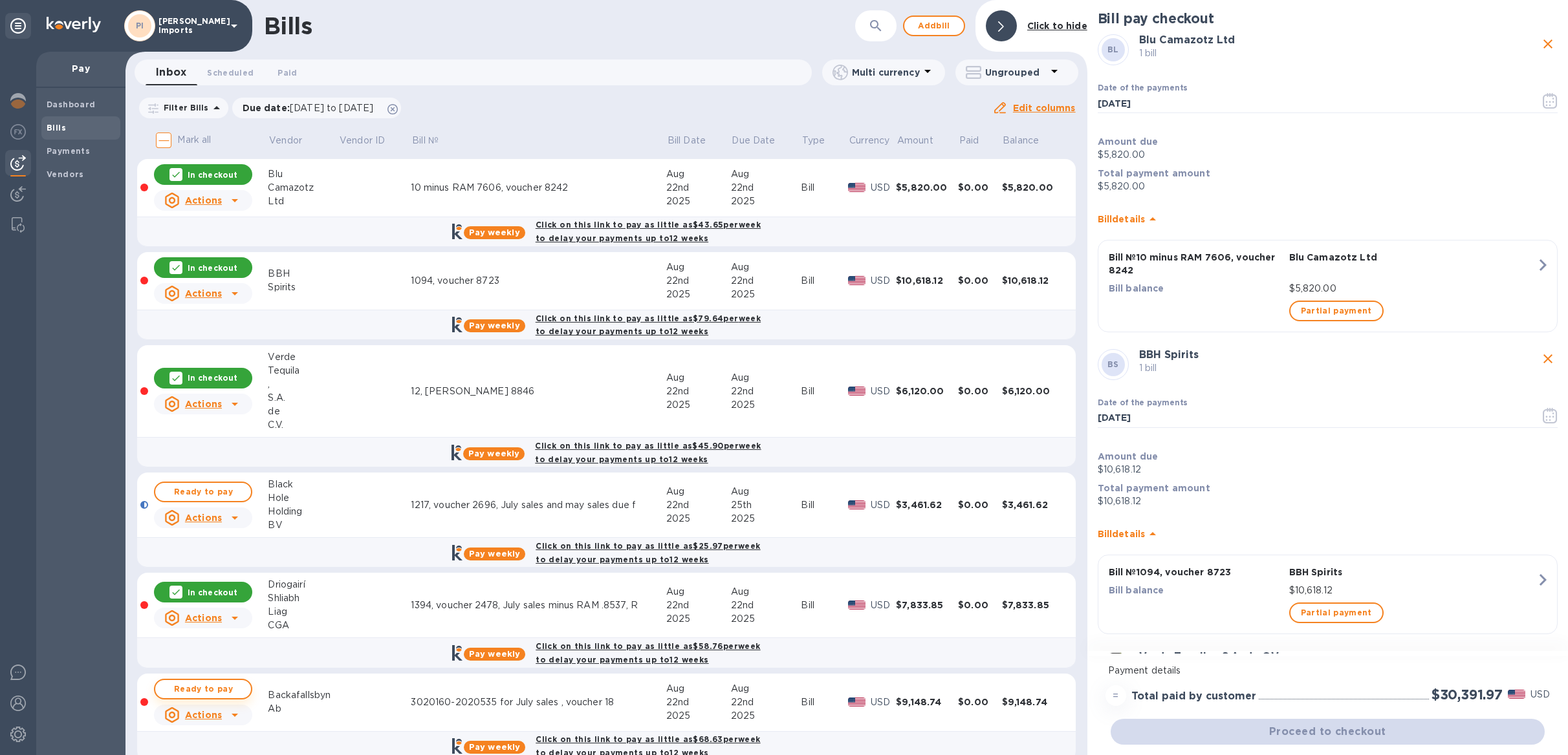
click at [219, 688] on span "Ready to pay" at bounding box center [203, 689] width 75 height 15
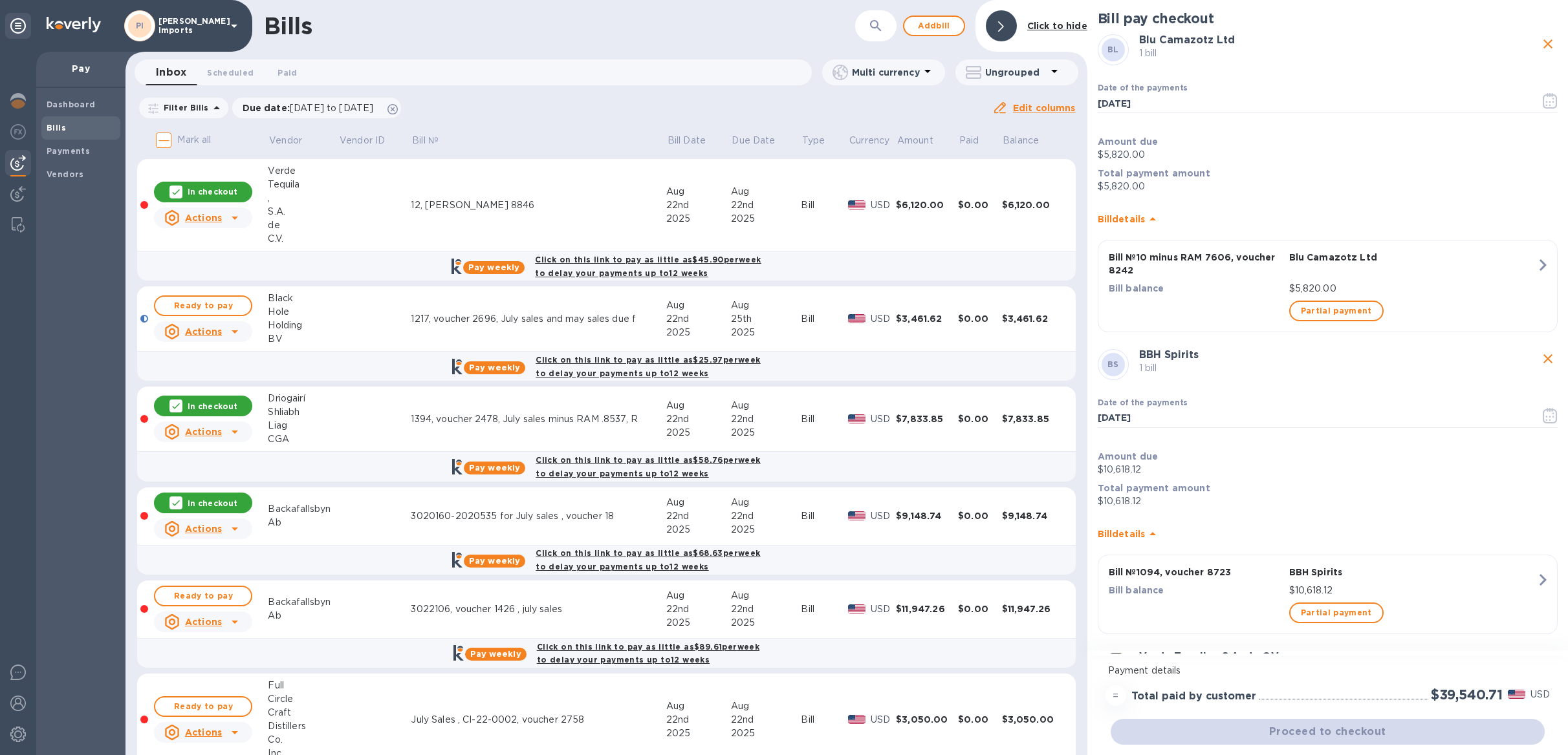
scroll to position [259, 0]
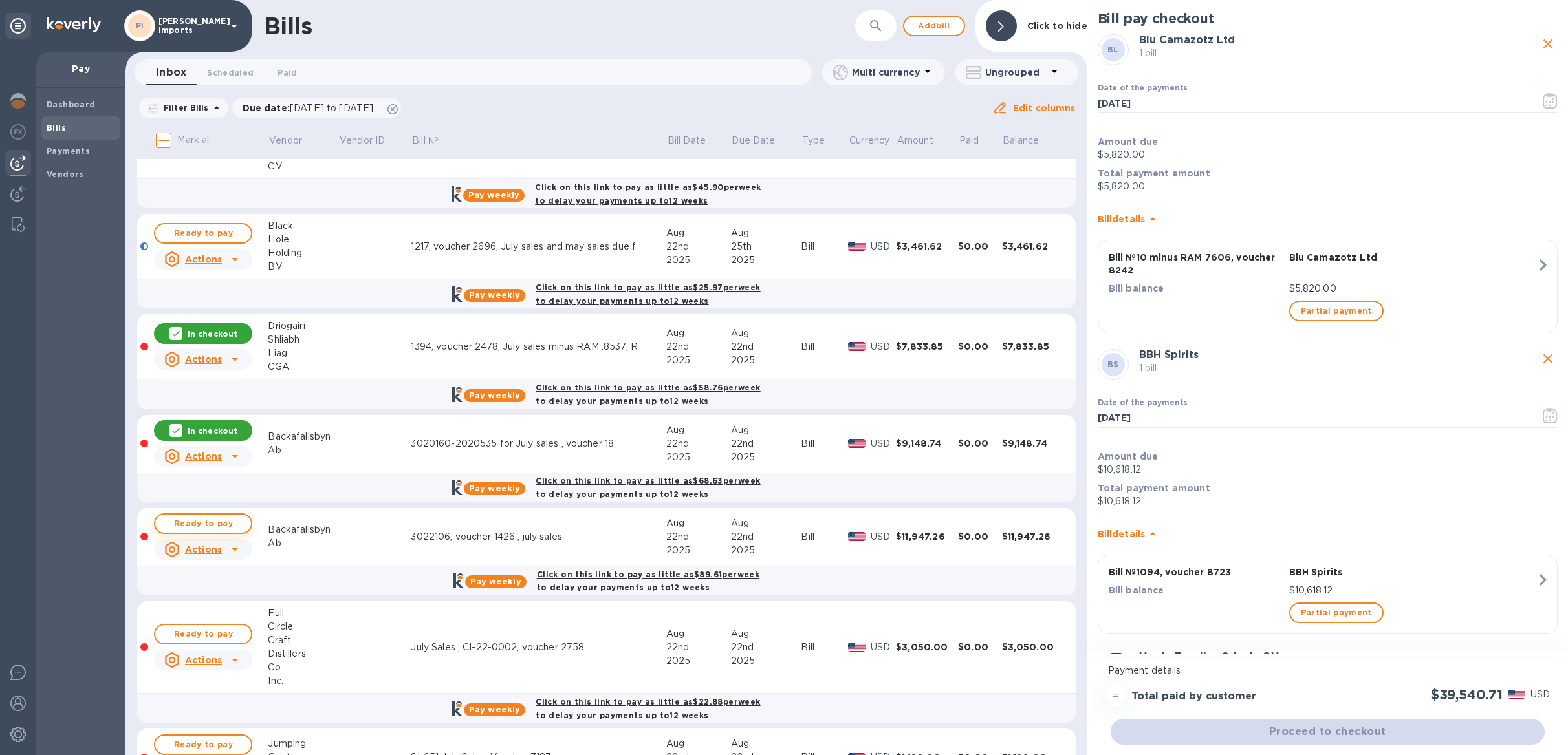
click at [197, 525] on span "Ready to pay" at bounding box center [203, 523] width 75 height 15
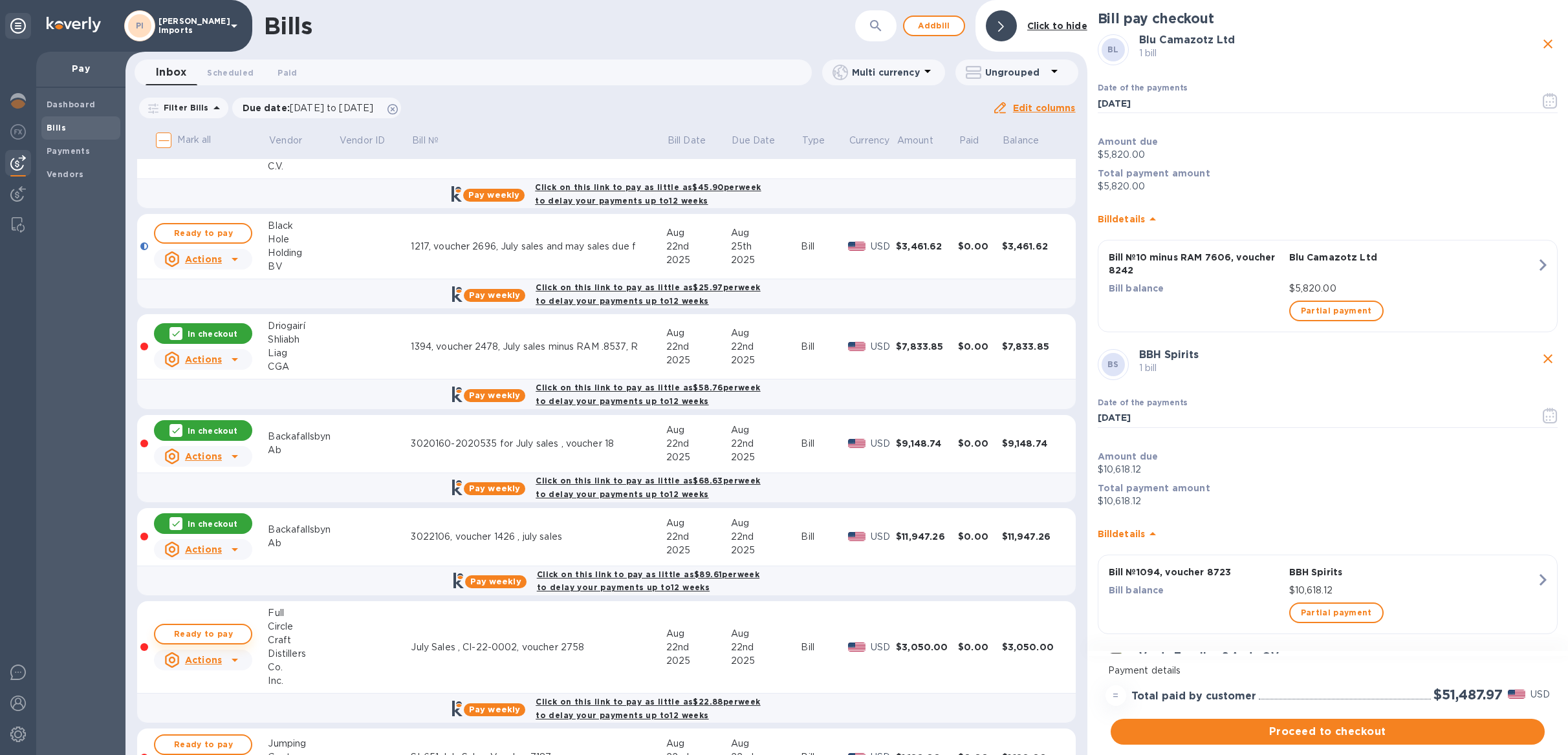
click at [216, 642] on span "Ready to pay" at bounding box center [203, 634] width 75 height 15
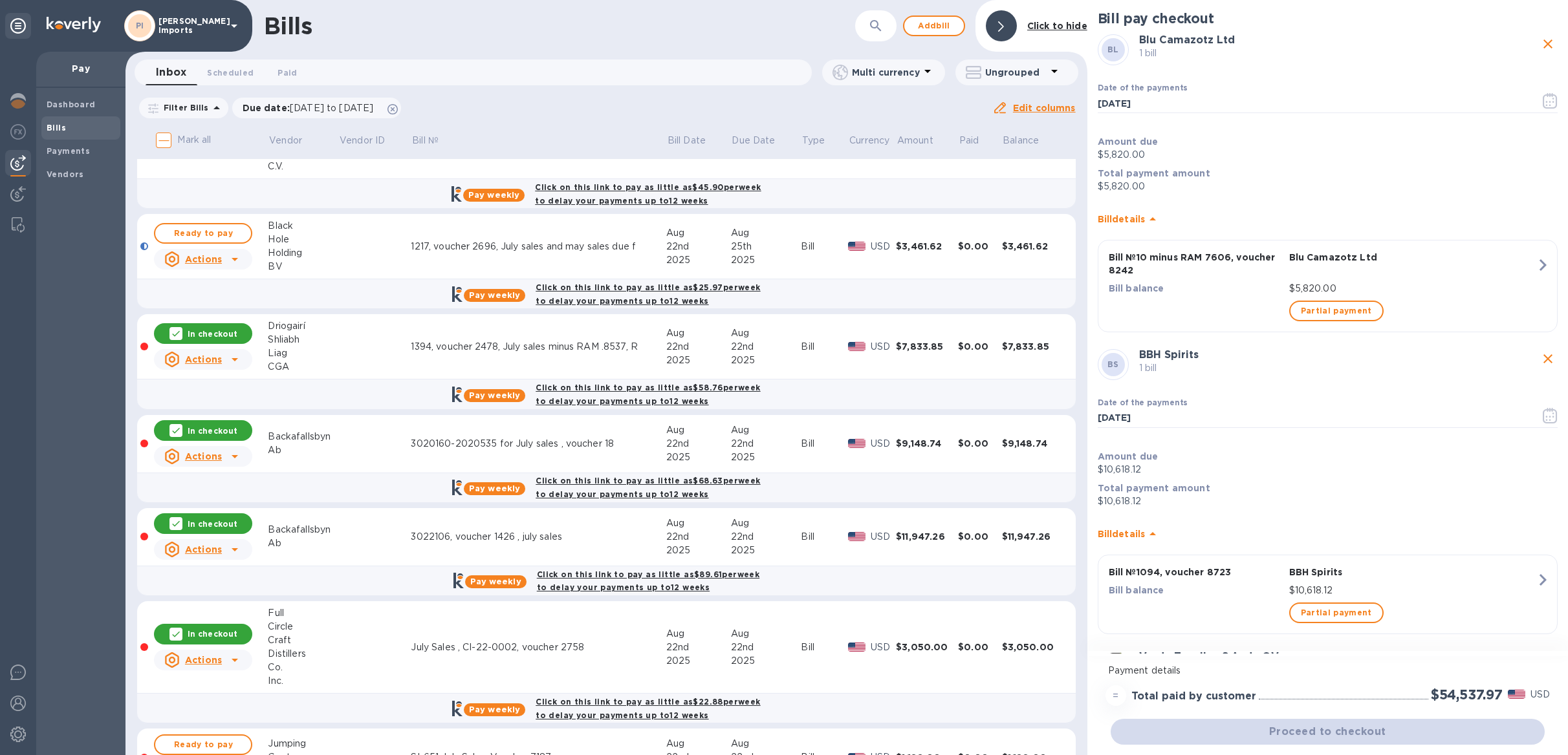
scroll to position [343, 0]
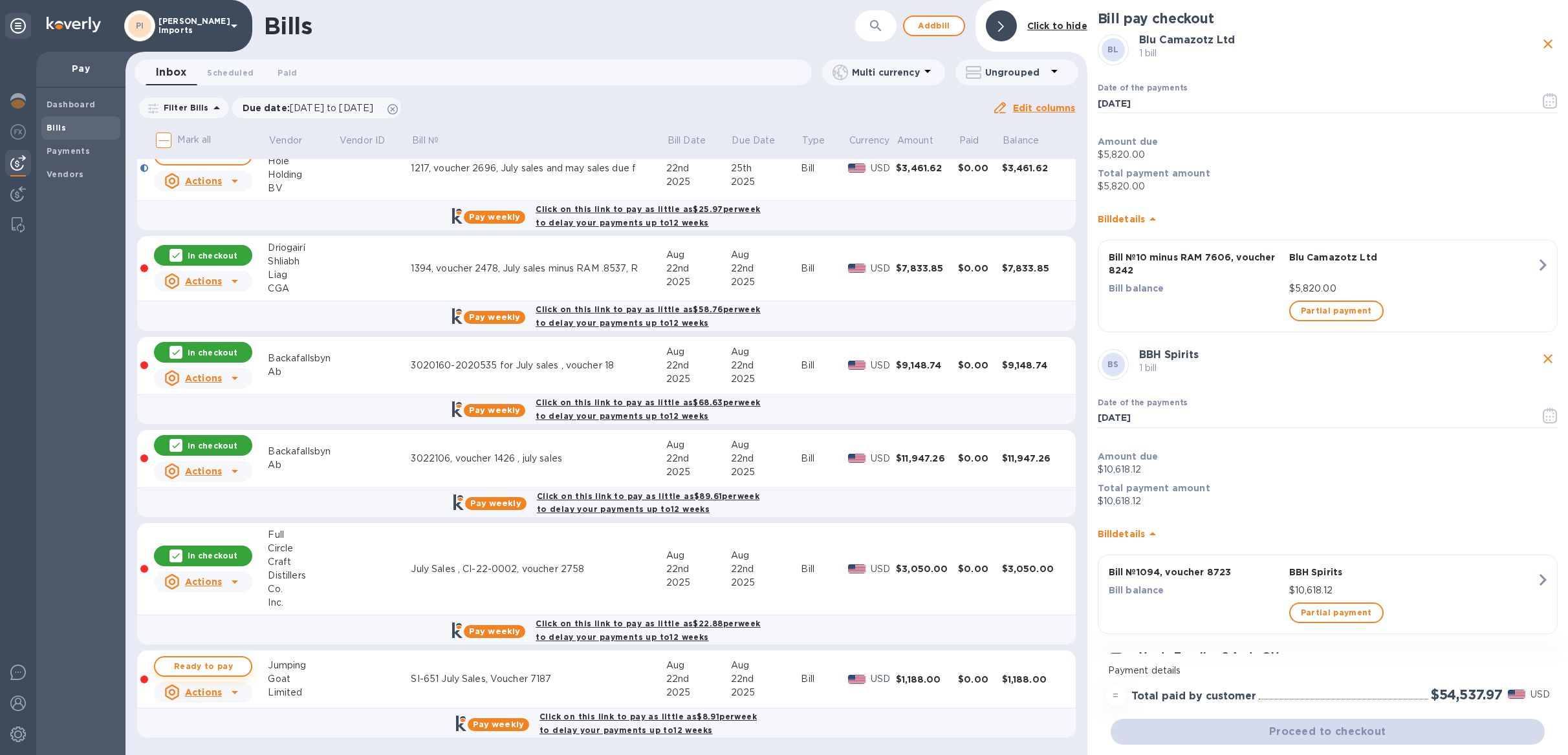
click at [219, 667] on span "Ready to pay" at bounding box center [203, 666] width 75 height 15
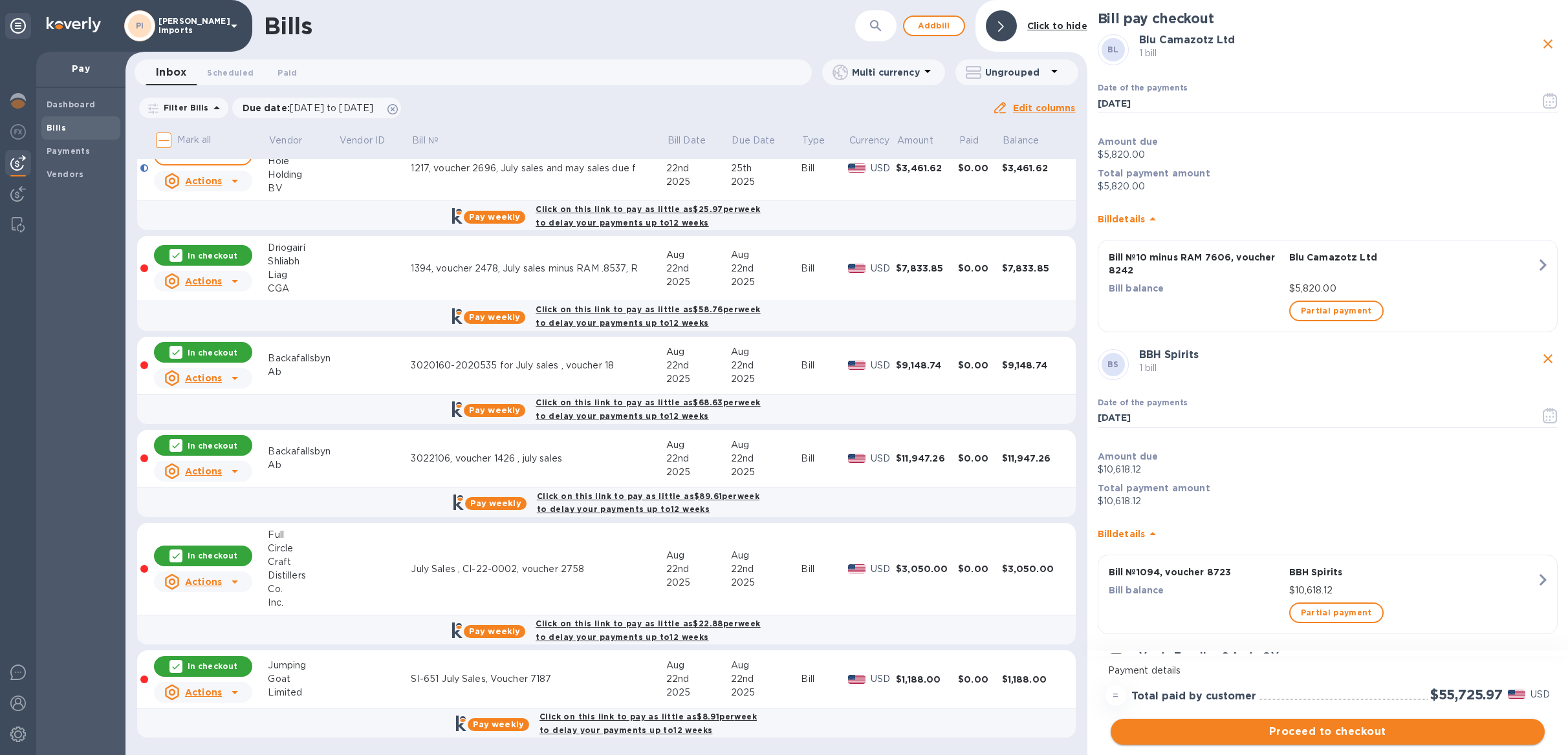
click at [1378, 733] on span "Proceed to checkout" at bounding box center [1328, 732] width 413 height 15
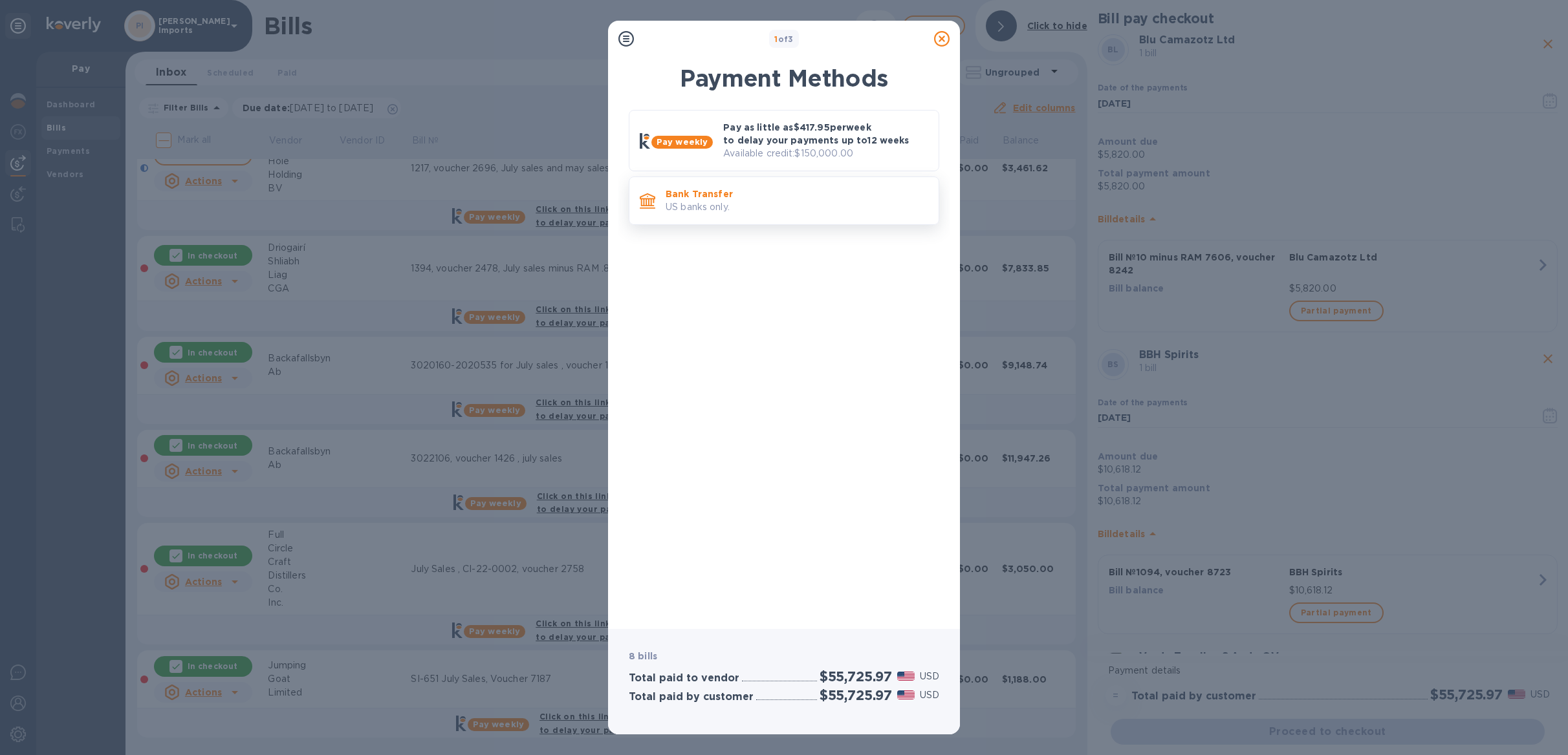
click at [738, 203] on p "US banks only." at bounding box center [796, 207] width 263 height 14
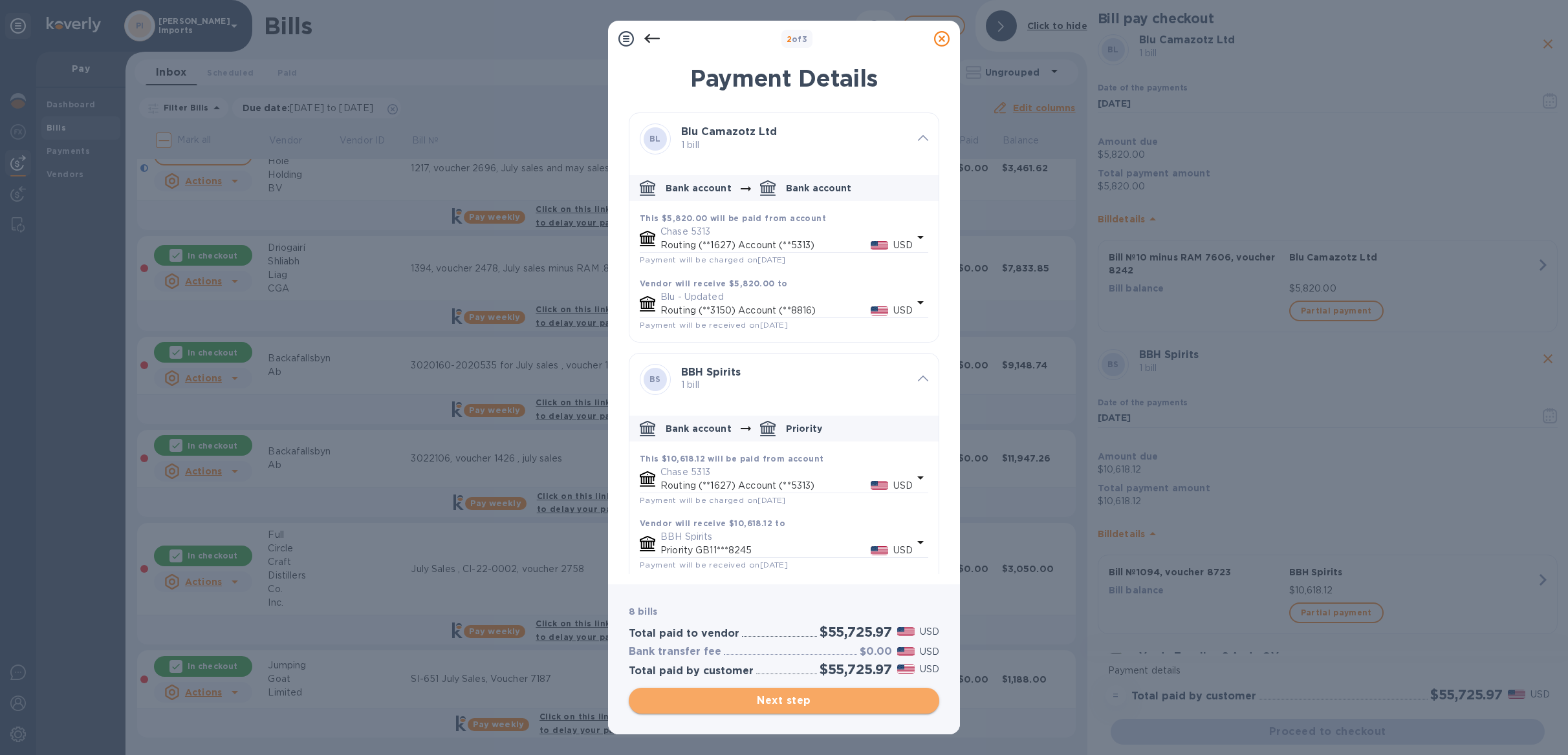
click at [817, 701] on span "Next step" at bounding box center [784, 700] width 290 height 15
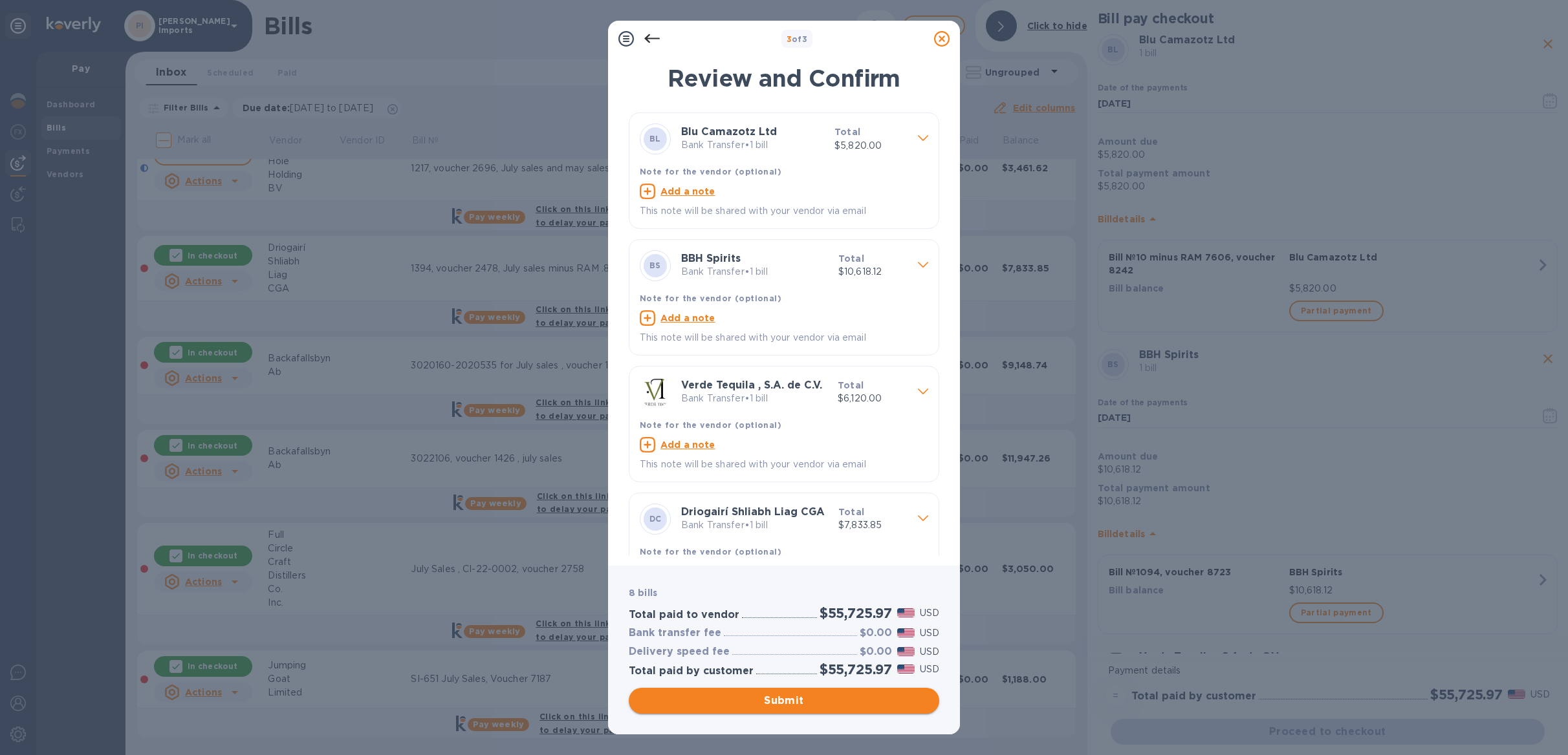
click at [817, 701] on span "Submit" at bounding box center [784, 700] width 290 height 15
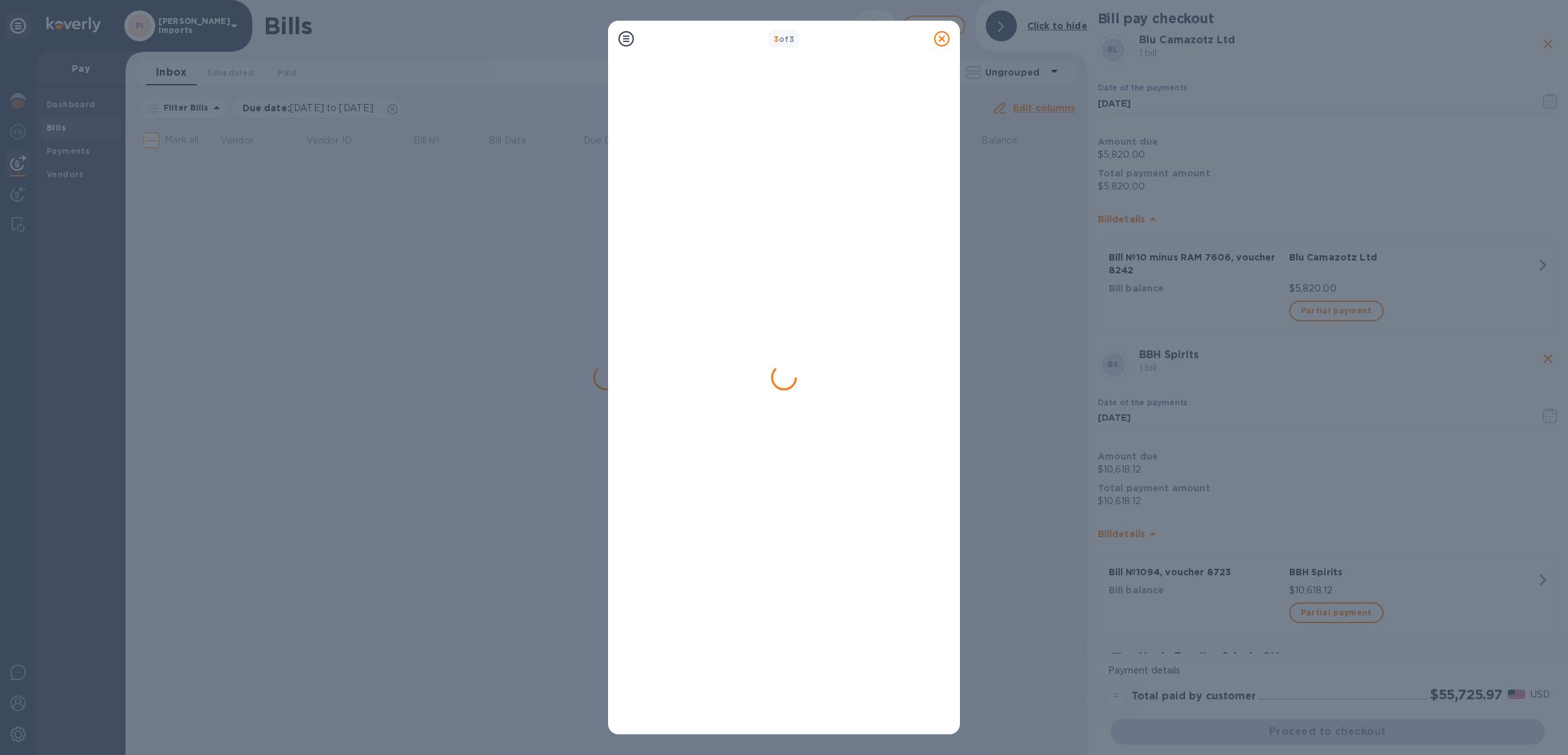
scroll to position [0, 0]
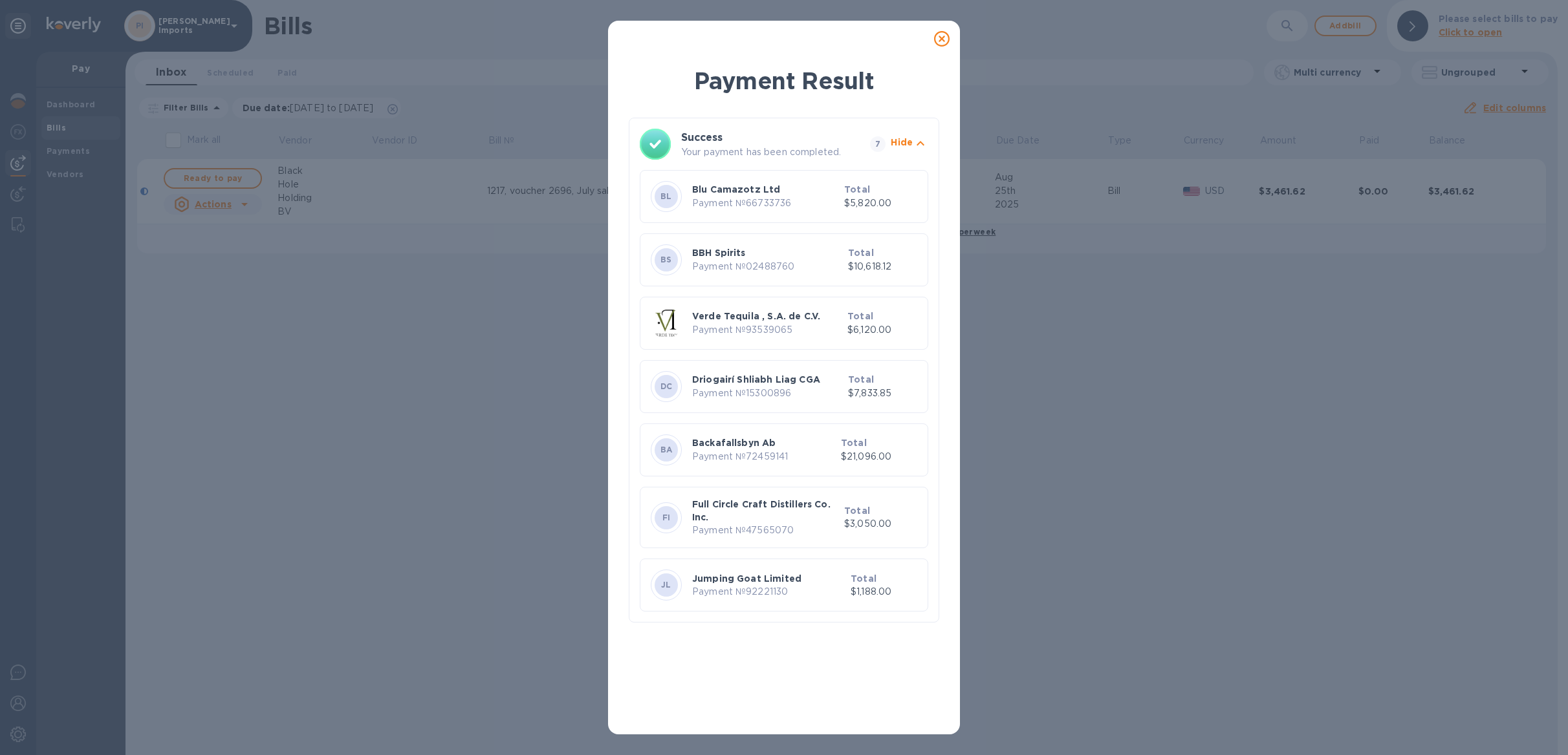
click at [227, 179] on div "Payment Result Success Your payment has been completed. 7 Hide BL Blu Camazotz …" at bounding box center [784, 378] width 1568 height 755
click at [946, 38] on icon at bounding box center [941, 39] width 15 height 15
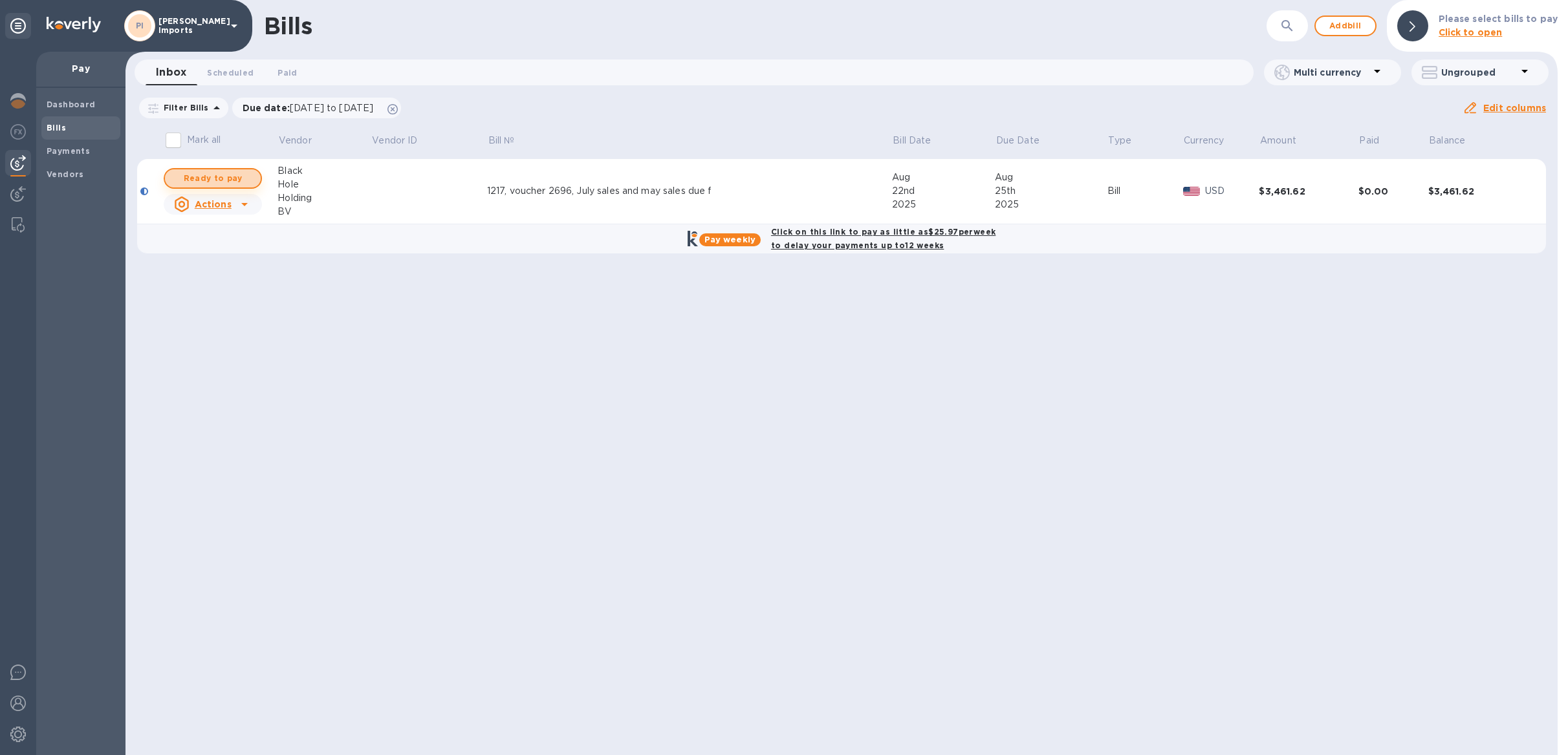
click at [239, 177] on span "Ready to pay" at bounding box center [212, 178] width 75 height 15
checkbox input "true"
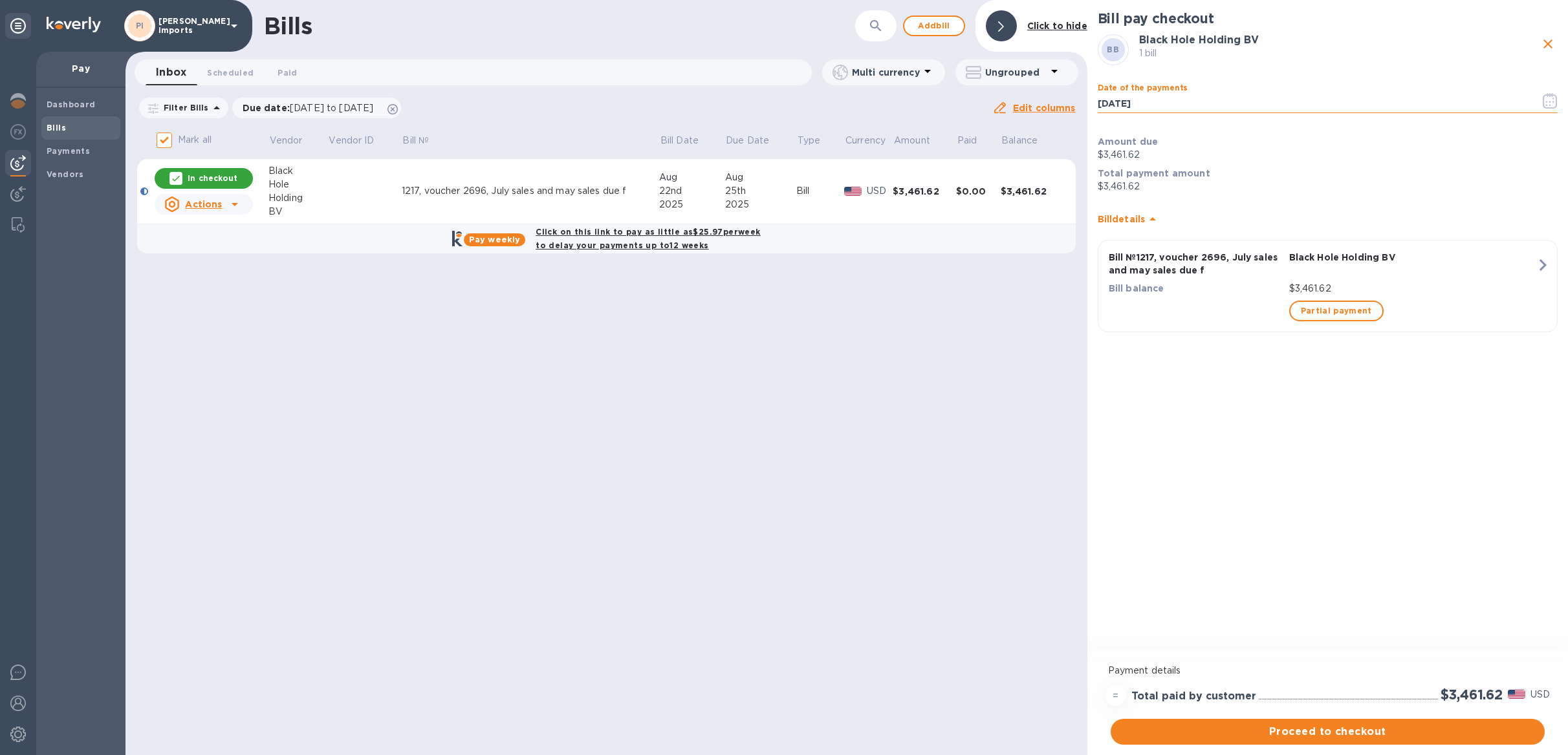
click at [1127, 101] on input "[DATE]" at bounding box center [1314, 104] width 432 height 19
type input "[DATE]"
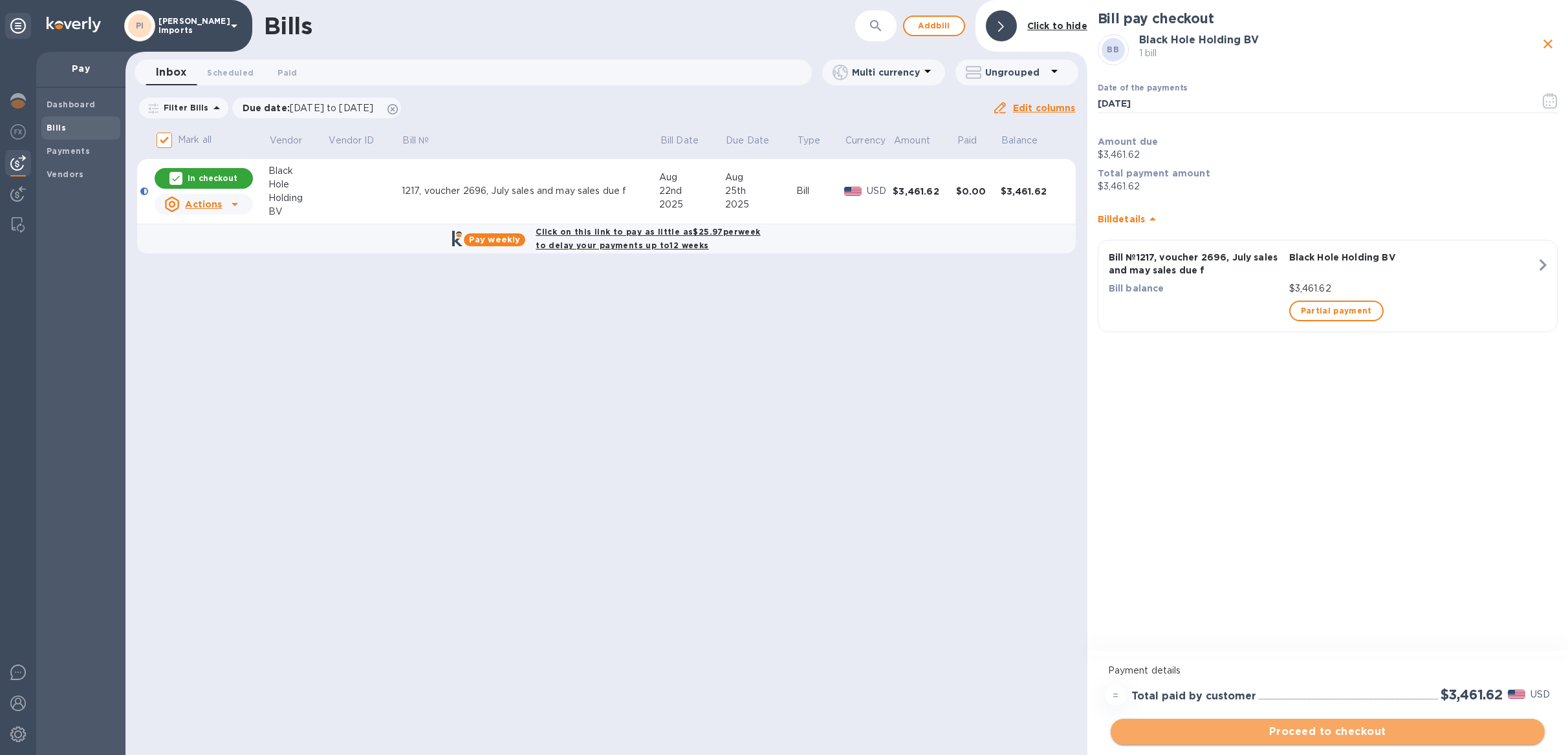
click at [1404, 728] on span "Proceed to checkout" at bounding box center [1328, 732] width 413 height 15
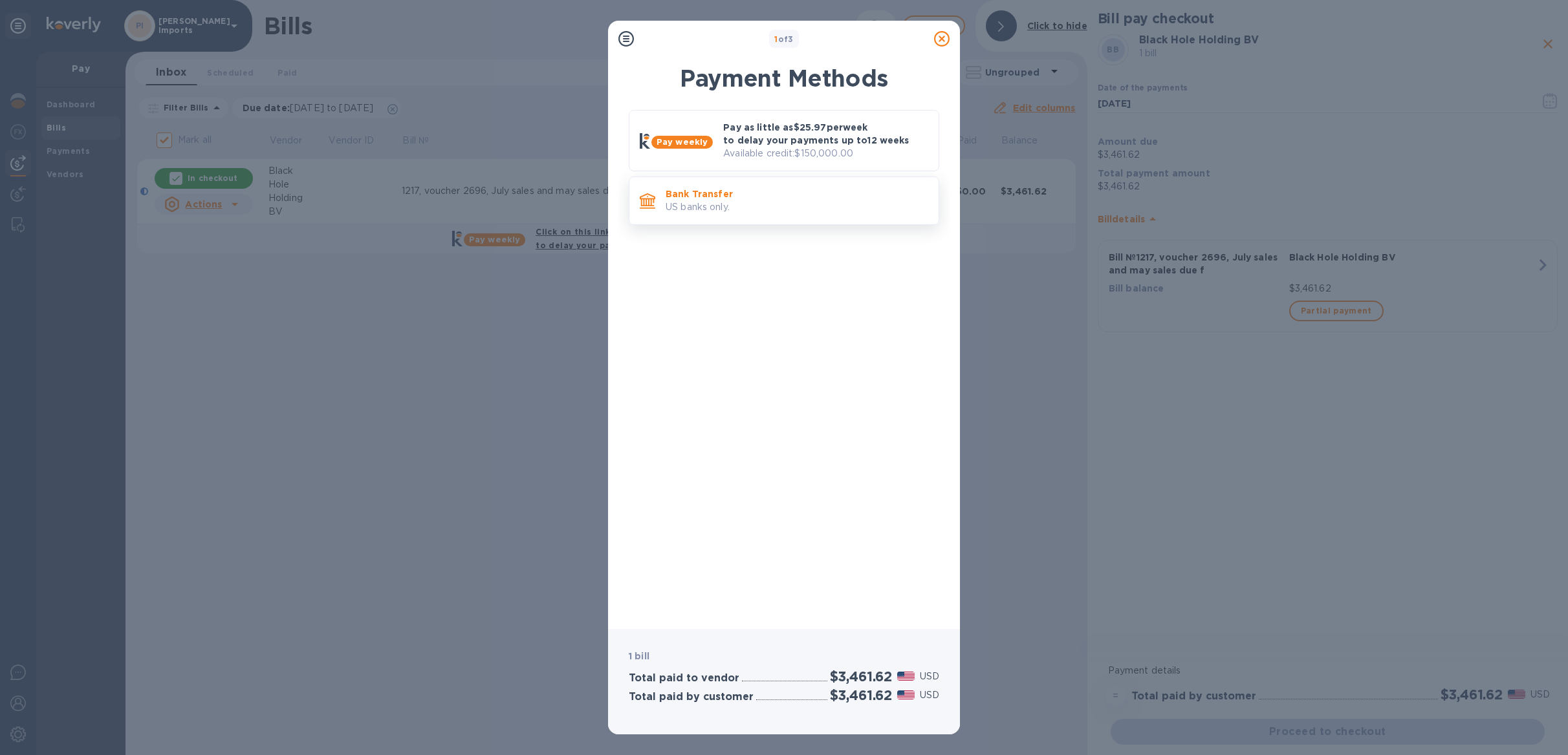
click at [829, 212] on p "US banks only." at bounding box center [796, 207] width 263 height 14
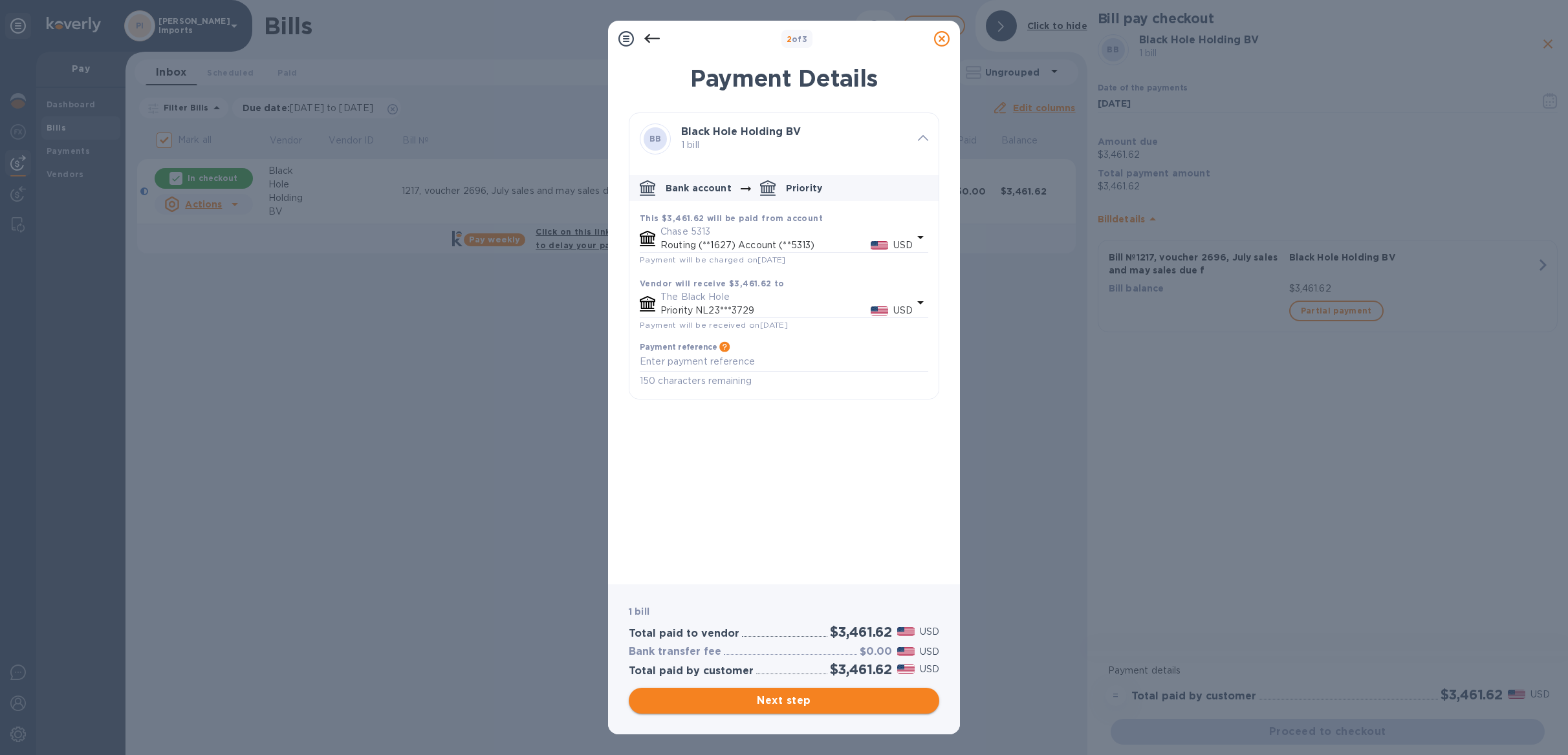
click at [809, 691] on button "Next step" at bounding box center [784, 701] width 310 height 26
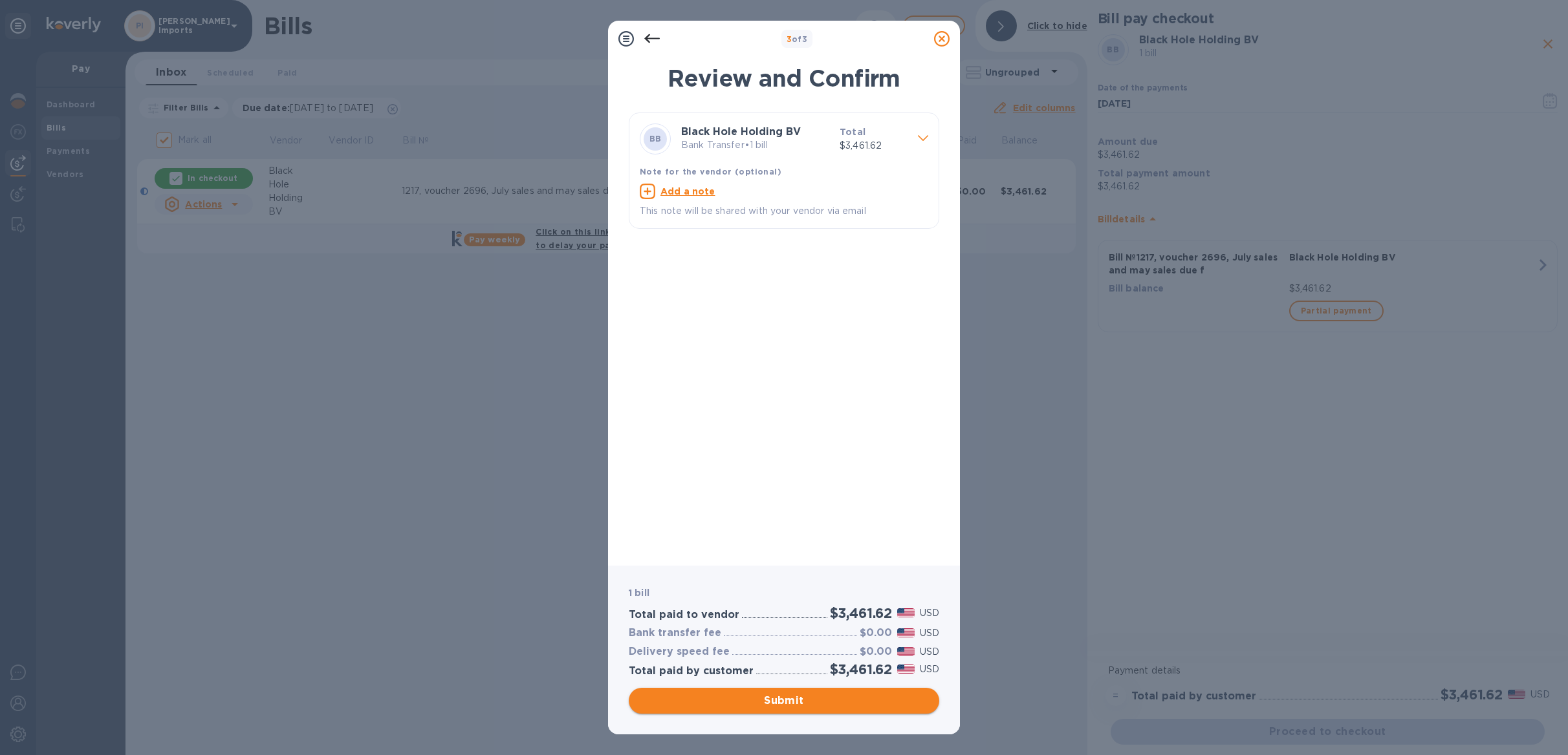
click at [809, 693] on span "Submit" at bounding box center [784, 700] width 290 height 15
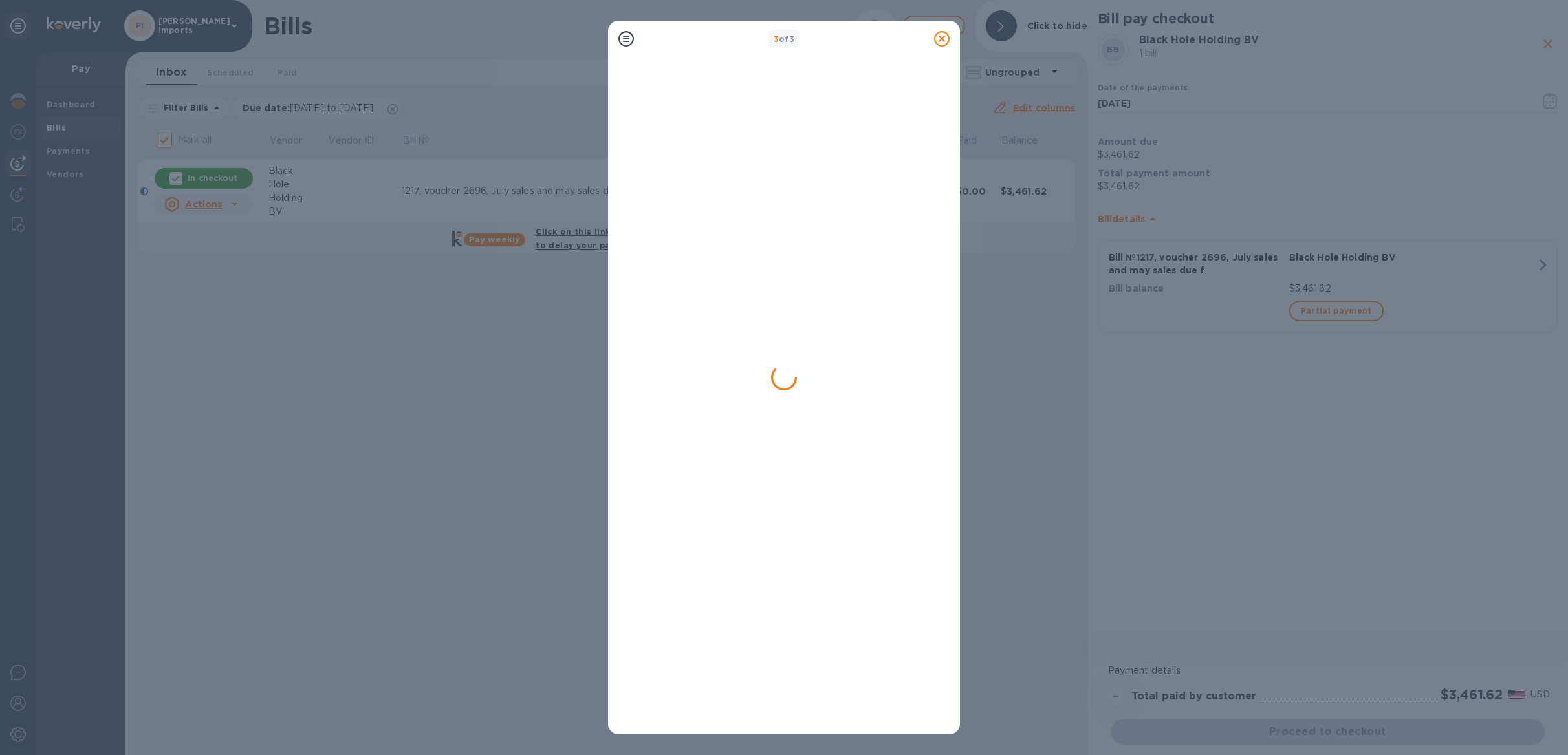
checkbox input "false"
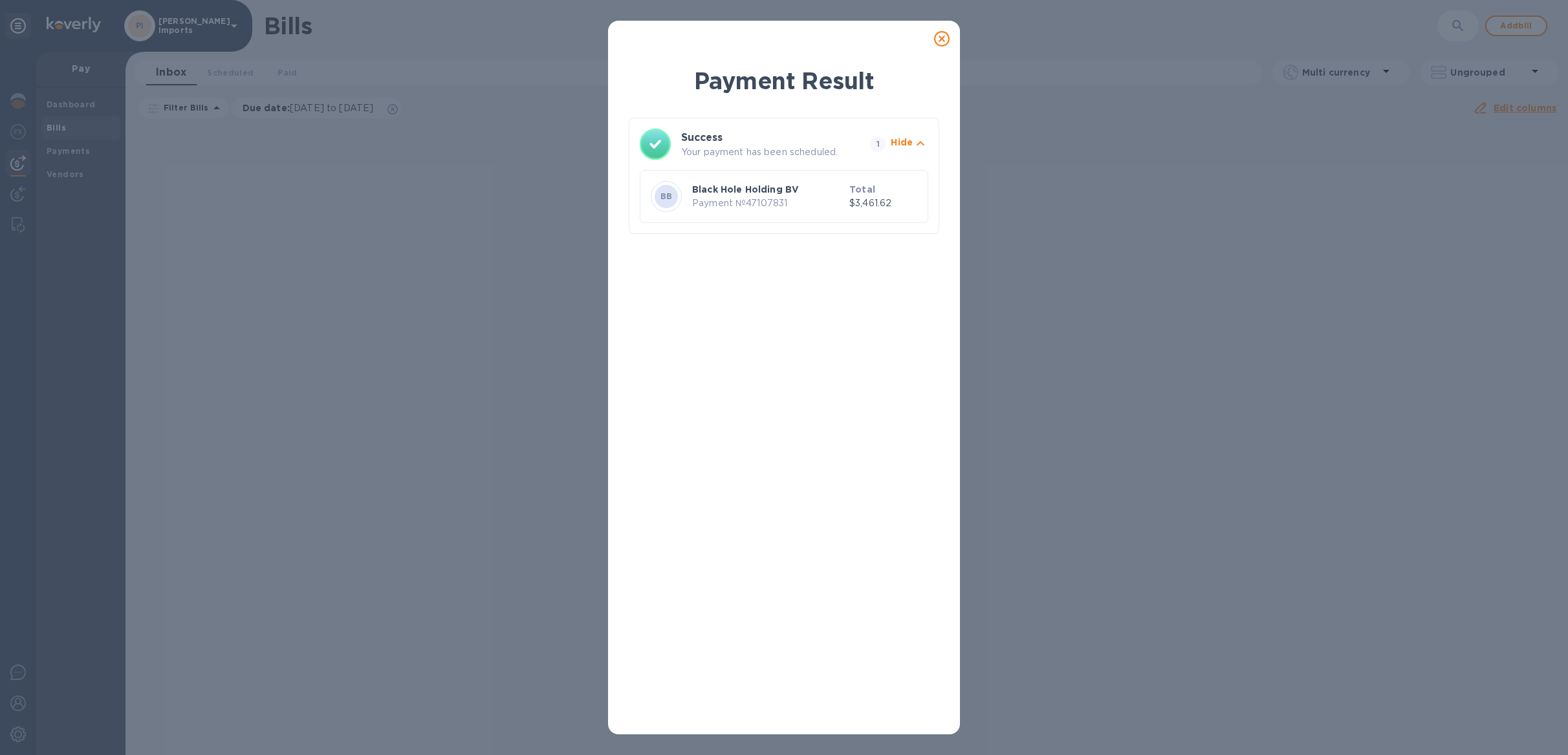
click at [940, 31] on icon at bounding box center [941, 39] width 15 height 15
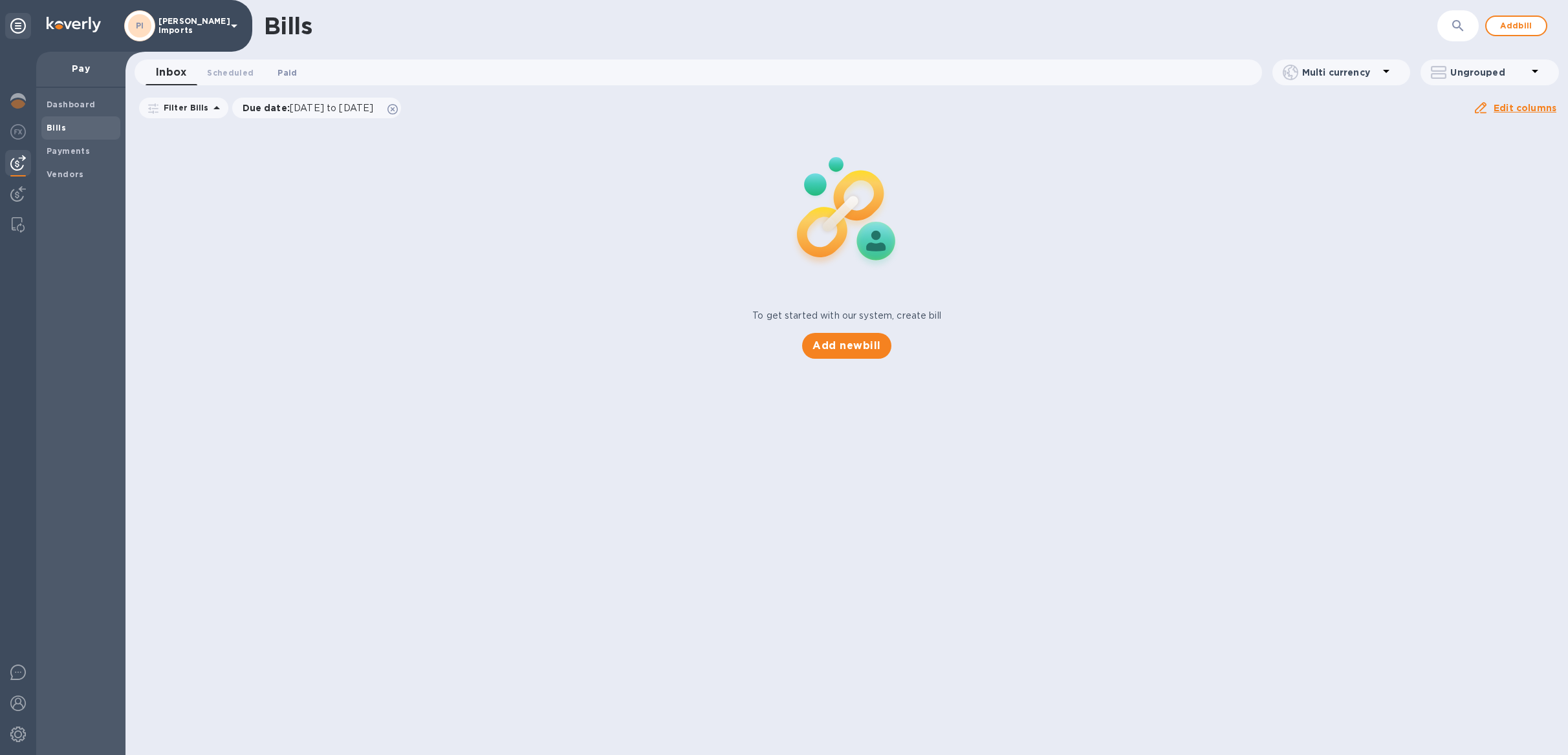
click at [283, 74] on span "Paid 0" at bounding box center [287, 72] width 19 height 14
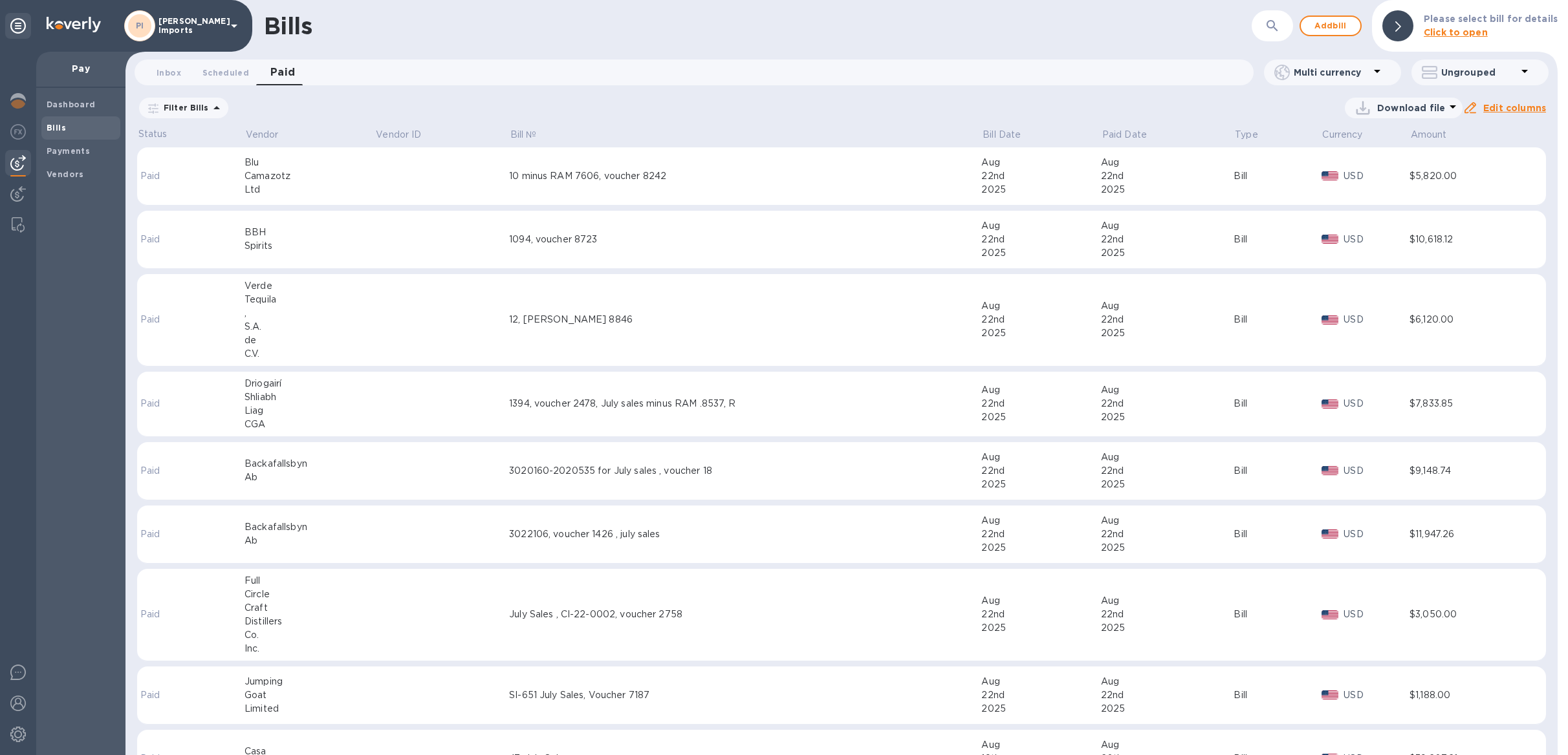
click at [404, 485] on td at bounding box center [442, 471] width 134 height 58
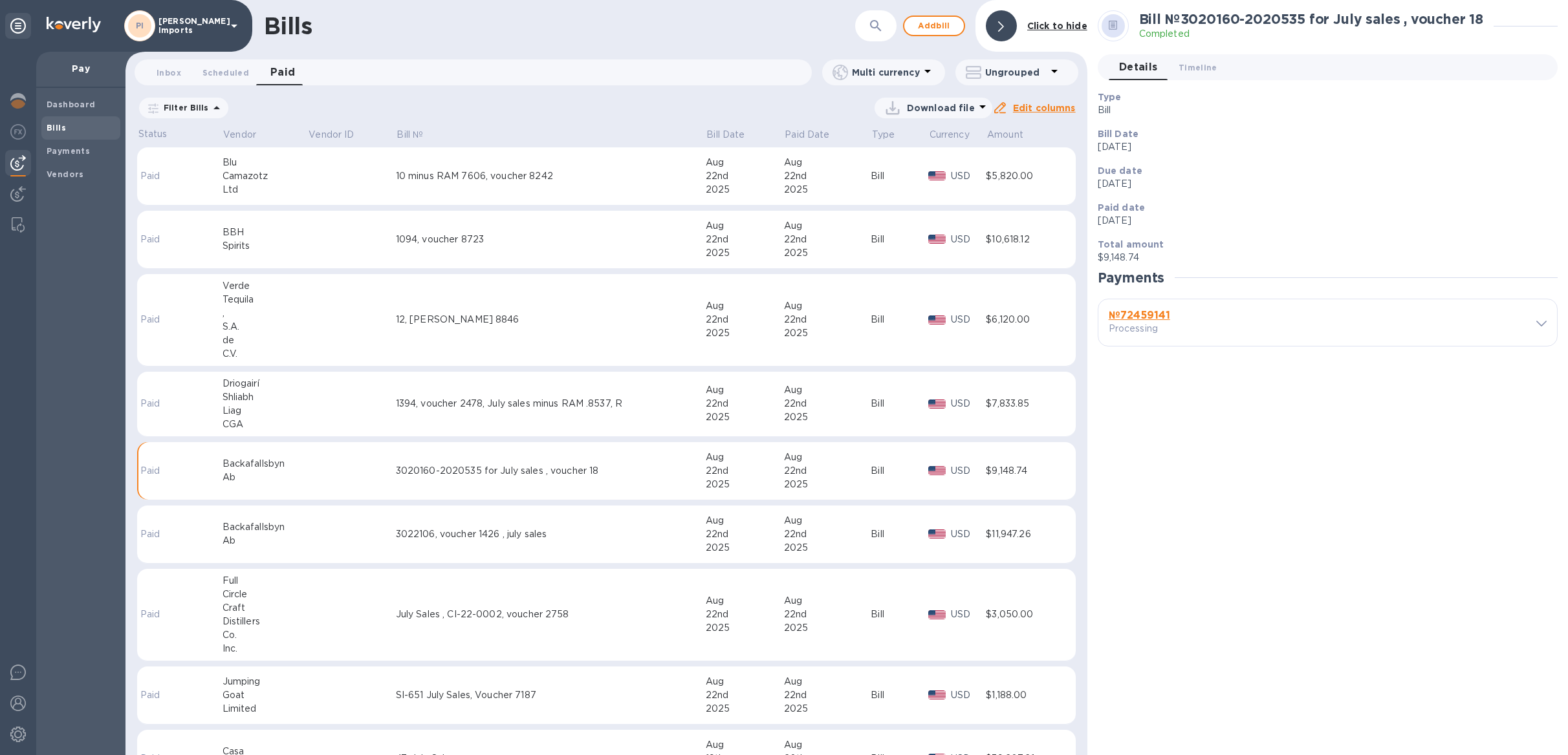
click at [1158, 316] on b "№ 72459141" at bounding box center [1140, 315] width 61 height 12
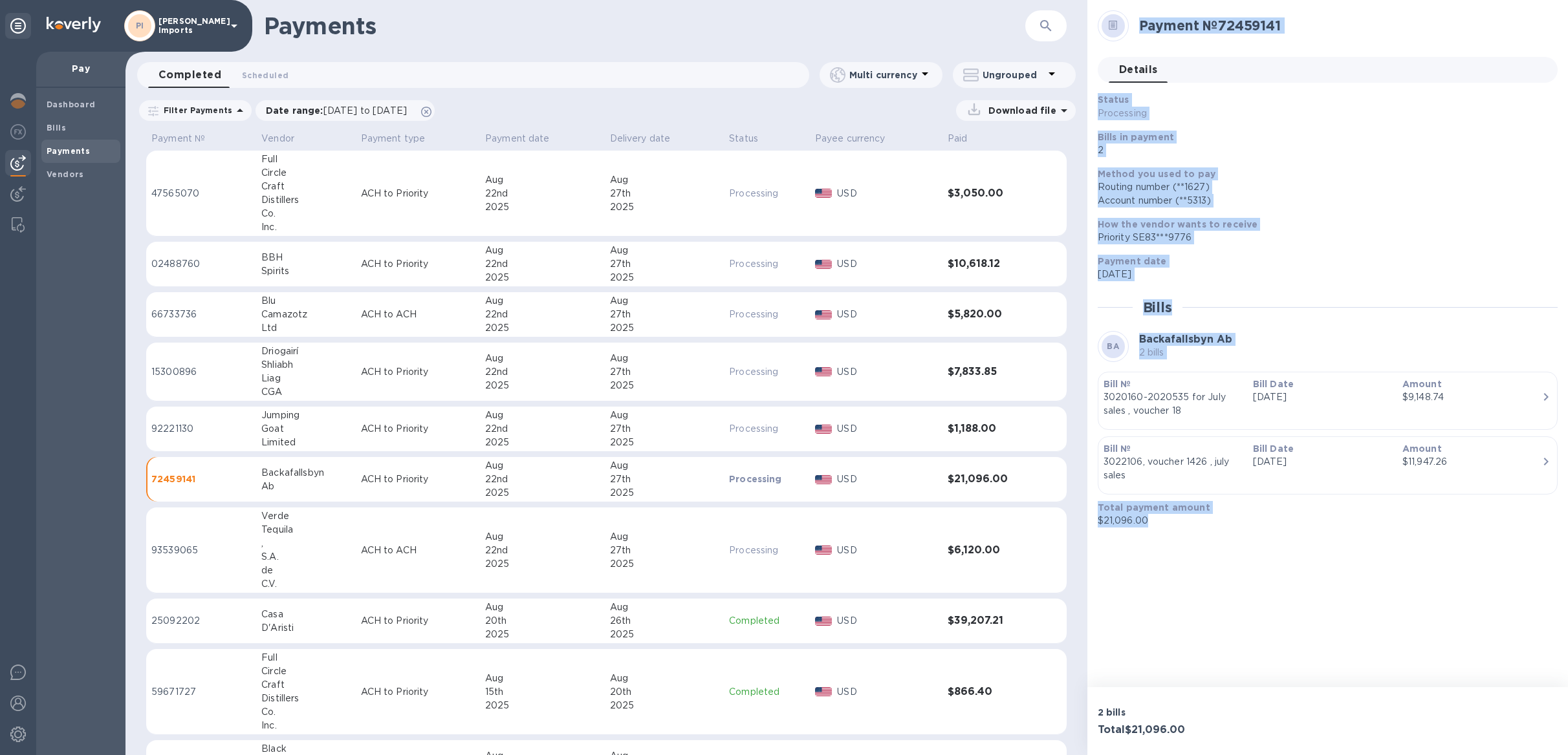
drag, startPoint x: 1131, startPoint y: 26, endPoint x: 1309, endPoint y: 534, distance: 538.3
click at [1309, 534] on div "Payment № 72459141 Details 0 Status Processing Bills in payment 2 Method you us…" at bounding box center [1328, 344] width 481 height 688
click at [1308, 531] on div "Total payment amount $21,096.00" at bounding box center [1323, 514] width 460 height 37
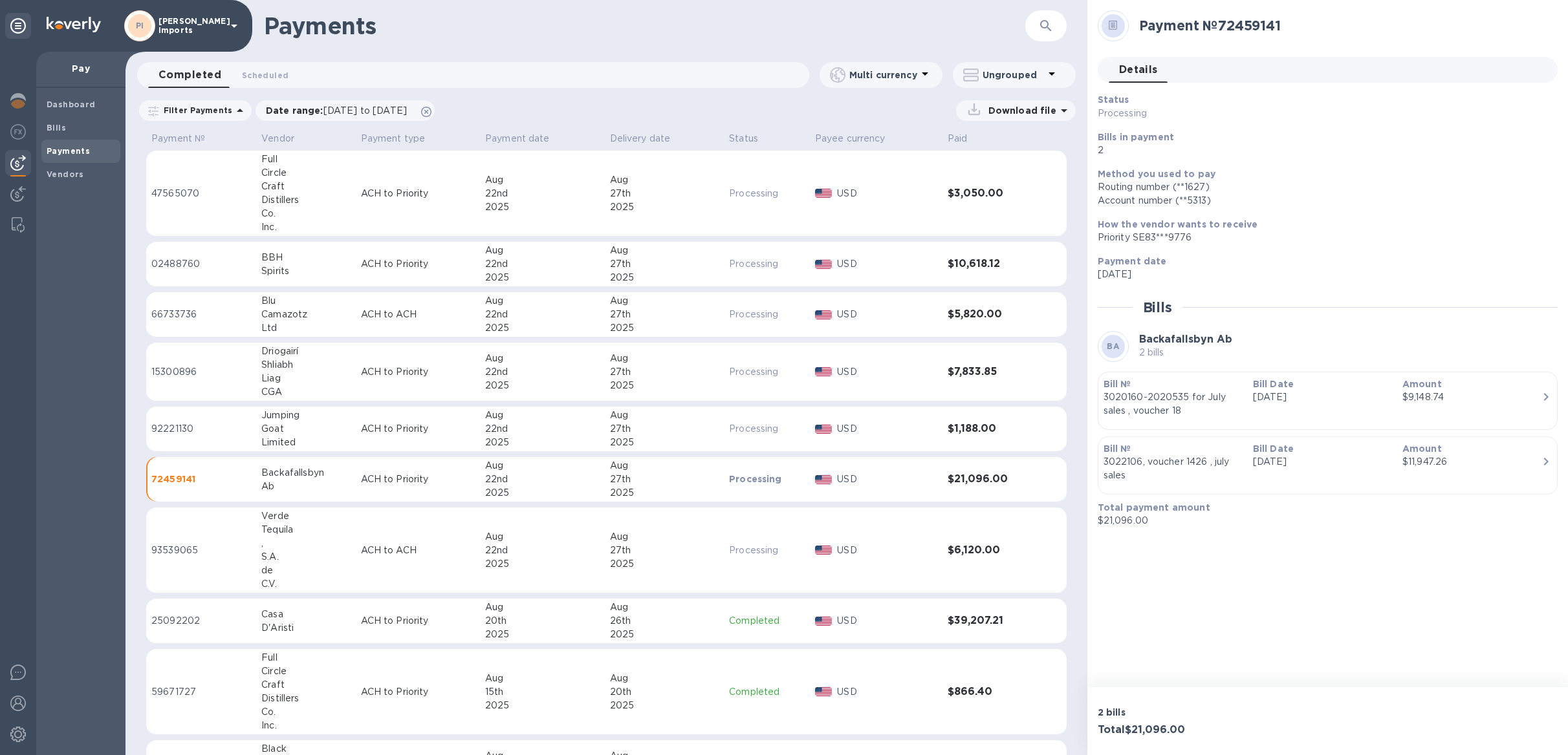
click at [402, 539] on td "ACH to ACH" at bounding box center [418, 550] width 125 height 86
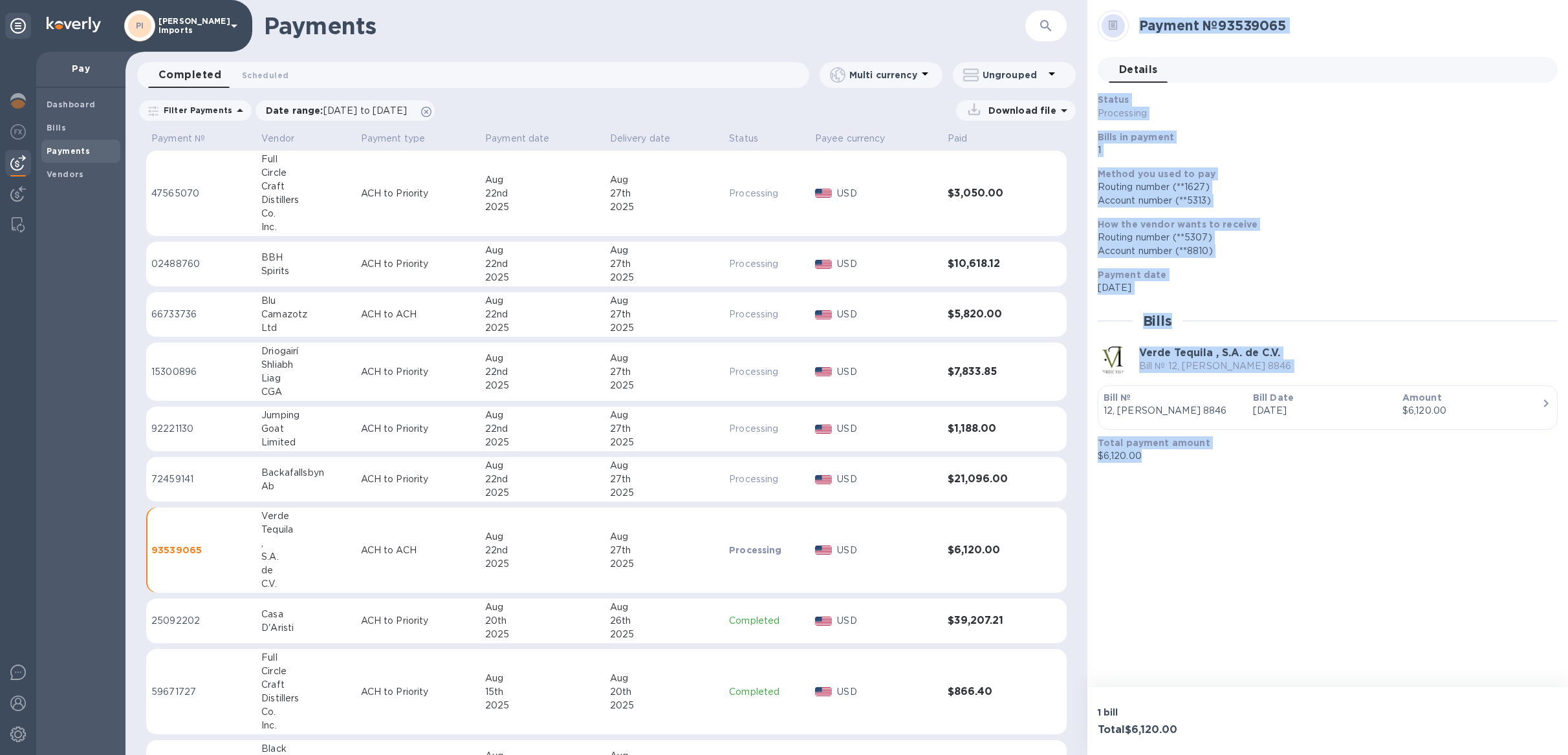
drag, startPoint x: 1140, startPoint y: 21, endPoint x: 1285, endPoint y: 520, distance: 519.6
click at [1285, 520] on div "Payment № 93539065 Details 0 Status Processing Bills in payment 1 Method you us…" at bounding box center [1328, 344] width 481 height 688
copy div "Payment № 93539065 Details 0 Status Processing Bills in payment 1 Method you us…"
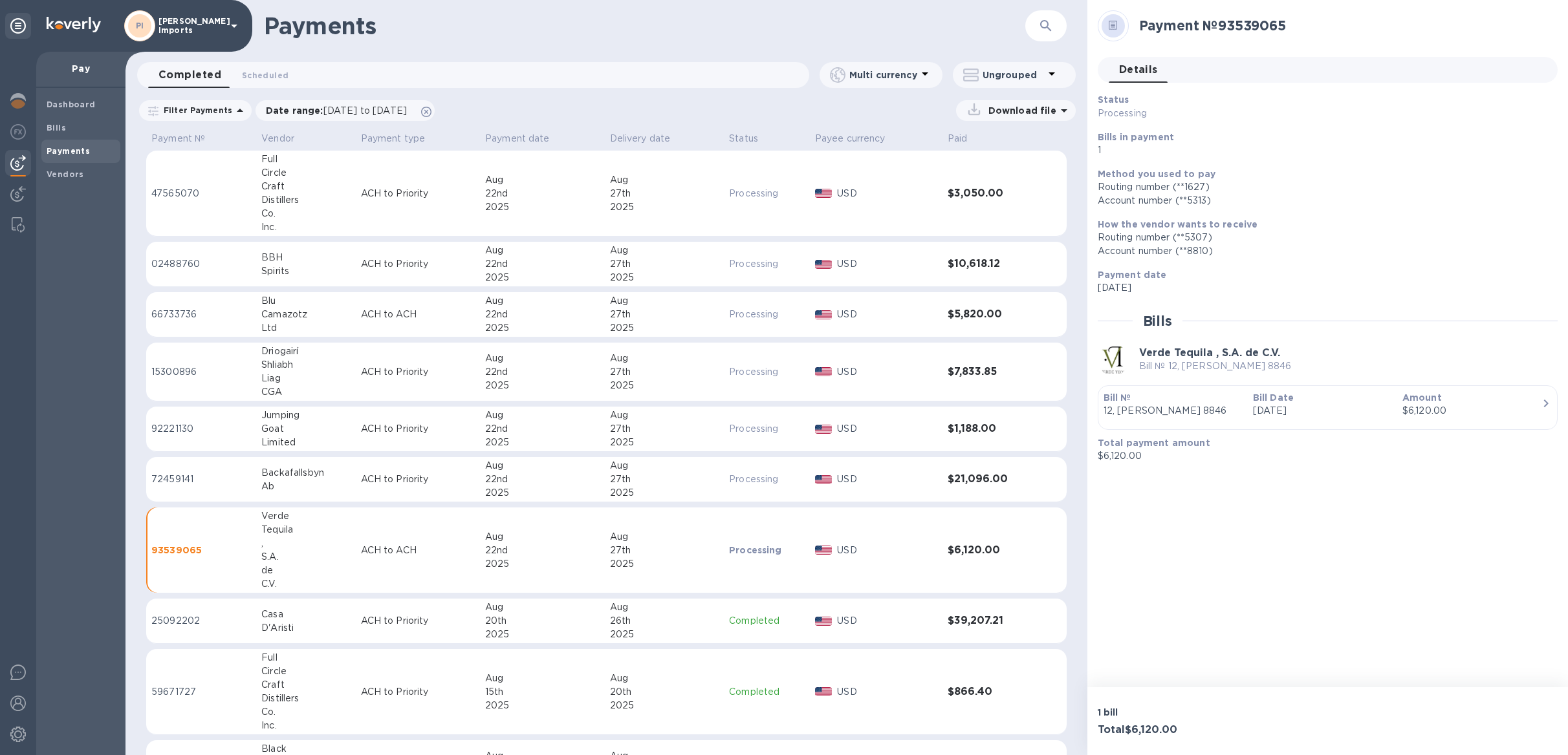
click at [297, 264] on div "Spirits" at bounding box center [305, 271] width 88 height 14
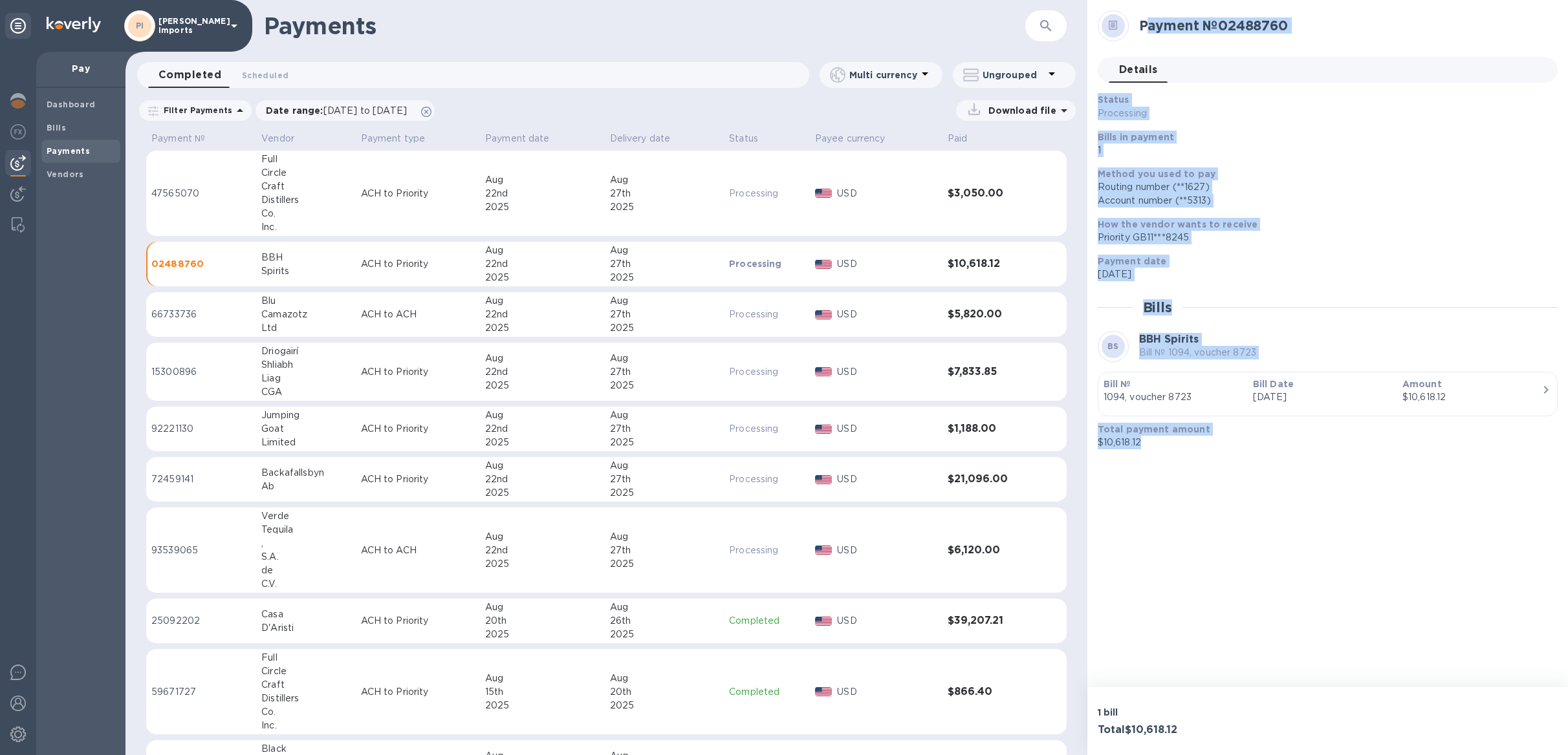
drag, startPoint x: 1144, startPoint y: 25, endPoint x: 1247, endPoint y: 507, distance: 492.9
click at [1247, 507] on div "Payment № 02488760 Details 0 Status Processing Bills in payment 1 Method you us…" at bounding box center [1328, 344] width 481 height 688
copy div "ayment № 02488760 Details 0 Status Processing Bills in payment 1 Method you use…"
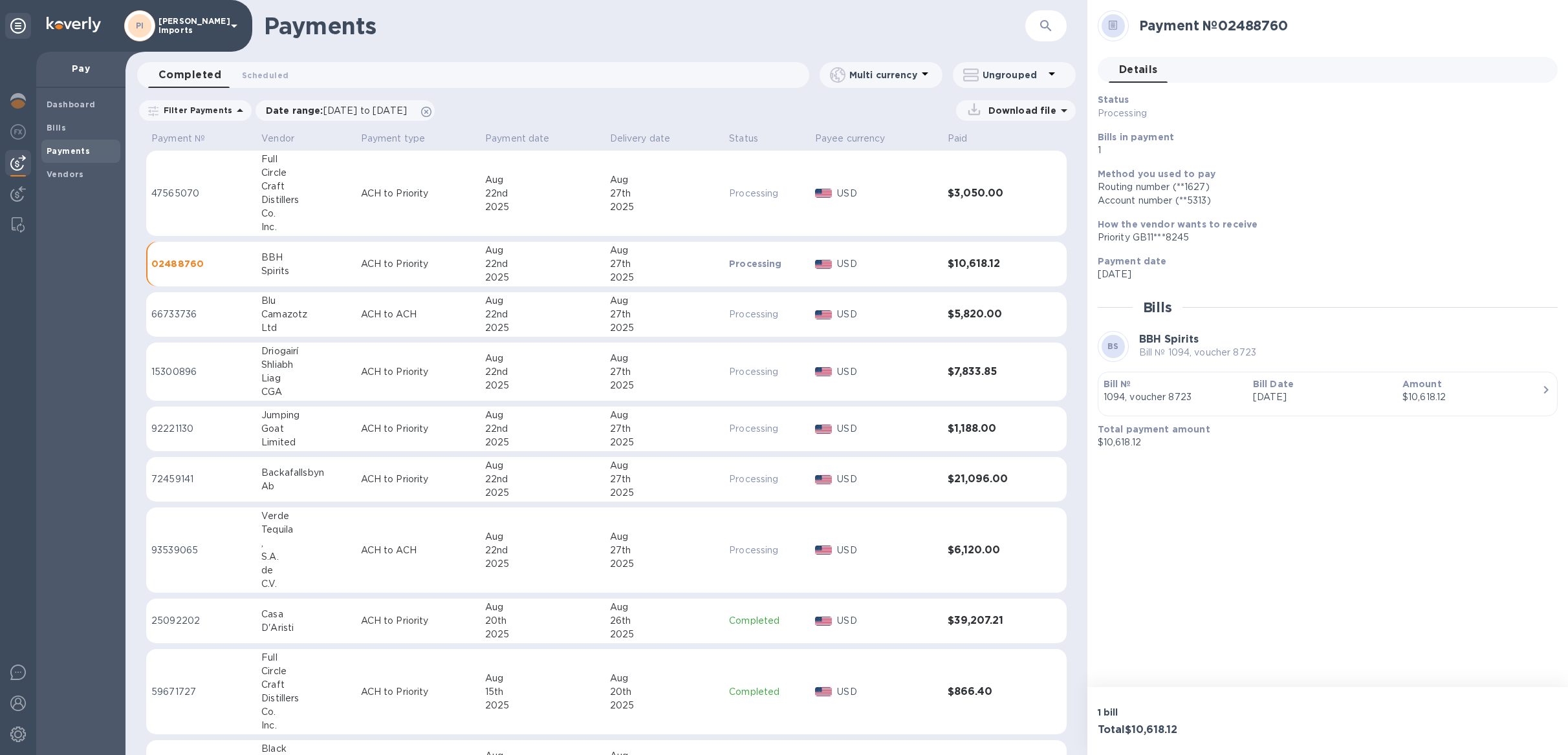
click at [301, 271] on div "Spirits" at bounding box center [305, 271] width 88 height 14
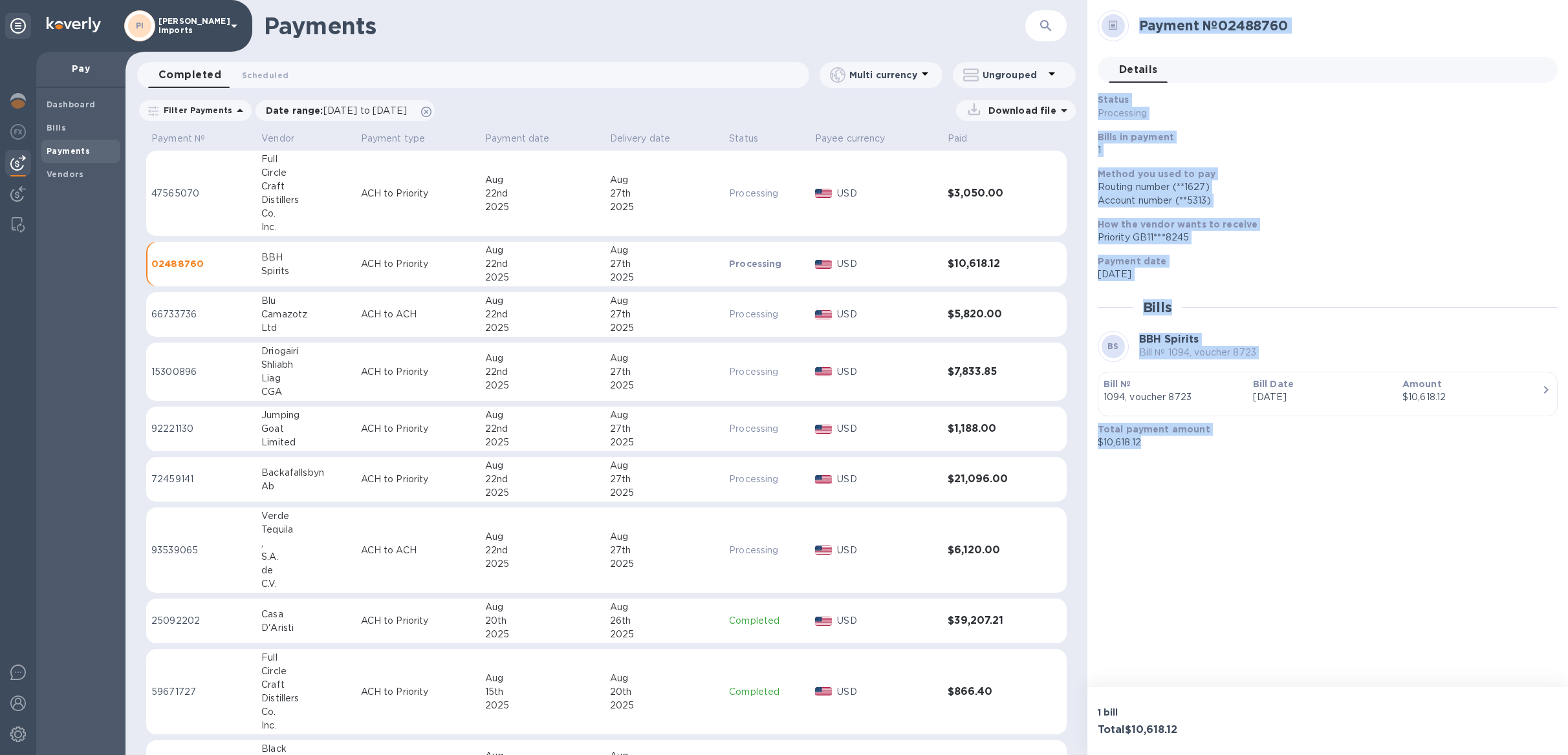
drag, startPoint x: 1134, startPoint y: 22, endPoint x: 1263, endPoint y: 463, distance: 459.5
click at [1264, 464] on div "Payment № 02488760 Details 0 Status Processing Bills in payment 1 Method you us…" at bounding box center [1328, 344] width 481 height 688
copy div "Payment № 02488760 Details 0 Status Processing Bills in payment 1 Method you us…"
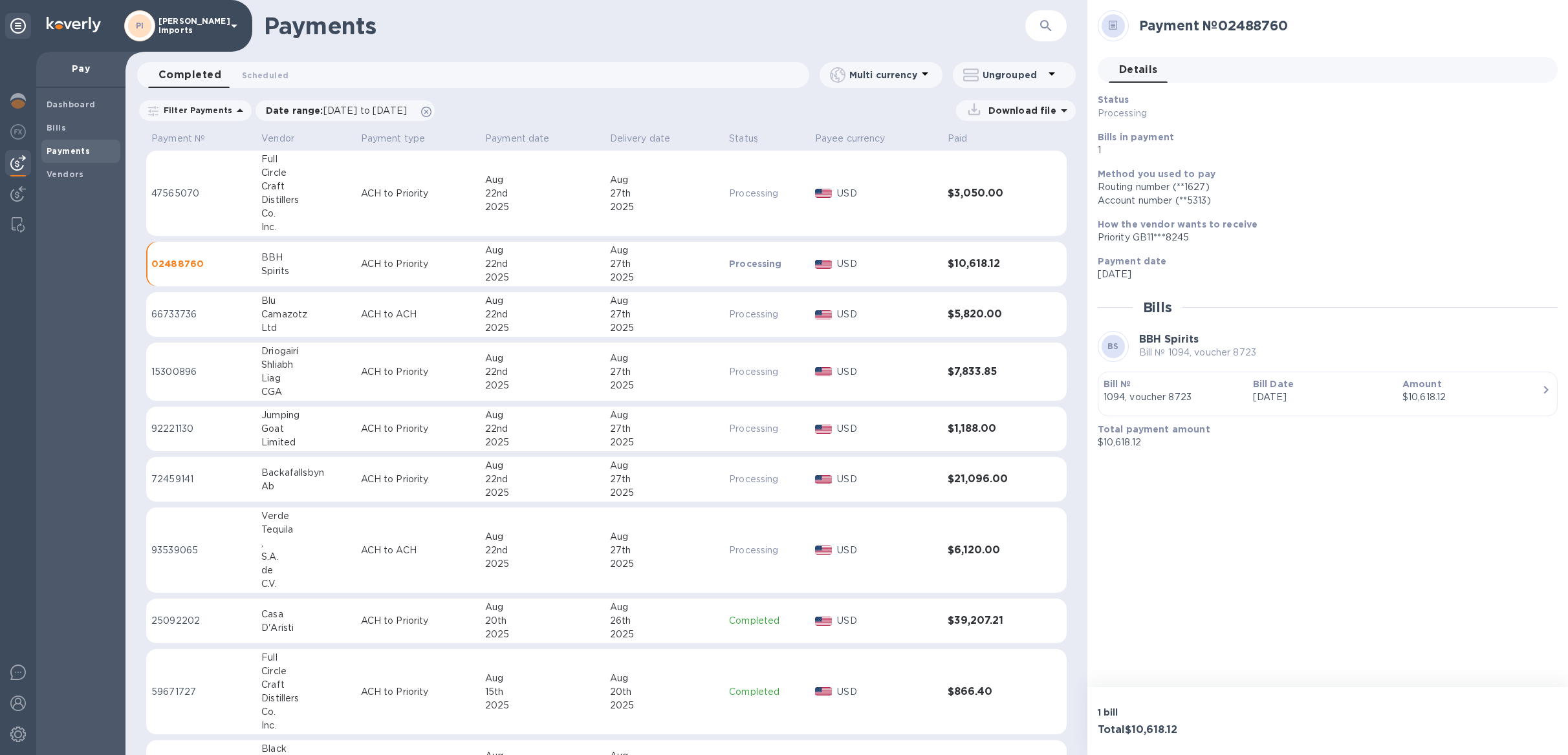
click at [407, 431] on p "ACH to Priority" at bounding box center [418, 429] width 114 height 14
drag, startPoint x: 1133, startPoint y: 21, endPoint x: 1268, endPoint y: 112, distance: 162.8
click at [1268, 112] on div "Payment № 92221130 Details 0 Status Processing Bills in payment 1 Method you us…" at bounding box center [1328, 237] width 460 height 453
click at [1136, 22] on div "Payment № 92221130" at bounding box center [1343, 25] width 419 height 27
click at [1148, 39] on div "Payment № 92221130" at bounding box center [1323, 26] width 460 height 42
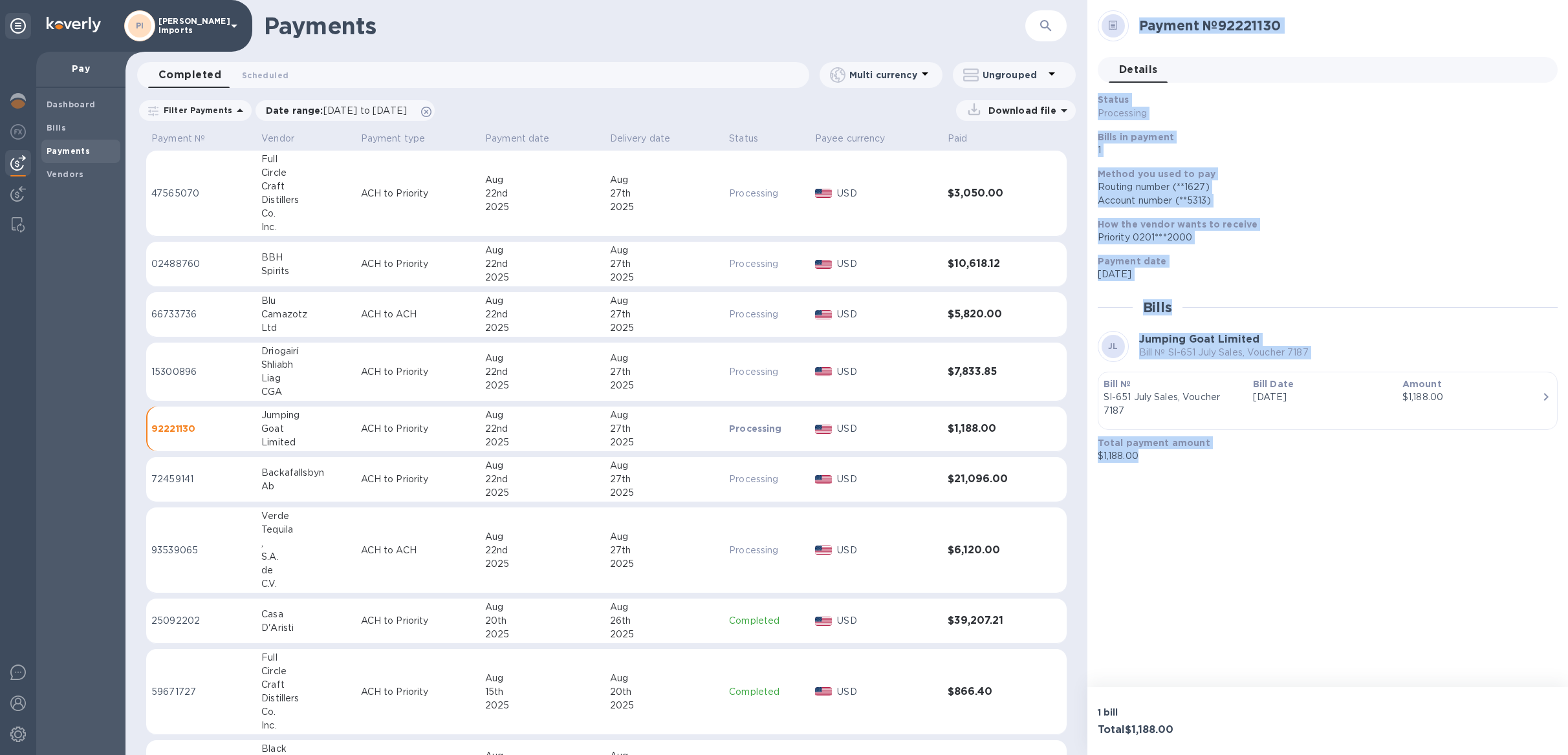
drag, startPoint x: 1165, startPoint y: 31, endPoint x: 1289, endPoint y: 489, distance: 474.5
click at [1289, 489] on div "Payment № 92221130 Details 0 Status Processing Bills in payment 1 Method you us…" at bounding box center [1328, 344] width 481 height 688
copy div "Payment № 92221130 Details 0 Status Processing Bills in payment 1 Method you us…"
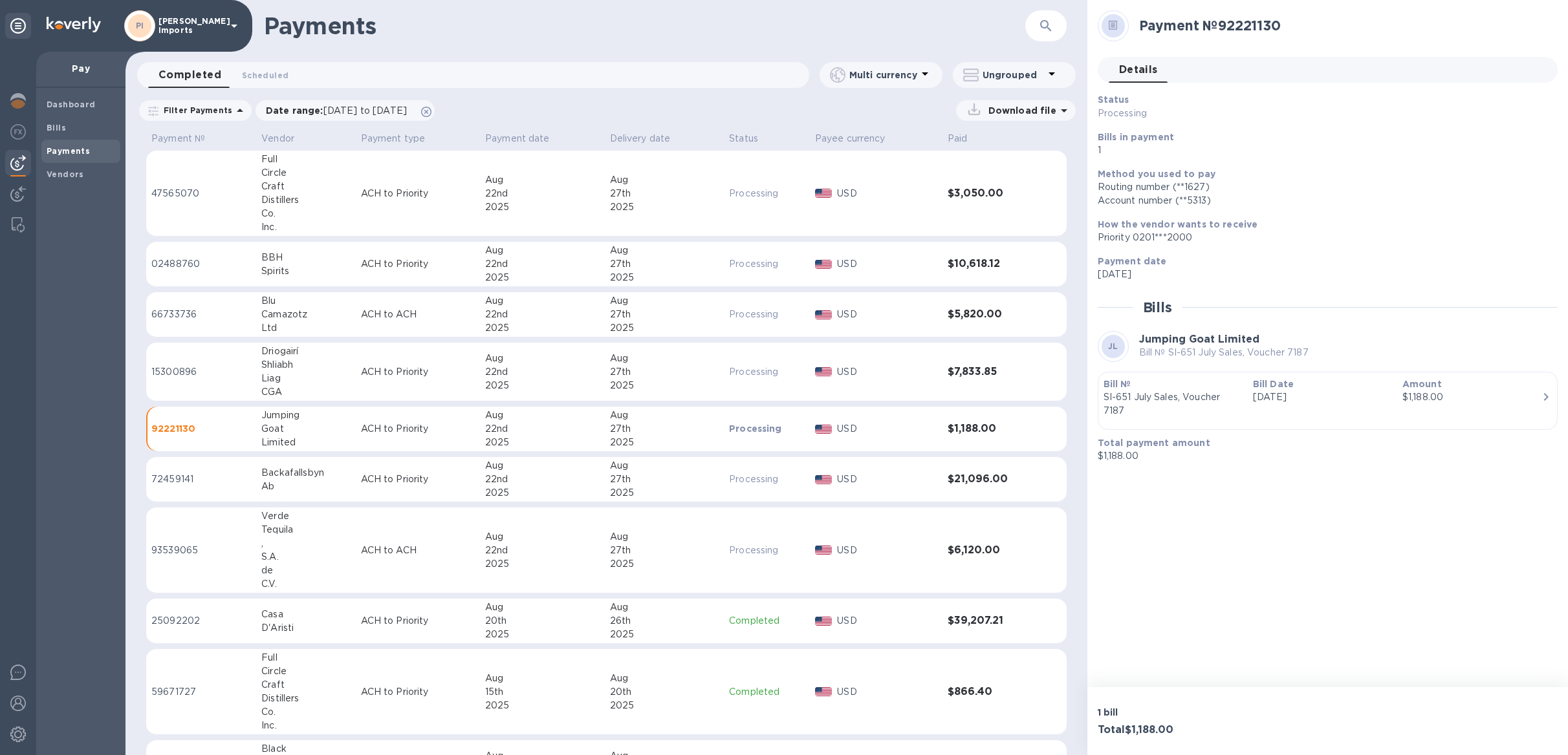
click at [384, 376] on p "ACH to Priority" at bounding box center [418, 372] width 114 height 14
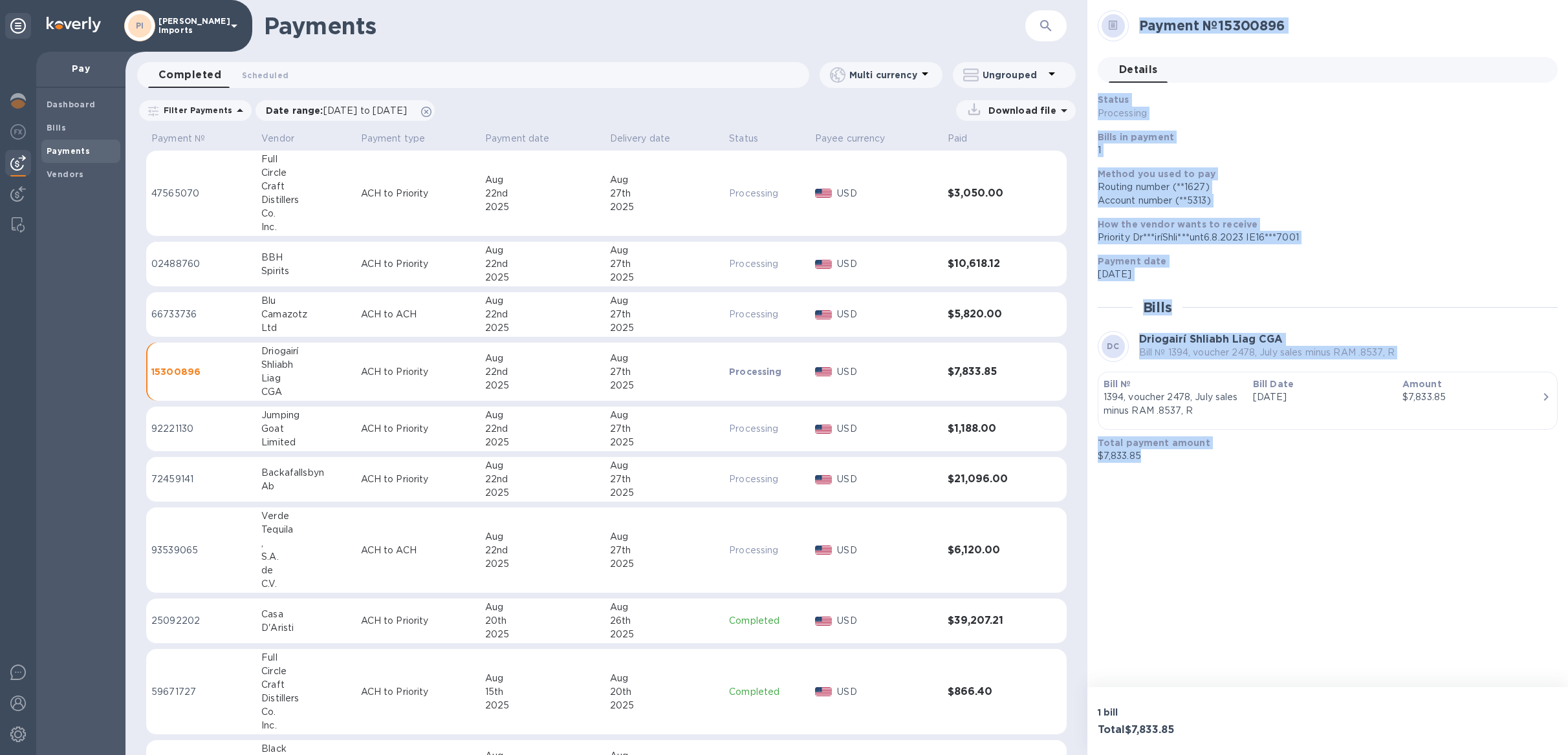
drag, startPoint x: 1134, startPoint y: 25, endPoint x: 1163, endPoint y: 473, distance: 448.9
click at [1163, 473] on div "Payment № 15300896 Details 0 Status Processing Bills in payment 1 Method you us…" at bounding box center [1328, 344] width 481 height 688
copy div "Payment № 15300896 Details 0 Status Processing Bills in payment 1 Method you us…"
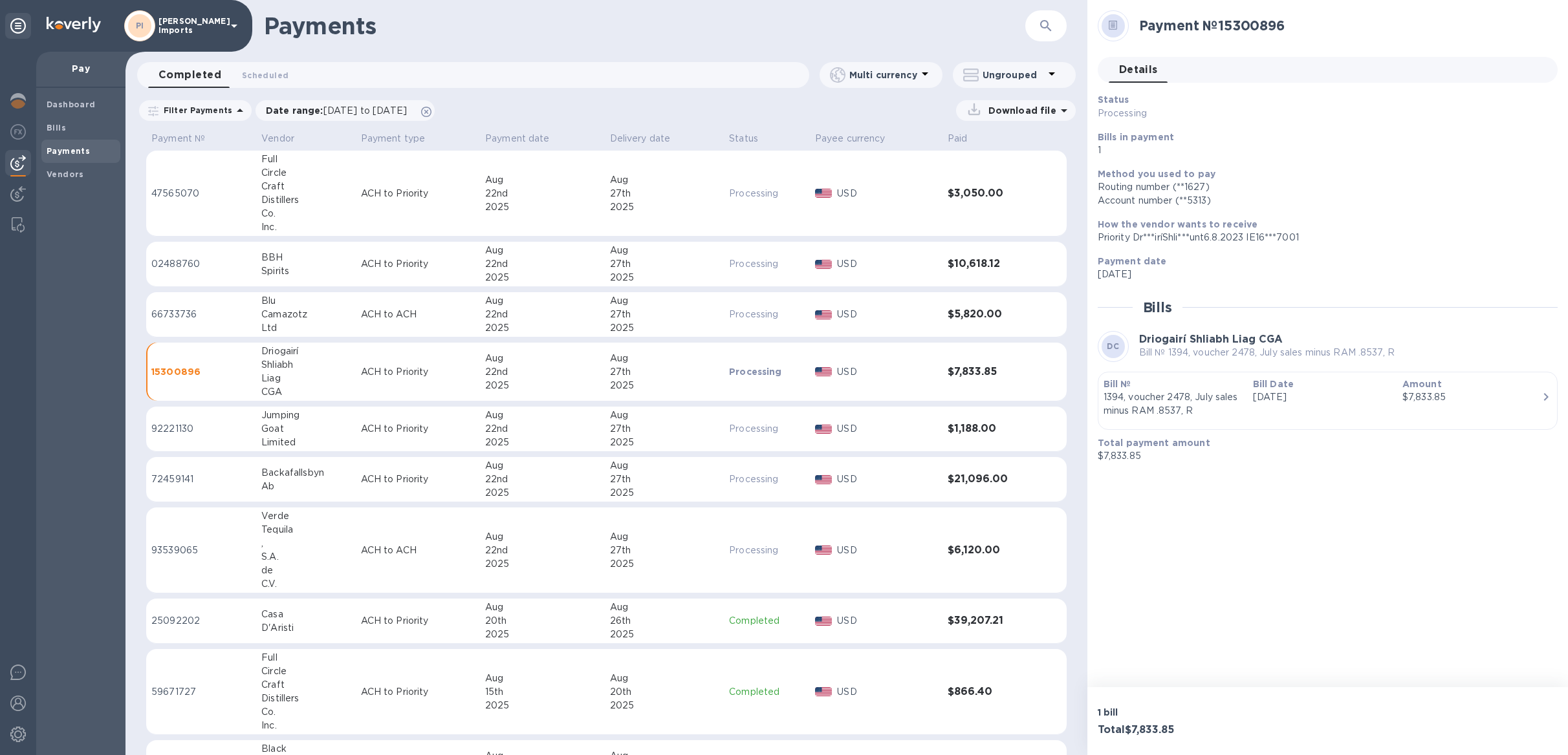
click at [309, 313] on div "Camazotz" at bounding box center [305, 314] width 88 height 14
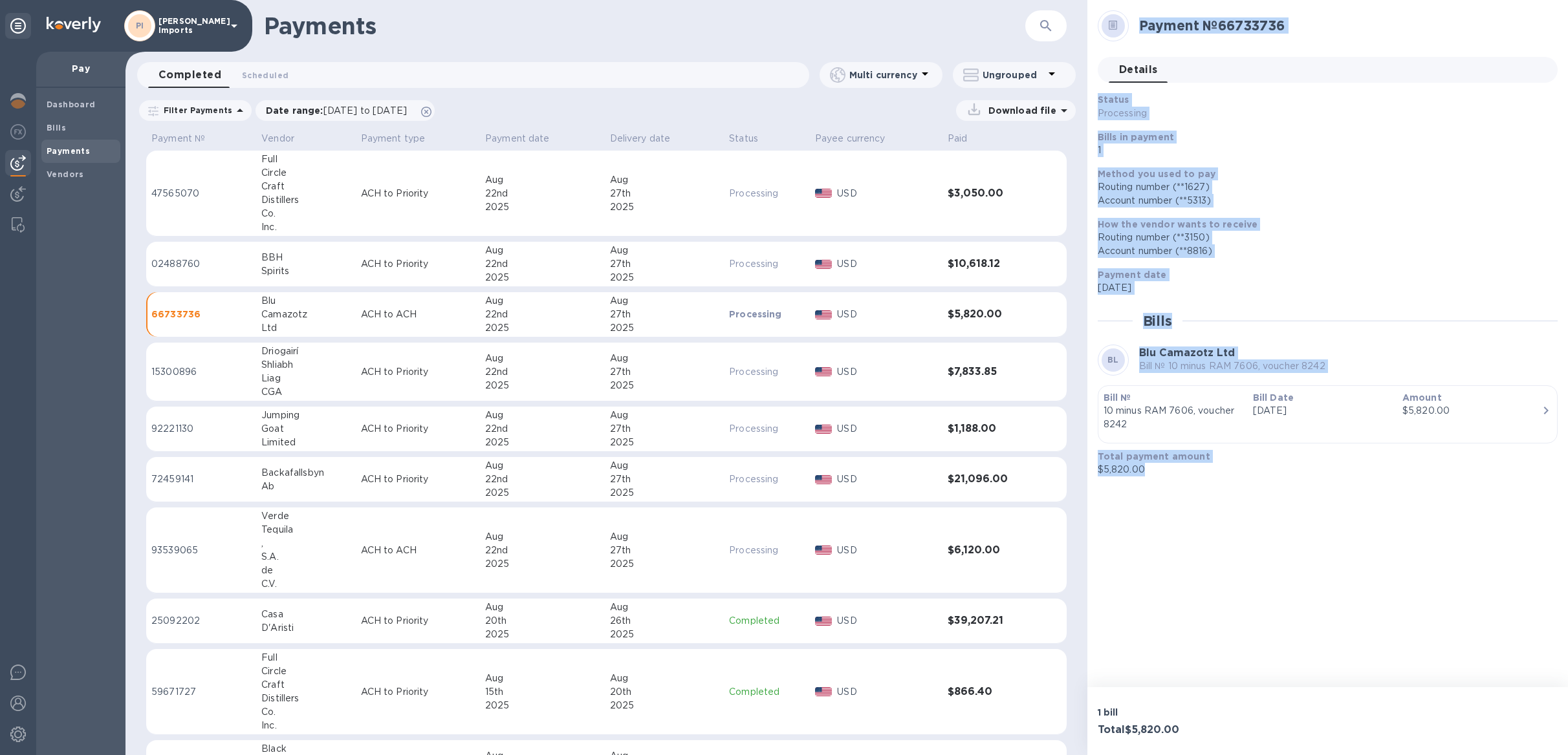
drag, startPoint x: 1135, startPoint y: 21, endPoint x: 1289, endPoint y: 532, distance: 533.7
click at [1289, 532] on div "Payment № 66733736 Details 0 Status Processing Bills in payment 1 Method you us…" at bounding box center [1328, 344] width 481 height 688
copy div "Payment № 66733736 Details 0 Status Processing Bills in payment 1 Method you us…"
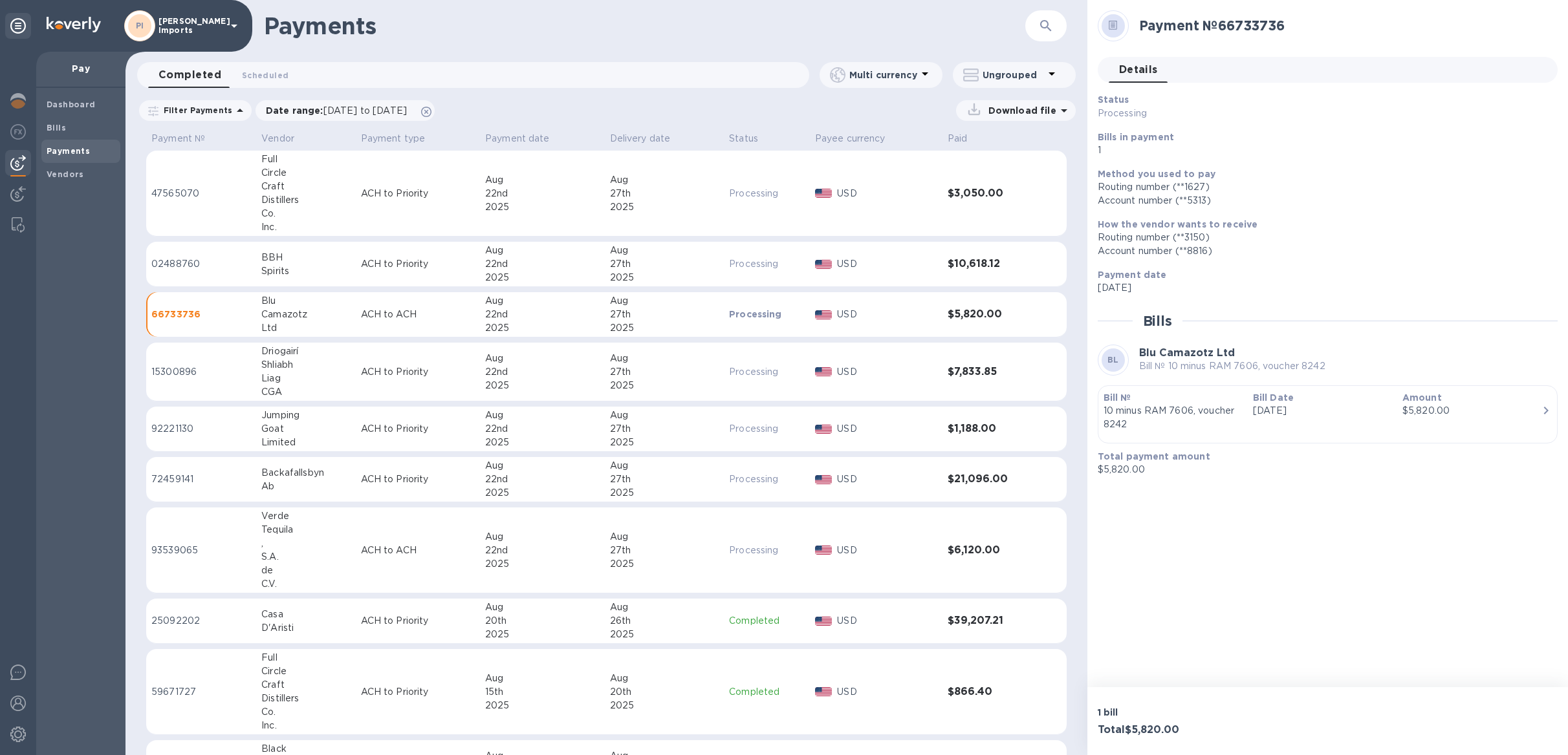
click at [280, 191] on div "Craft" at bounding box center [305, 186] width 88 height 14
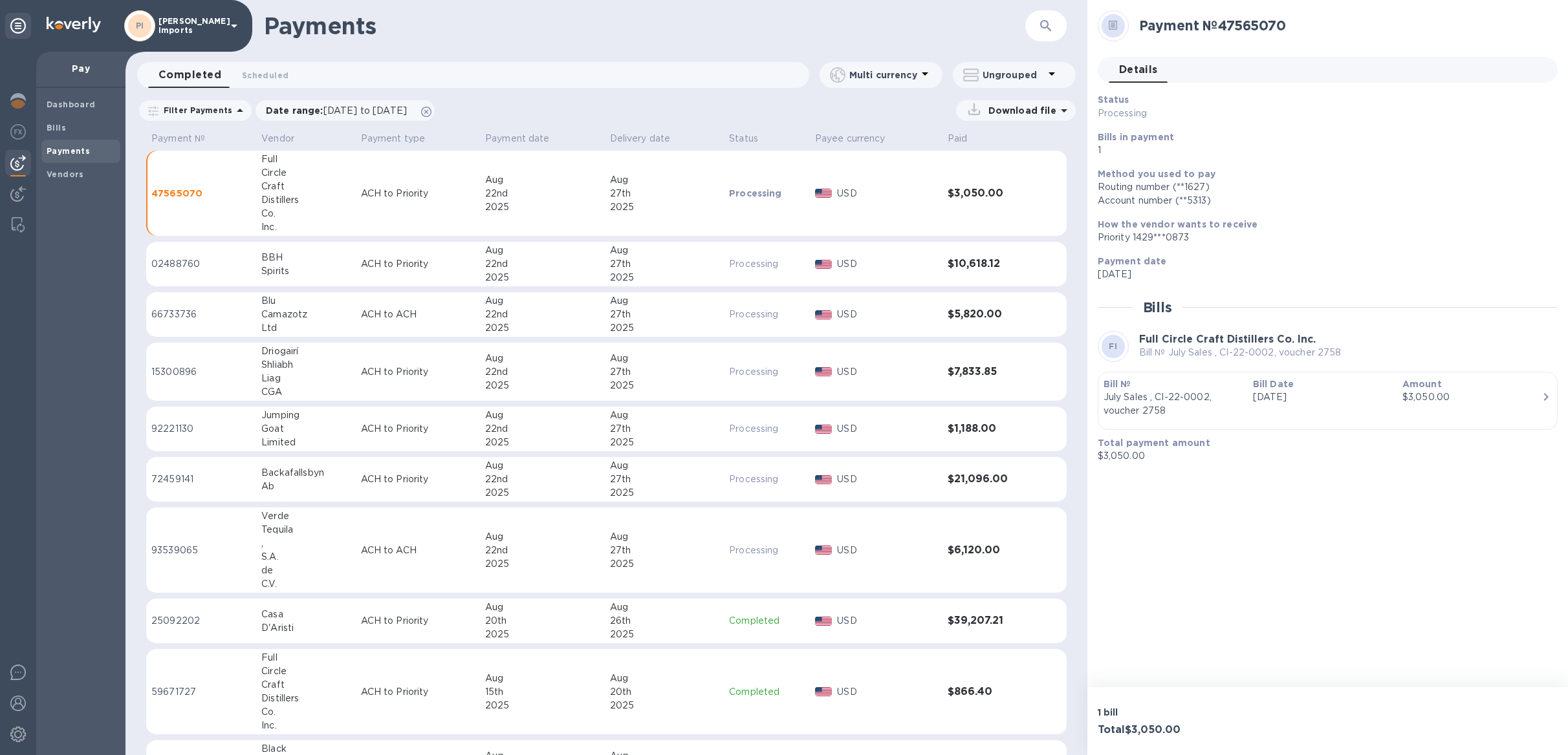
click at [1144, 28] on h2 "Payment № 47565070" at bounding box center [1344, 26] width 408 height 16
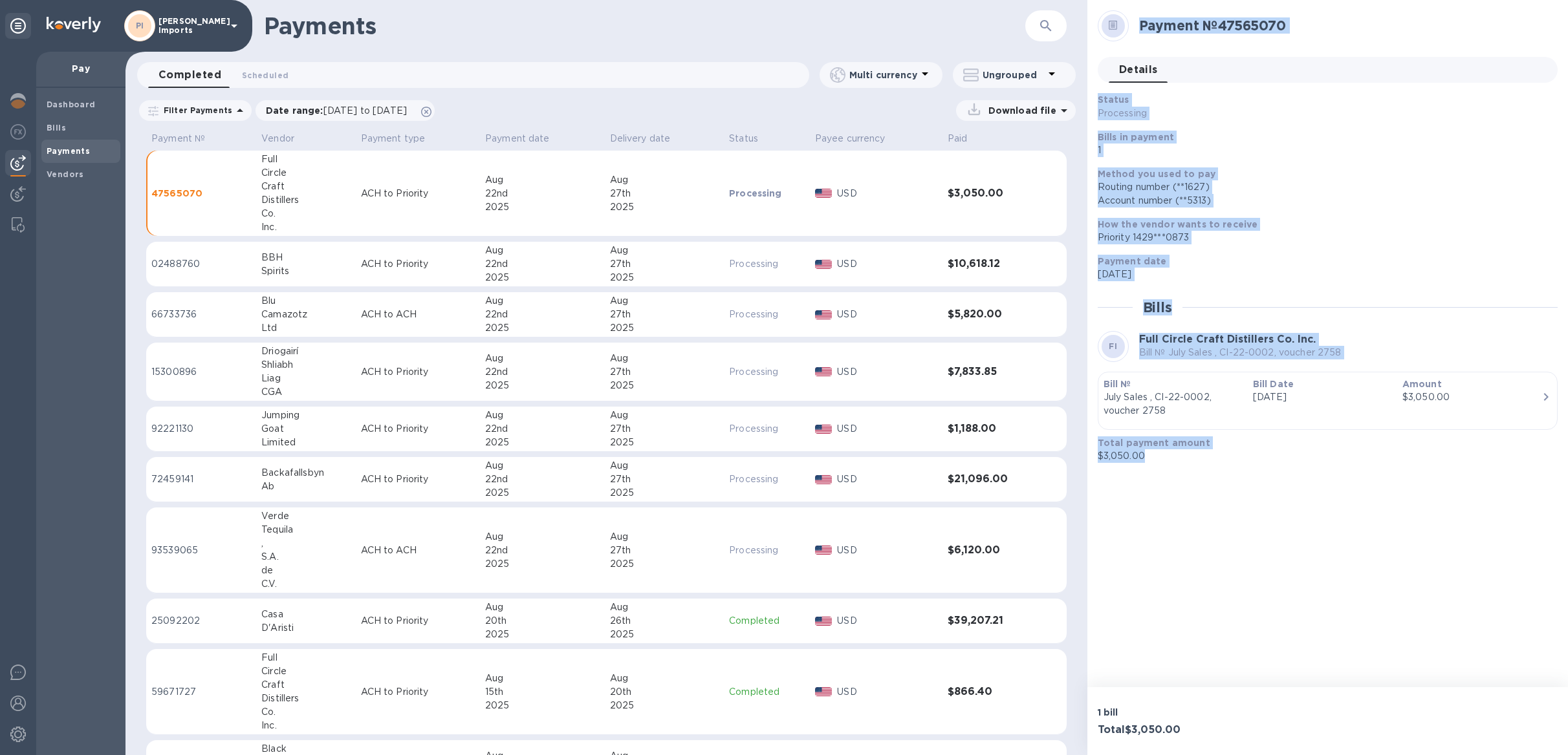
drag, startPoint x: 1140, startPoint y: 27, endPoint x: 1217, endPoint y: 525, distance: 503.9
click at [1217, 526] on div "Payment № 47565070 Details 0 Status Processing Bills in payment 1 Method you us…" at bounding box center [1328, 344] width 481 height 688
copy div "Payment № 47565070 Details 0 Status Processing Bills in payment 1 Method you us…"
